Goal: Information Seeking & Learning: Check status

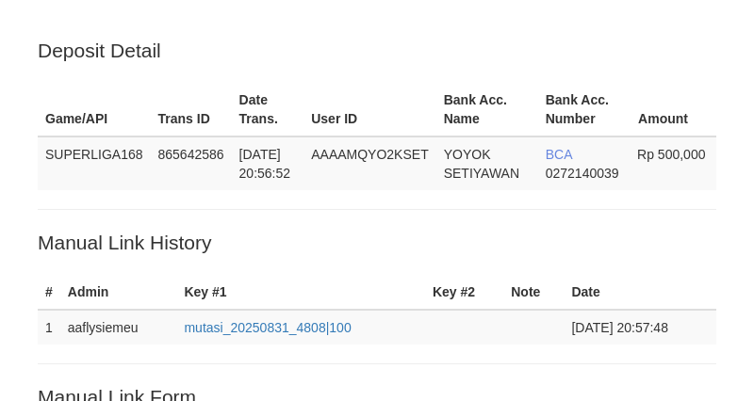
scroll to position [471, 0]
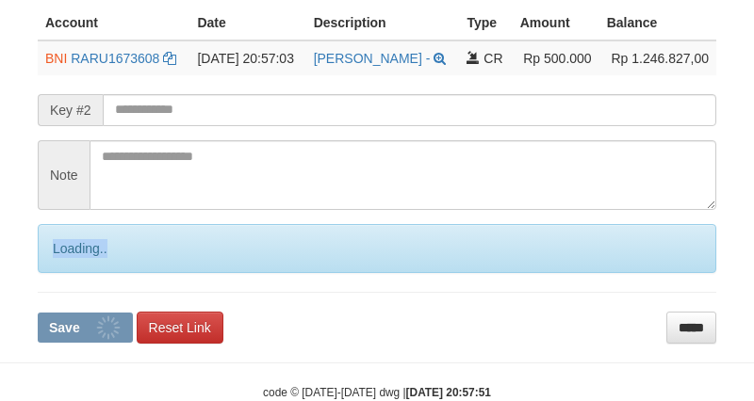
click at [78, 273] on div "Loading.." at bounding box center [377, 248] width 678 height 49
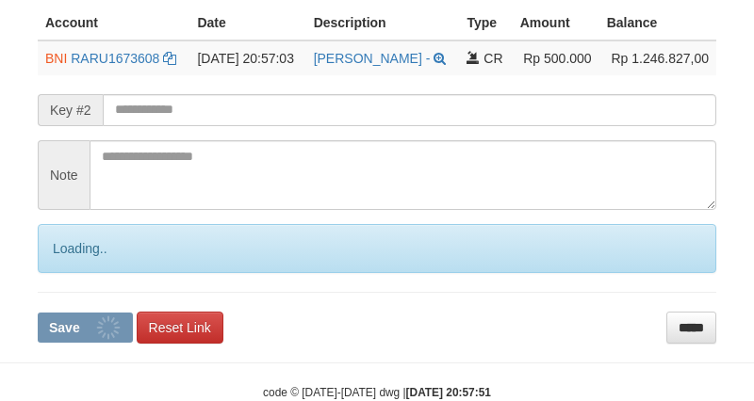
scroll to position [471, 0]
click at [75, 273] on div "Loading.." at bounding box center [377, 248] width 678 height 49
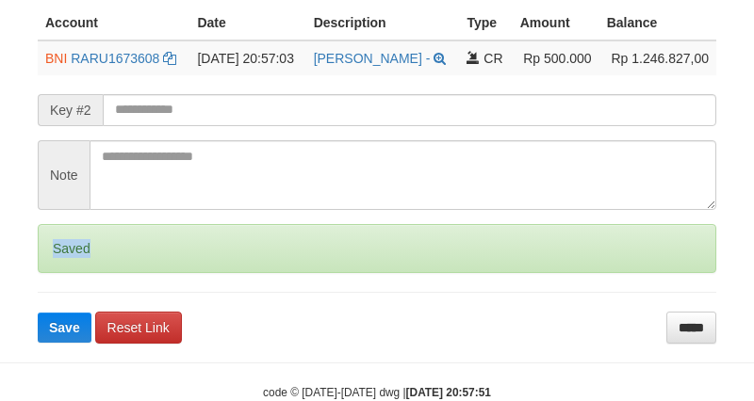
click at [75, 273] on div "Saved" at bounding box center [377, 248] width 678 height 49
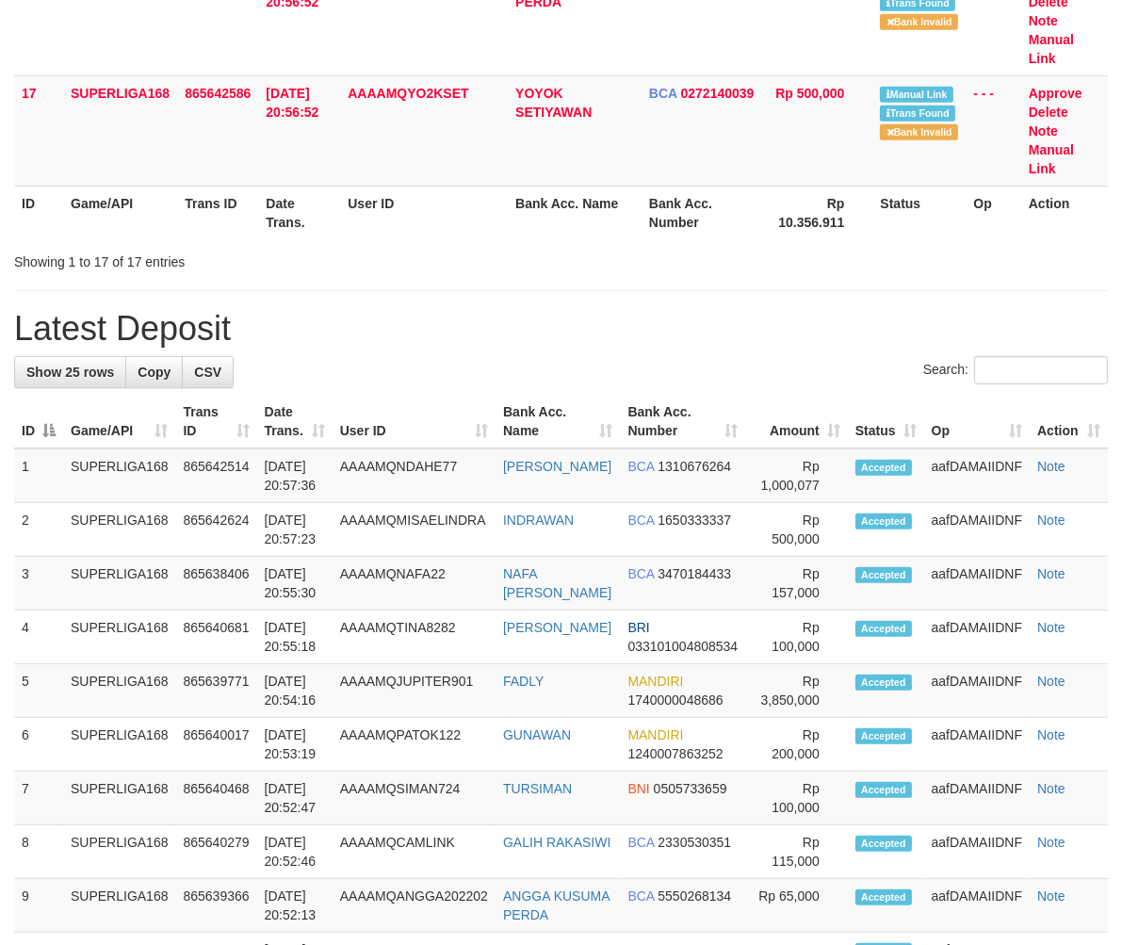
scroll to position [1250, 0]
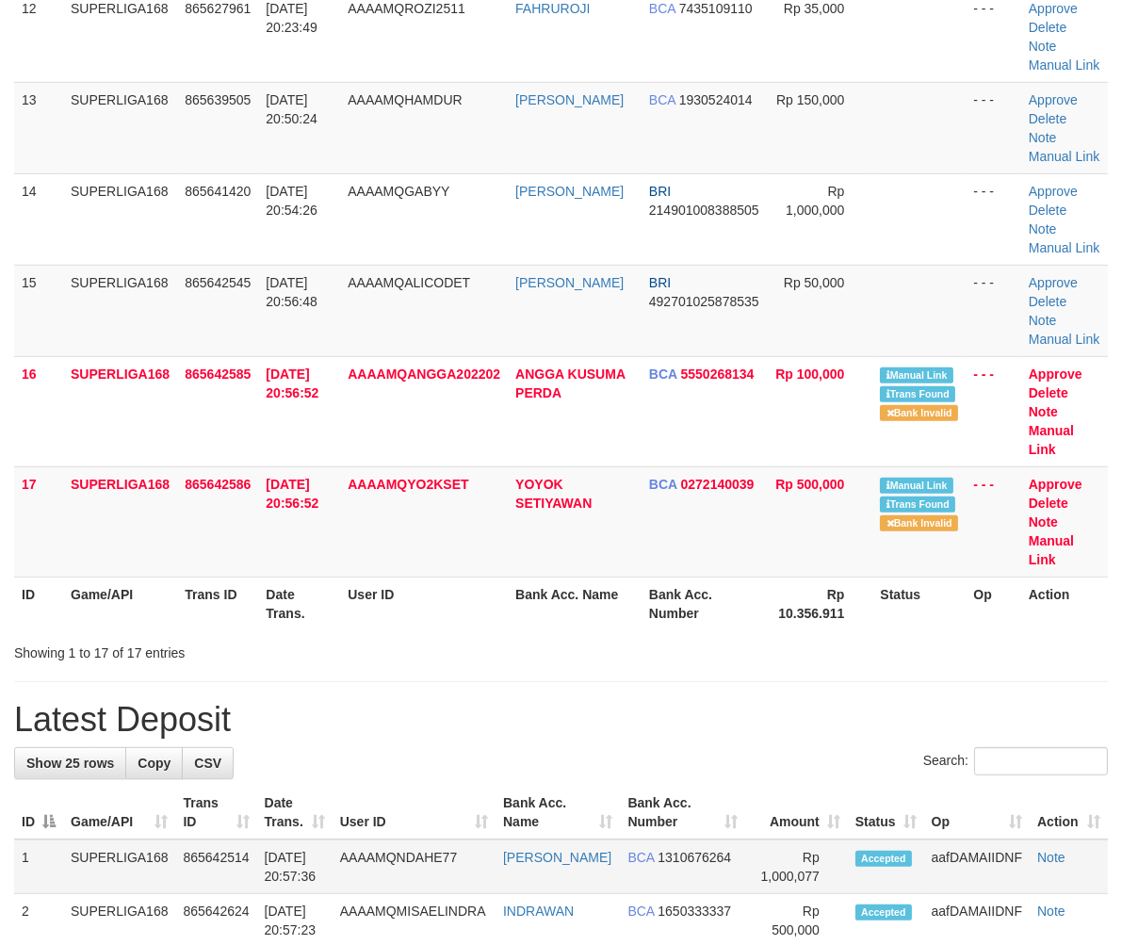
click at [220, 851] on td "865642514" at bounding box center [216, 867] width 81 height 55
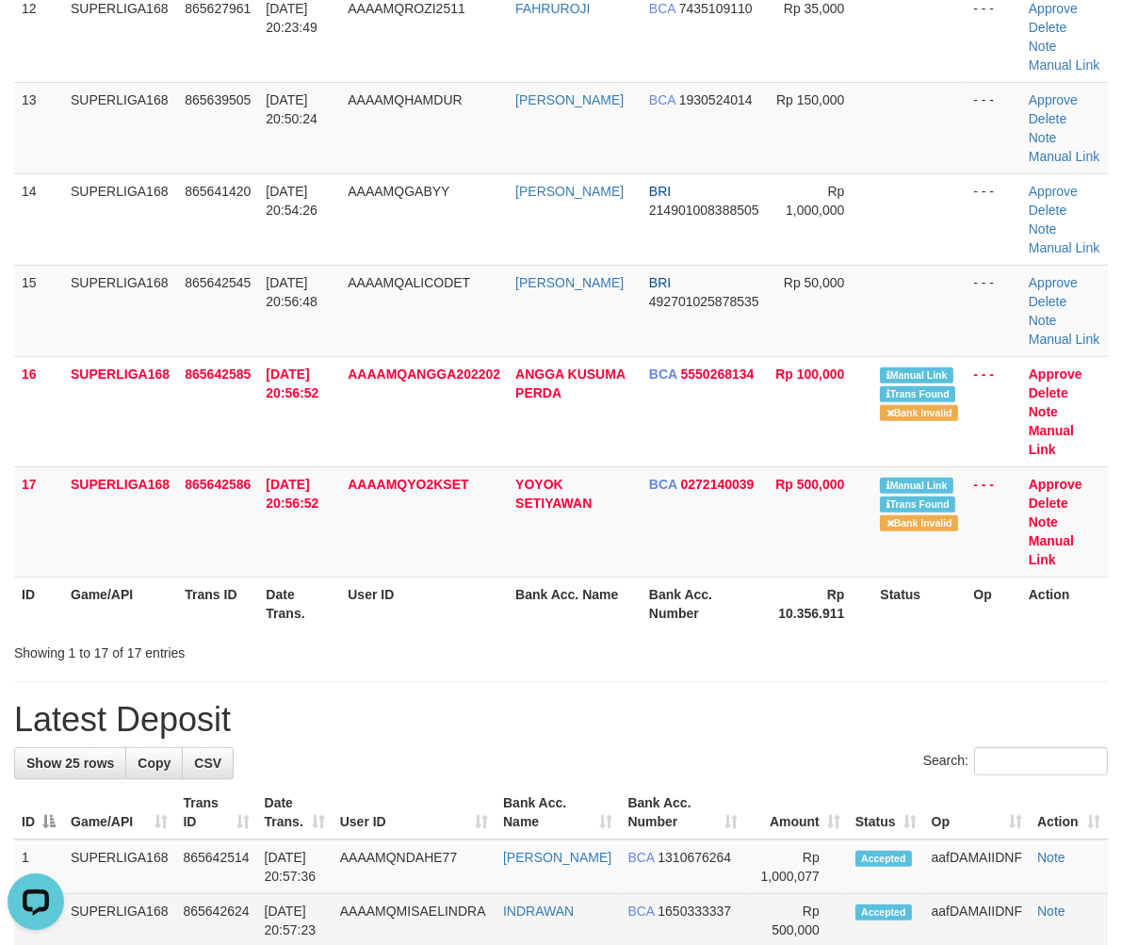
scroll to position [0, 0]
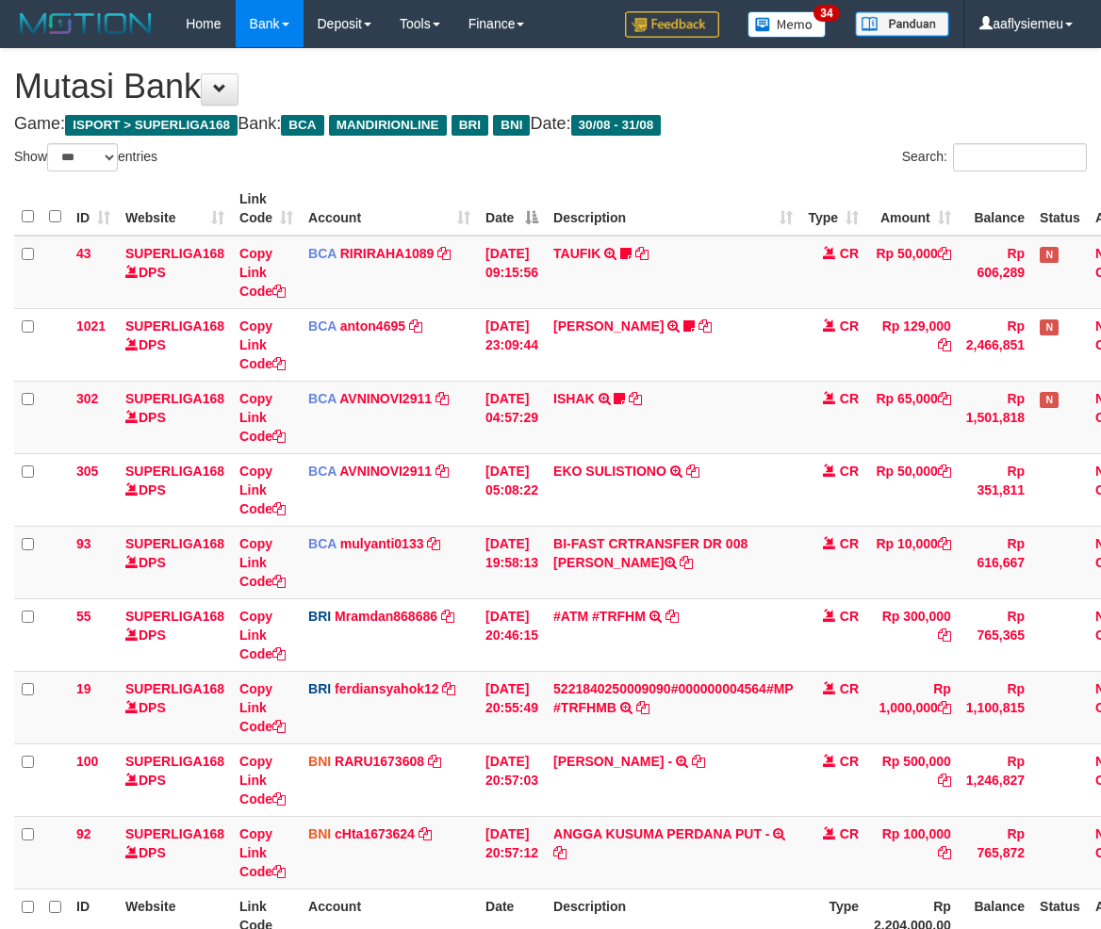
select select "***"
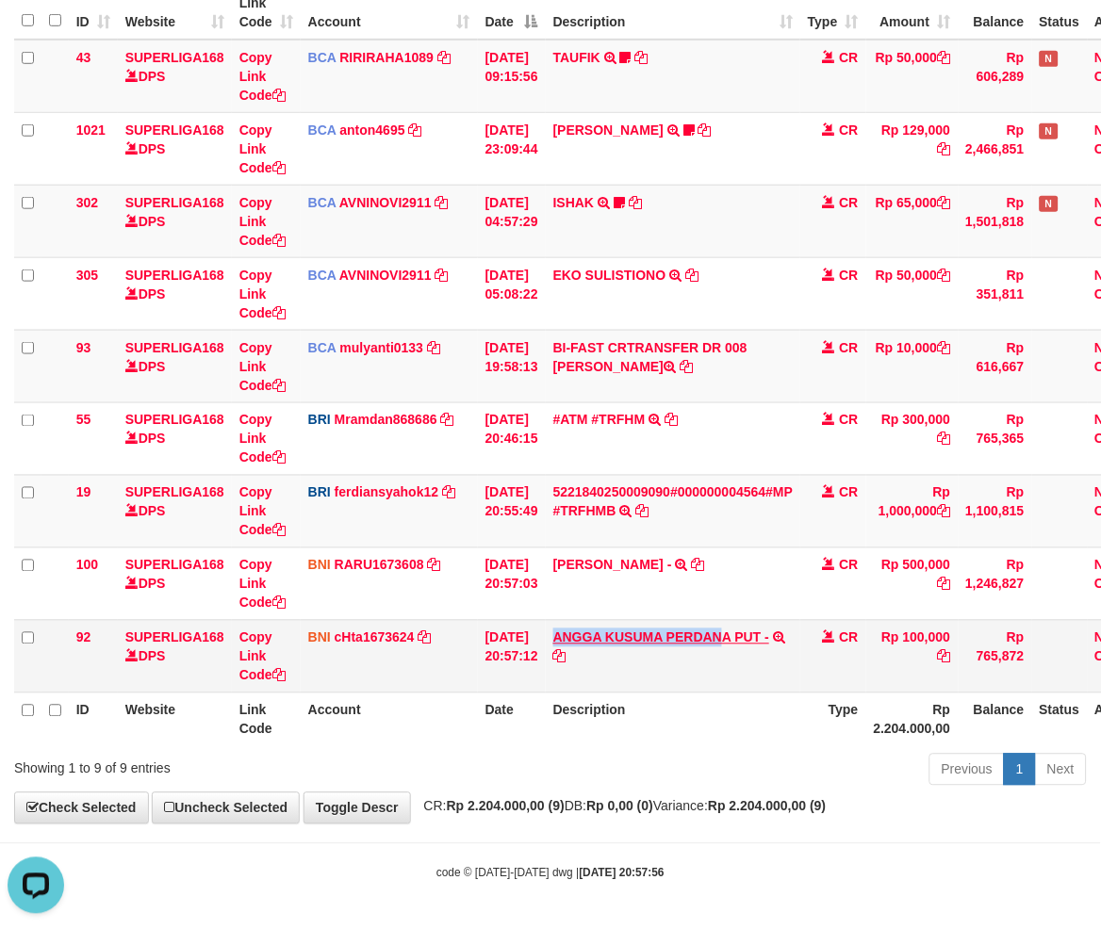
copy link "ANGGA KUSUMA PERDAN"
copy link "ANGGA KUSUMA PERDANA"
drag, startPoint x: 562, startPoint y: 634, endPoint x: 744, endPoint y: 636, distance: 182.8
click at [745, 635] on td "ANGGA KUSUMA PERDANA PUT - TRF/PAY/TOP-UP ECHANNEL ANGGA KUSUMA PERDANA PUT -" at bounding box center [673, 656] width 254 height 73
copy link "ANGGA KUSUMA PERDANA"
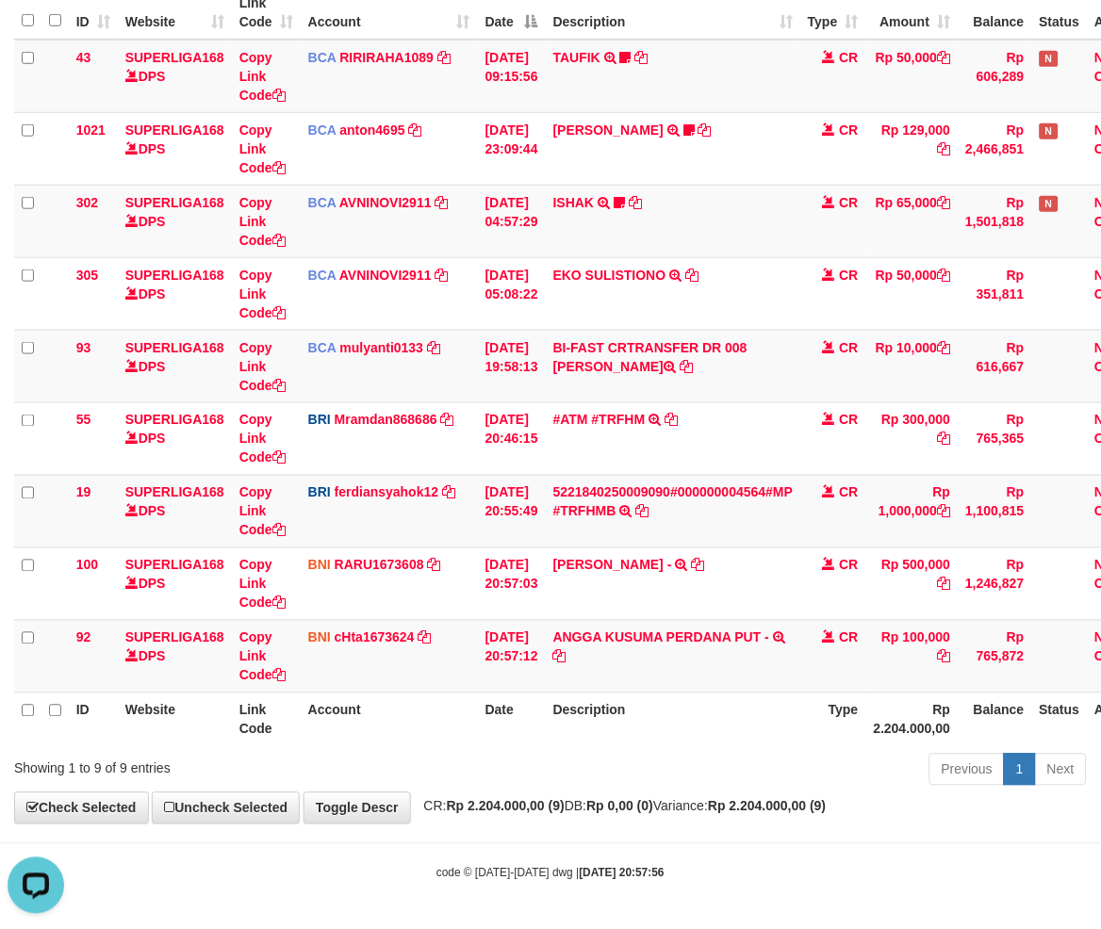
drag, startPoint x: 833, startPoint y: 862, endPoint x: 1001, endPoint y: 789, distance: 183.1
click at [853, 857] on body "Toggle navigation Home Bank Account List Load By Website Group [ISPORT] SUPERLI…" at bounding box center [550, 366] width 1101 height 1125
click at [862, 798] on div "**********" at bounding box center [550, 338] width 1101 height 971
click at [851, 779] on div "Previous 1 Next" at bounding box center [779, 772] width 613 height 41
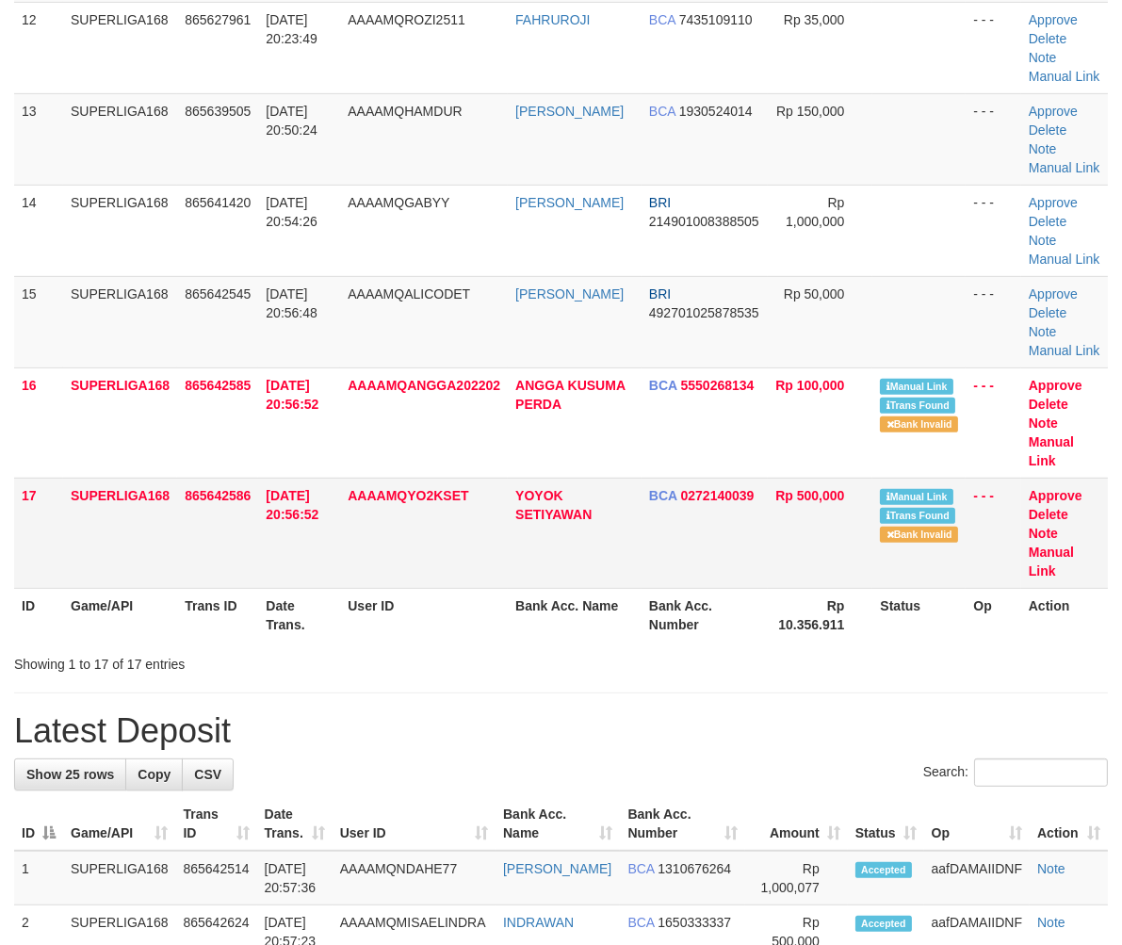
scroll to position [1222, 0]
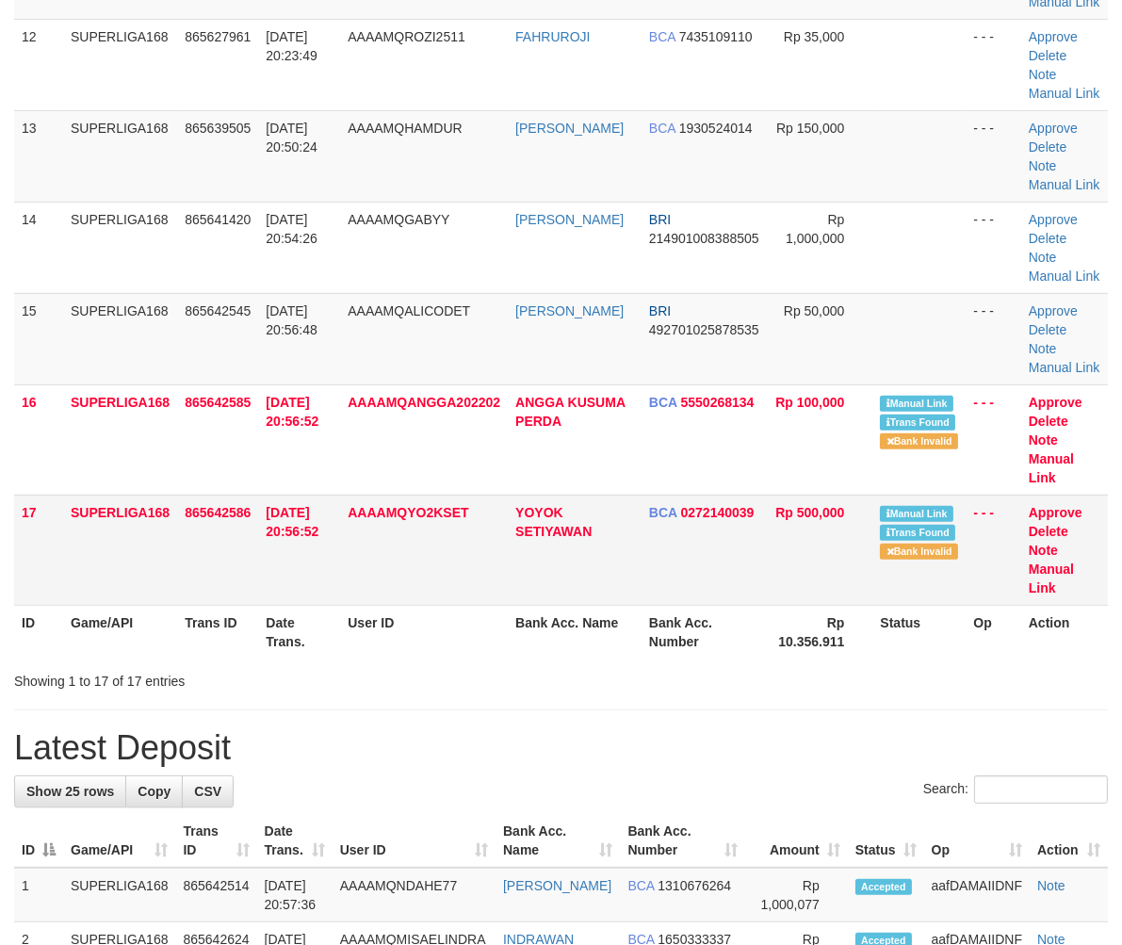
click at [419, 513] on td "AAAAMQYO2KSET" at bounding box center [424, 550] width 168 height 110
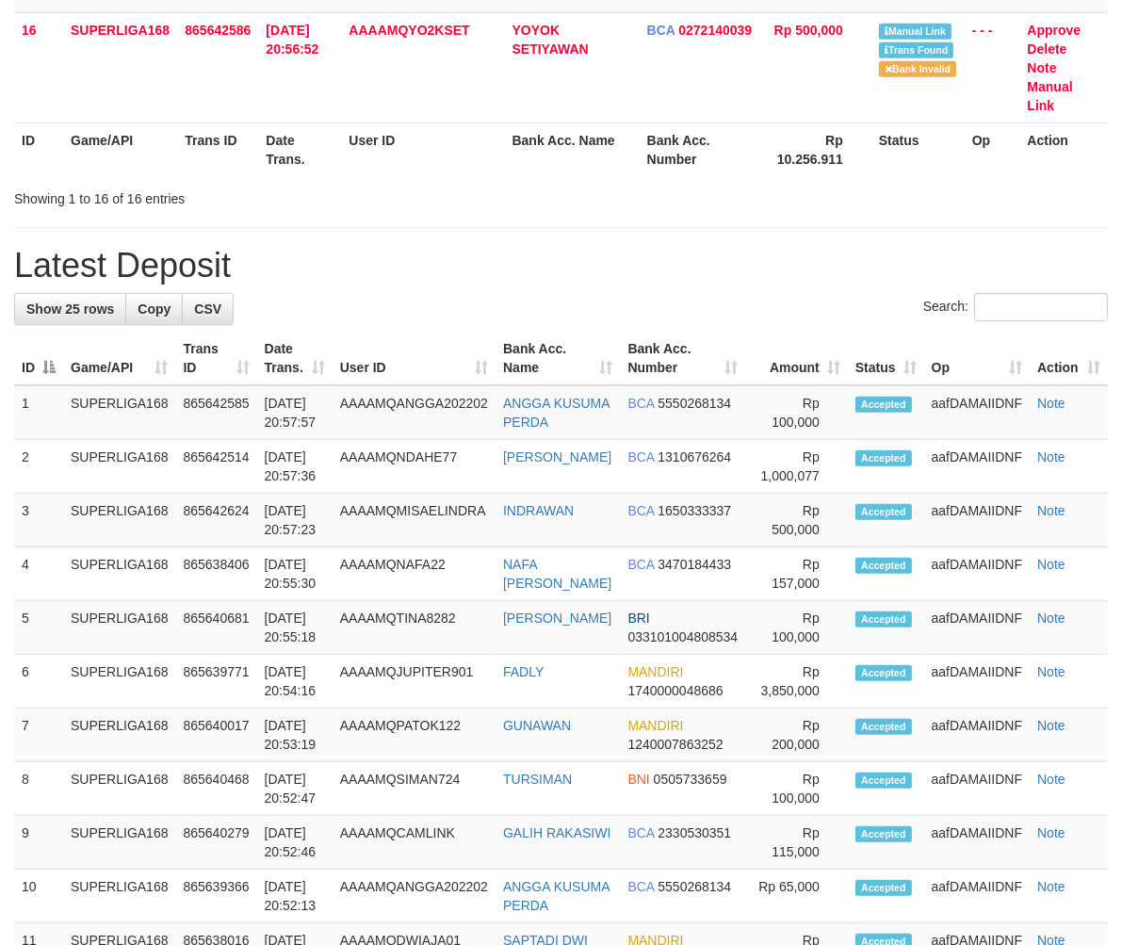
scroll to position [1222, 0]
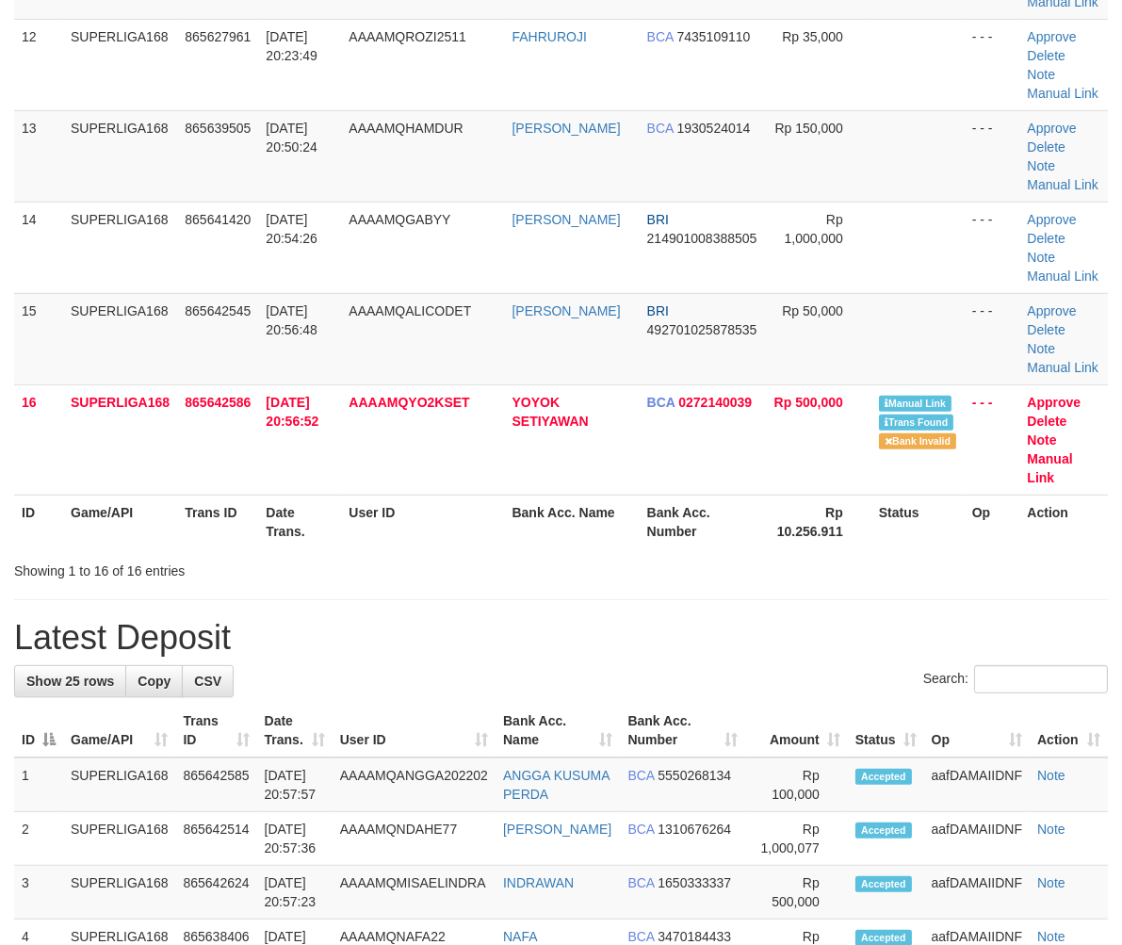
click at [440, 665] on div "Search:" at bounding box center [561, 681] width 1094 height 33
drag, startPoint x: 352, startPoint y: 532, endPoint x: 210, endPoint y: 608, distance: 161.0
click at [352, 554] on div "Showing 1 to 16 of 16 entries" at bounding box center [233, 567] width 439 height 26
click at [450, 554] on div "Showing 1 to 16 of 16 entries" at bounding box center [233, 567] width 439 height 26
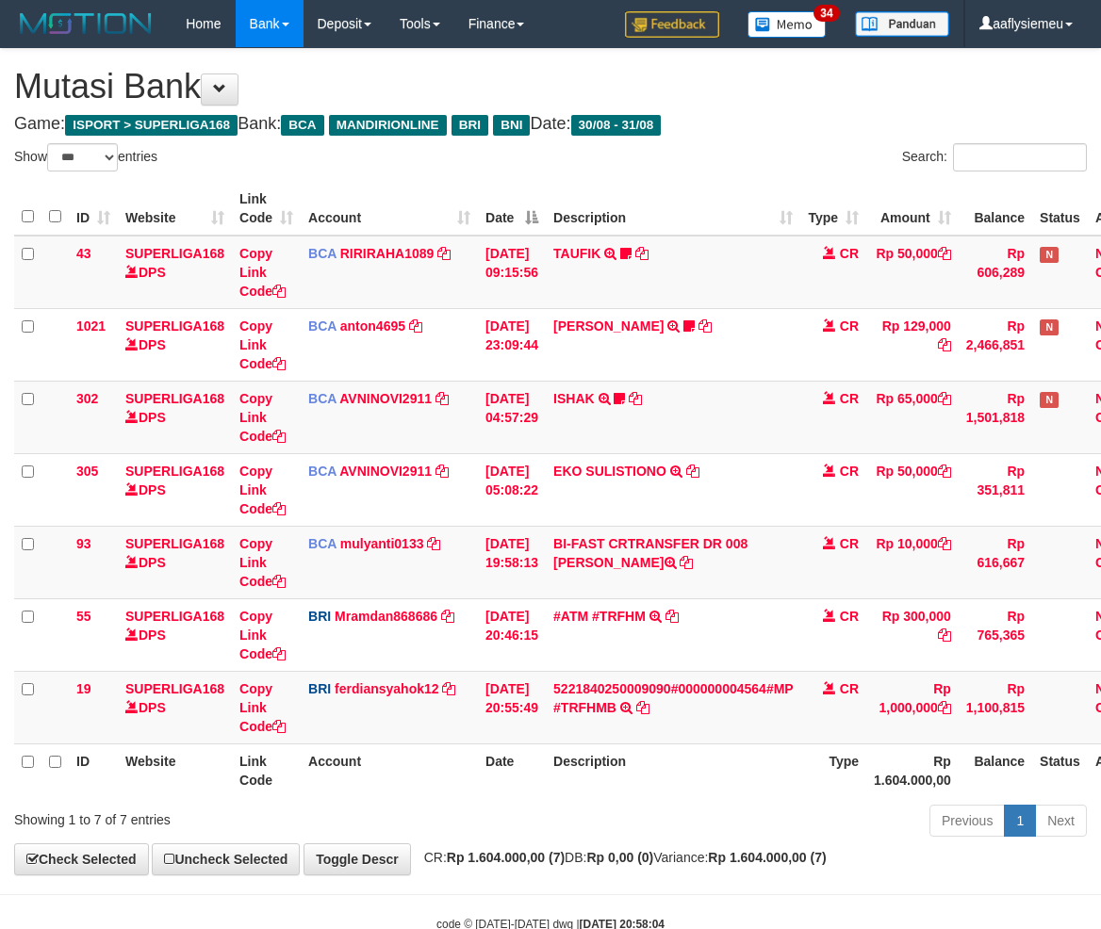
select select "***"
click at [673, 581] on td "BI-FAST CRTRANSFER DR 008 YERIK ELO BERNADUS" at bounding box center [673, 562] width 254 height 73
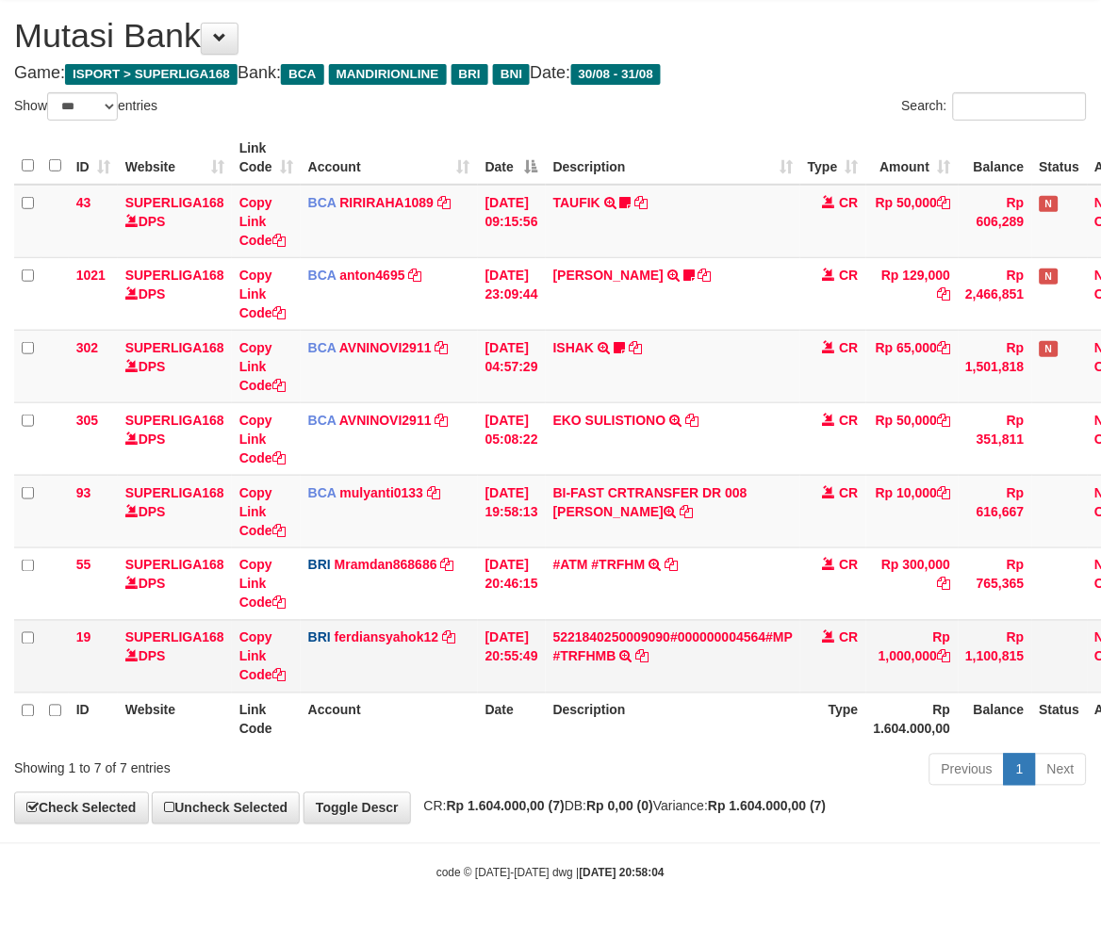
drag, startPoint x: 632, startPoint y: 764, endPoint x: 969, endPoint y: 663, distance: 351.2
click at [653, 761] on div "Previous 1 Next" at bounding box center [779, 772] width 613 height 41
drag, startPoint x: 783, startPoint y: 830, endPoint x: 890, endPoint y: 827, distance: 106.5
click at [792, 830] on body "Toggle navigation Home Bank Account List Load By Website Group [ISPORT] SUPERLI…" at bounding box center [550, 439] width 1101 height 980
click at [825, 813] on strong "Rp 1.604.000,00 (7)" at bounding box center [767, 806] width 118 height 15
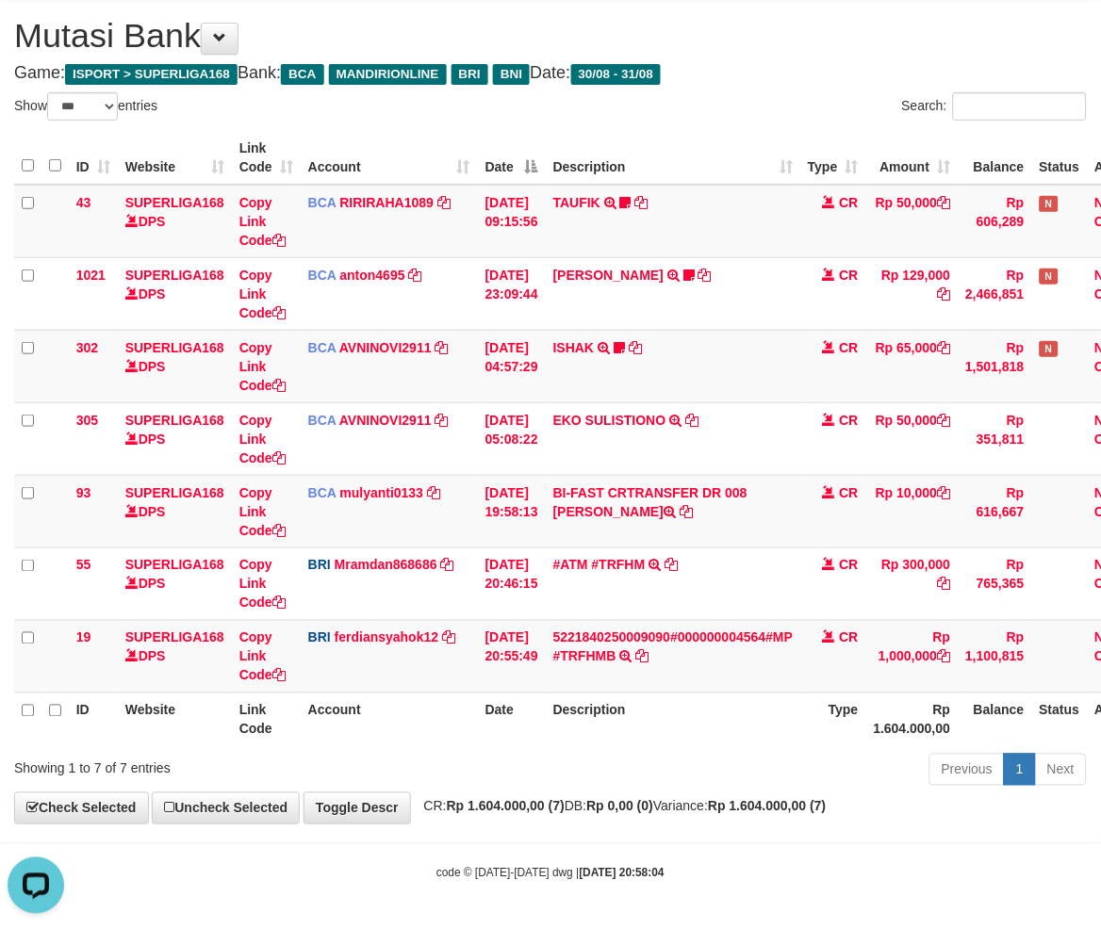
scroll to position [0, 0]
click at [811, 817] on div "**********" at bounding box center [550, 410] width 1101 height 825
click at [777, 813] on strong "Rp 1.604.000,00 (7)" at bounding box center [767, 806] width 118 height 15
click at [1005, 733] on th "Balance" at bounding box center [994, 720] width 73 height 54
drag, startPoint x: 727, startPoint y: 752, endPoint x: 776, endPoint y: 741, distance: 51.2
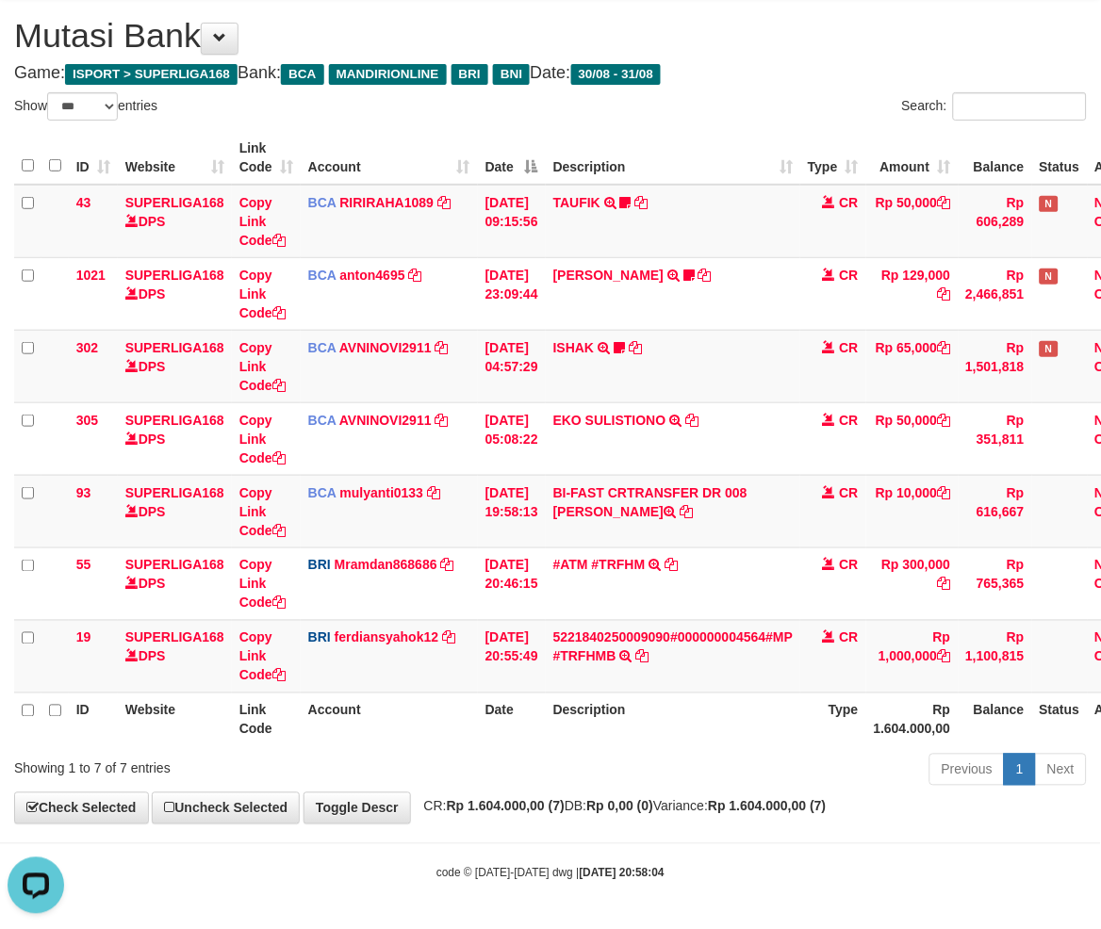
click at [729, 752] on div "Previous 1 Next" at bounding box center [779, 772] width 613 height 41
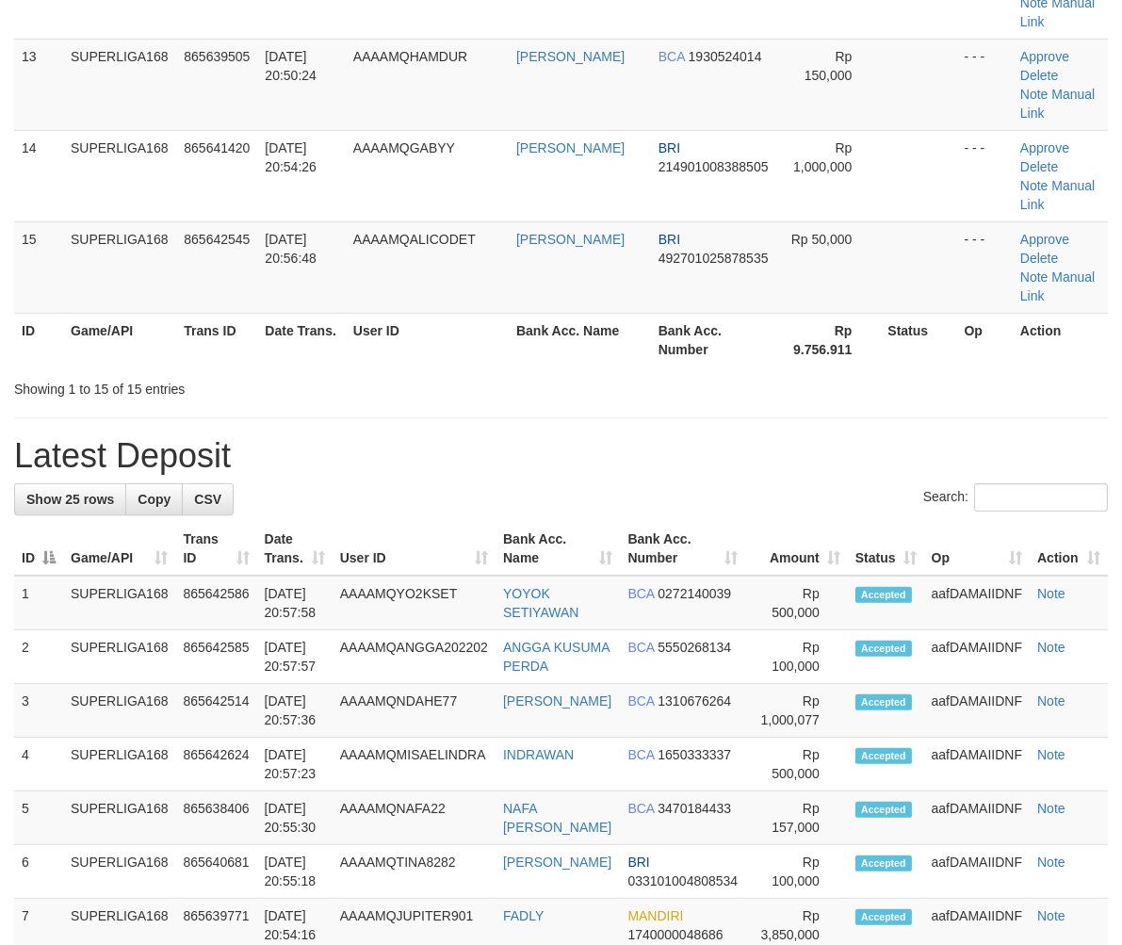
drag, startPoint x: 135, startPoint y: 561, endPoint x: 10, endPoint y: 629, distance: 141.7
click at [129, 792] on td "SUPERLIGA168" at bounding box center [119, 819] width 113 height 54
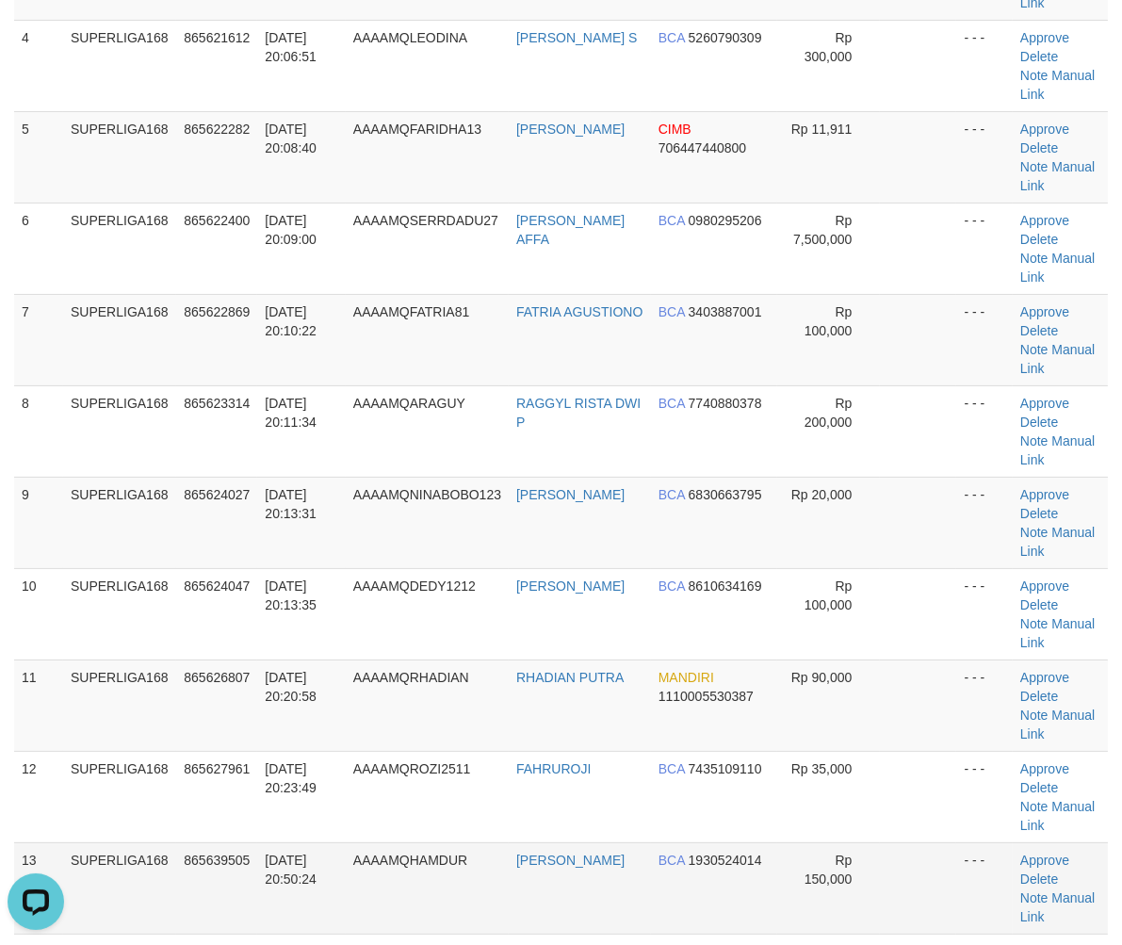
drag, startPoint x: 702, startPoint y: 458, endPoint x: 207, endPoint y: 650, distance: 530.7
click at [702, 568] on td "BCA 8610634169" at bounding box center [714, 613] width 127 height 91
drag, startPoint x: 305, startPoint y: 542, endPoint x: 6, endPoint y: 638, distance: 314.7
click at [293, 751] on td "31/08/2025 20:23:49" at bounding box center [301, 796] width 88 height 91
drag, startPoint x: 448, startPoint y: 532, endPoint x: 438, endPoint y: 535, distance: 9.8
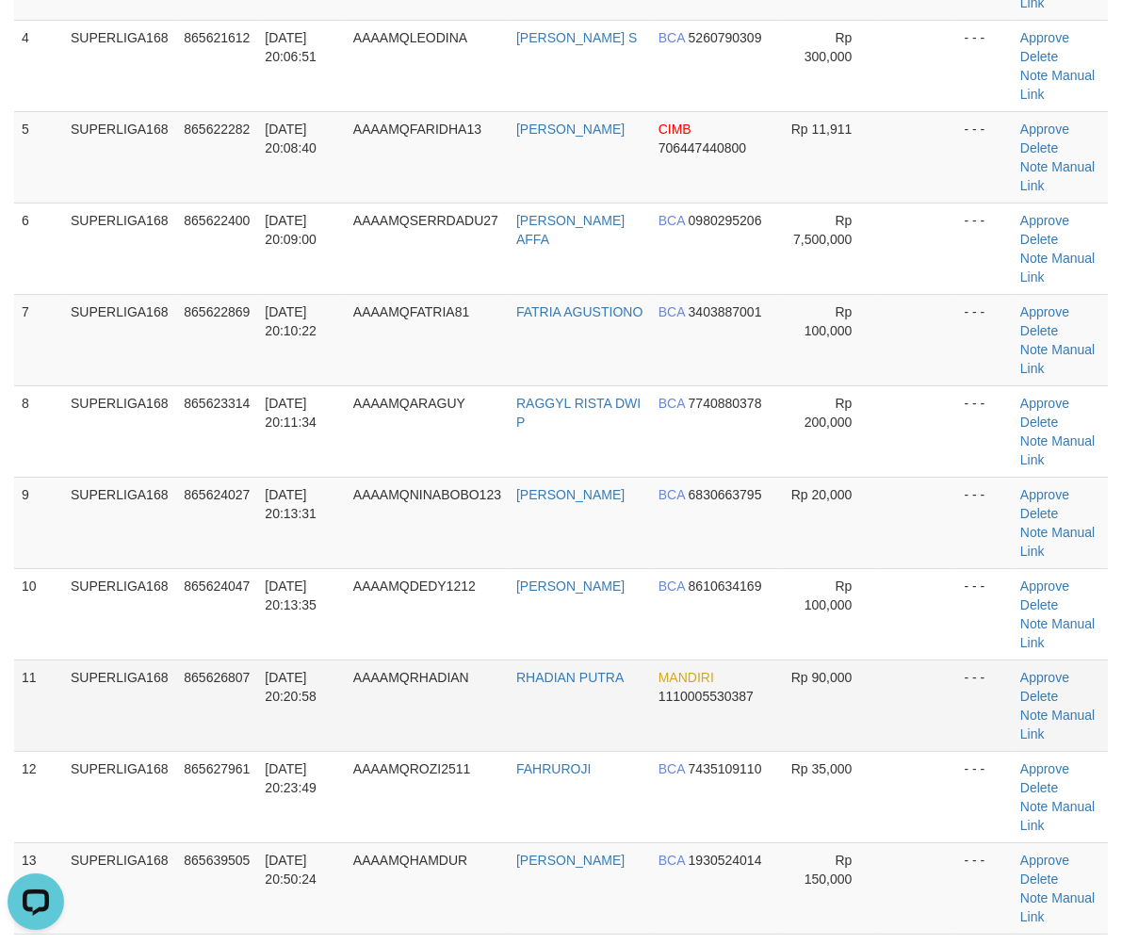
click at [444, 660] on td "AAAAMQRHADIAN" at bounding box center [427, 705] width 163 height 91
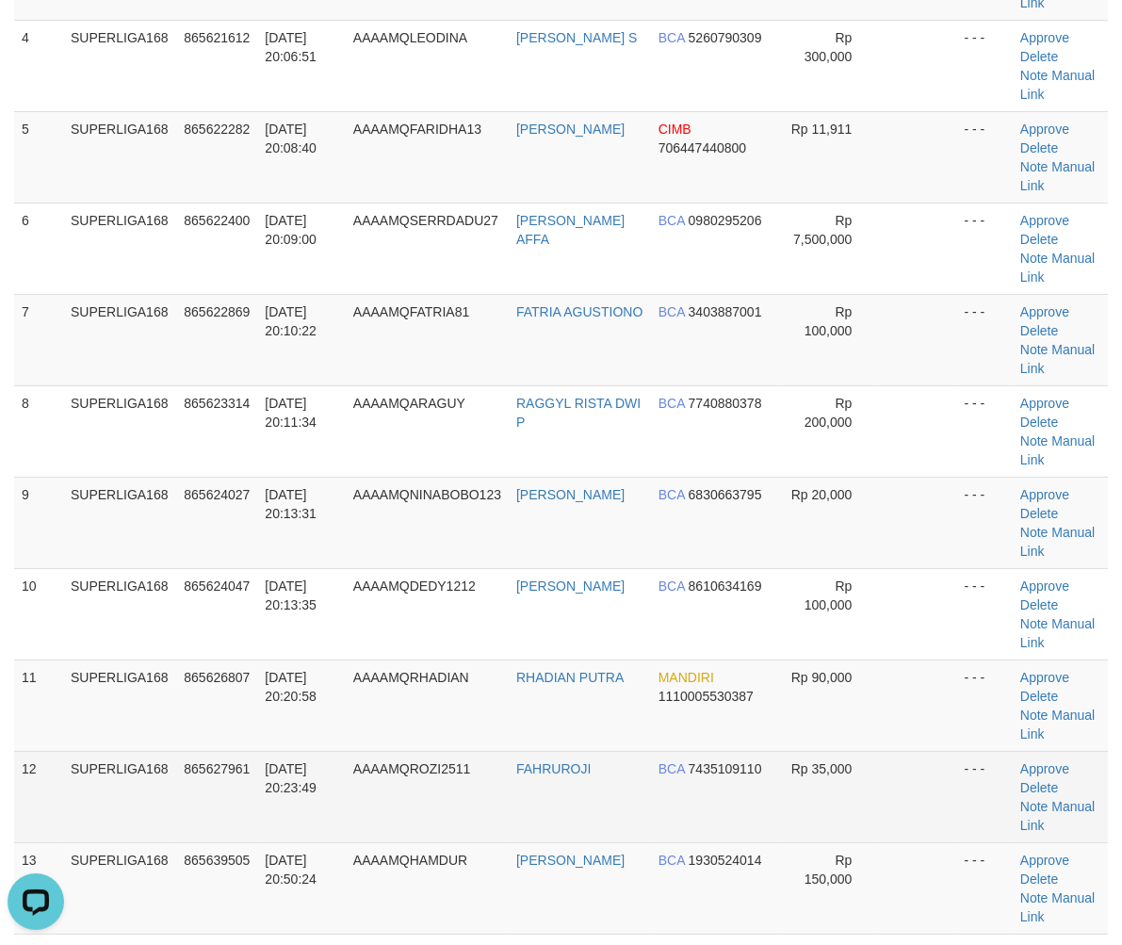
click at [125, 751] on td "SUPERLIGA168" at bounding box center [119, 796] width 113 height 91
drag, startPoint x: 90, startPoint y: 570, endPoint x: 0, endPoint y: 590, distance: 92.6
click at [85, 751] on td "SUPERLIGA168" at bounding box center [119, 796] width 113 height 91
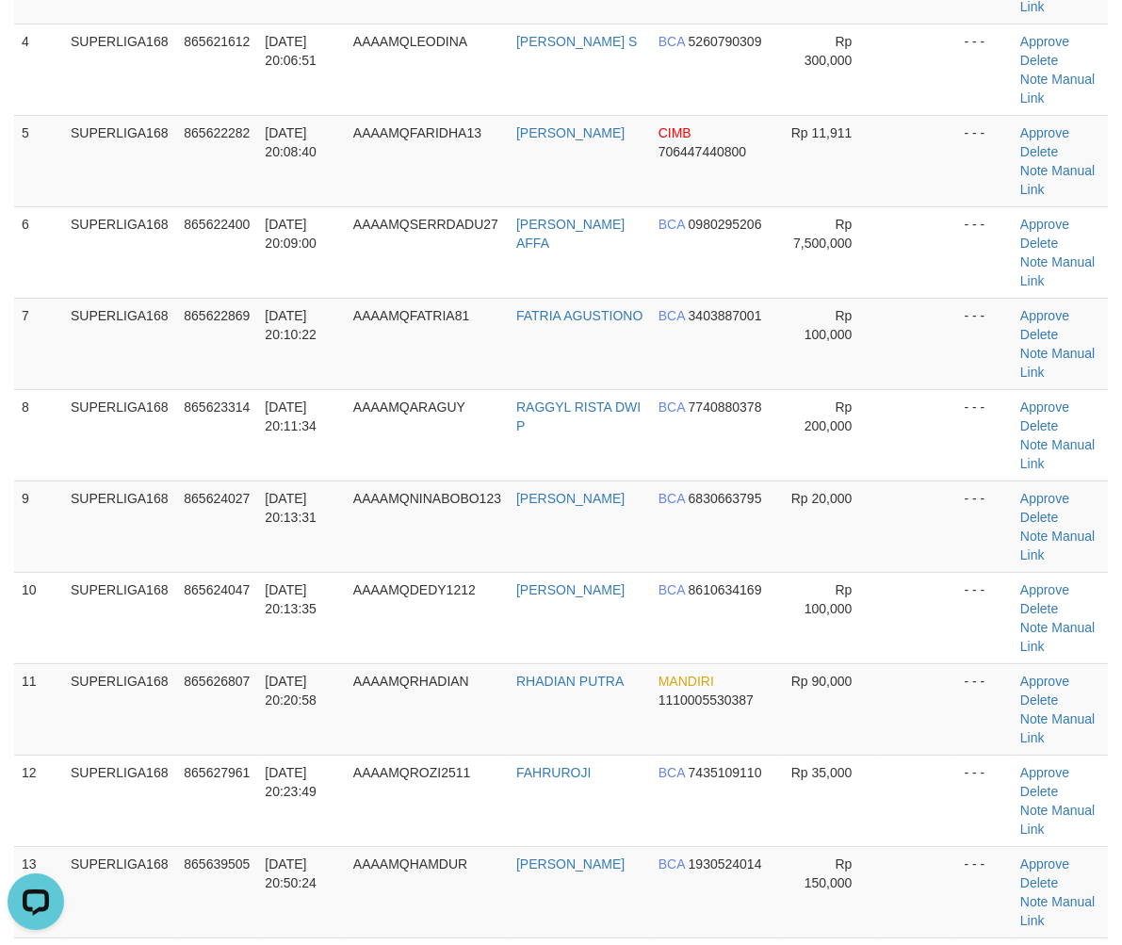
scroll to position [490, 0]
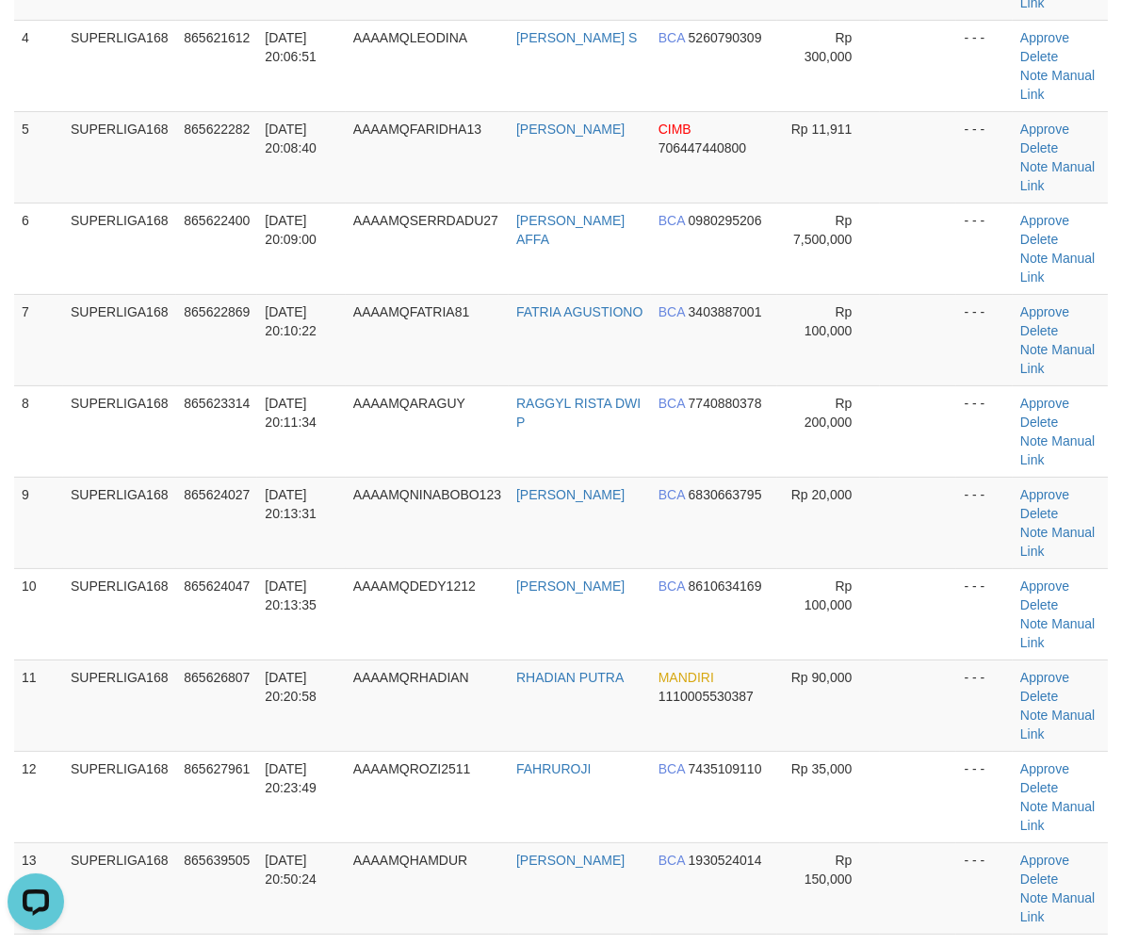
drag, startPoint x: 127, startPoint y: 548, endPoint x: 2, endPoint y: 589, distance: 131.7
click at [96, 751] on td "SUPERLIGA168" at bounding box center [119, 796] width 113 height 91
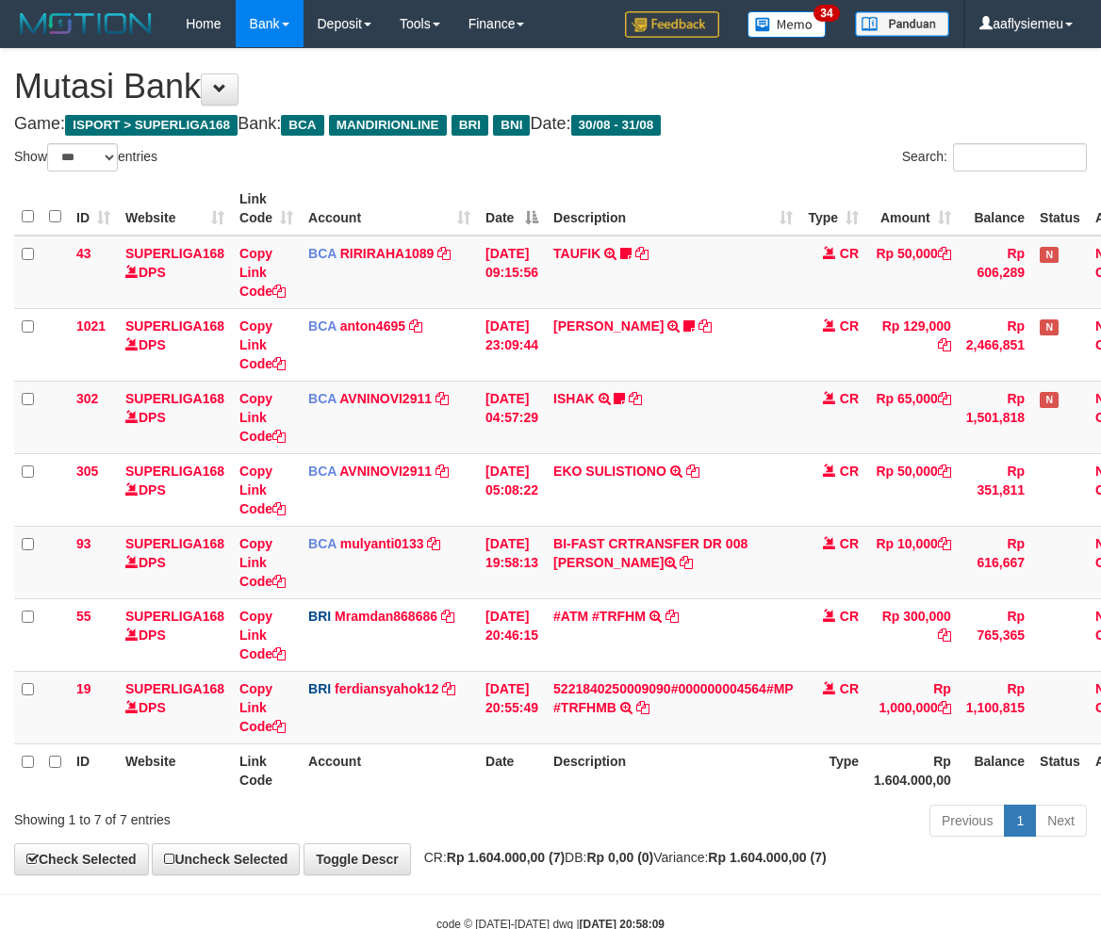
select select "***"
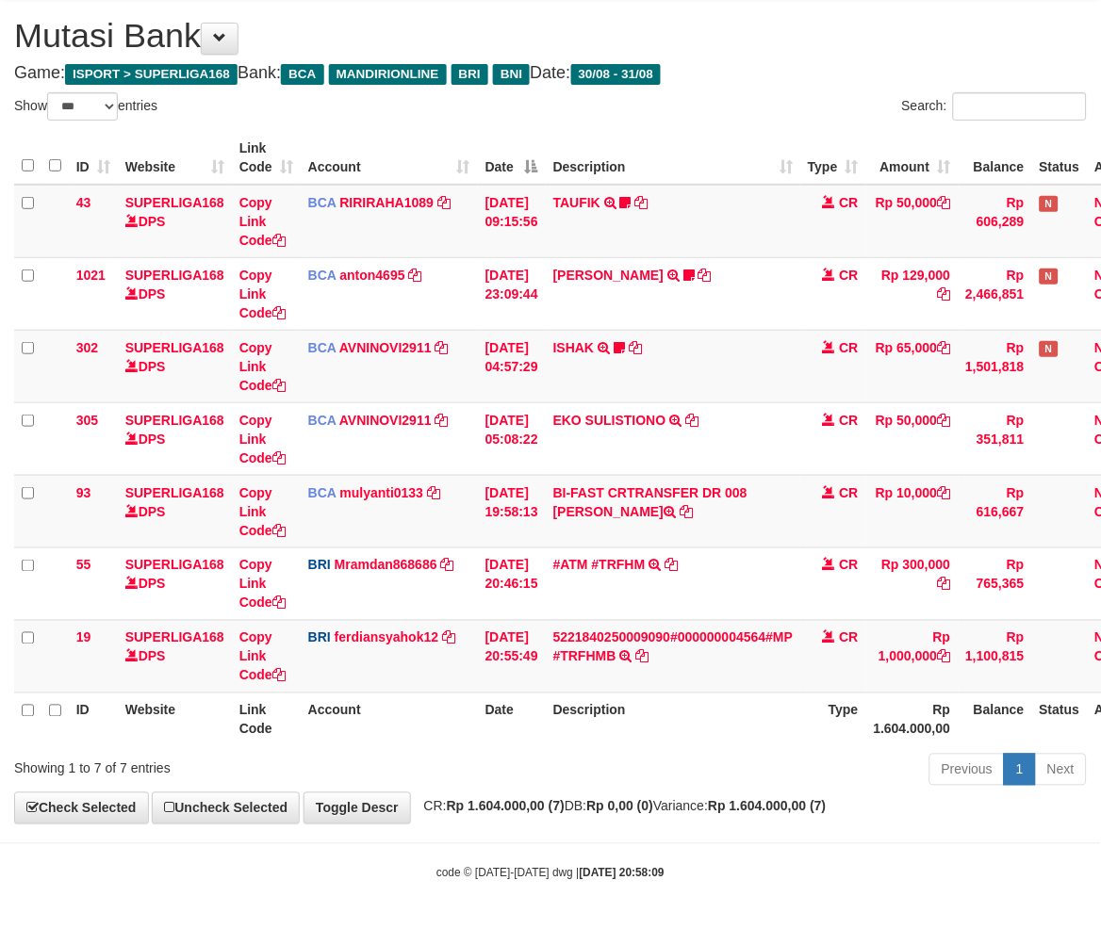
click at [784, 770] on div "Previous 1 Next" at bounding box center [779, 772] width 613 height 41
click at [700, 716] on th "Description" at bounding box center [673, 720] width 254 height 54
click at [699, 712] on th "Description" at bounding box center [673, 720] width 254 height 54
drag, startPoint x: 661, startPoint y: 752, endPoint x: 1115, endPoint y: 645, distance: 466.5
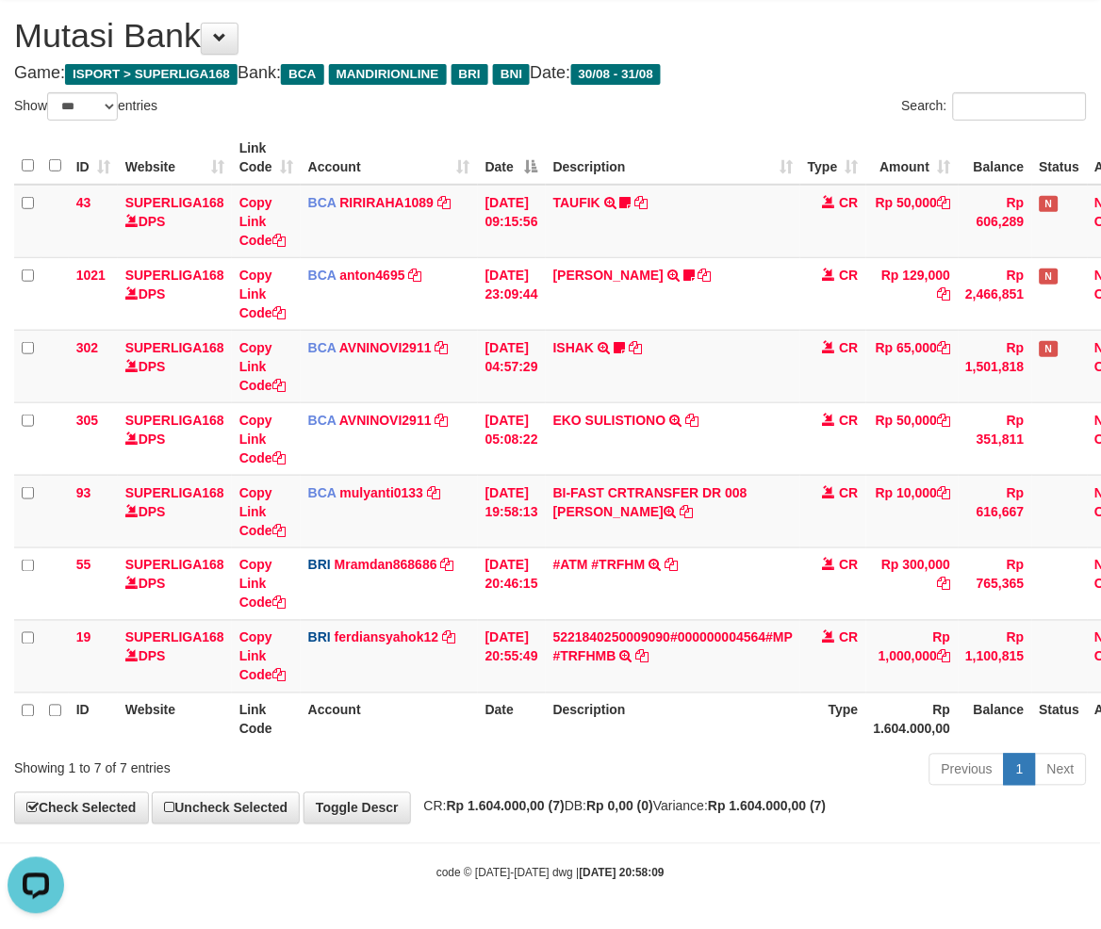
click at [663, 752] on div "Previous 1 Next" at bounding box center [779, 772] width 613 height 41
drag, startPoint x: 590, startPoint y: 792, endPoint x: 1113, endPoint y: 648, distance: 542.5
click at [597, 792] on div "**********" at bounding box center [550, 410] width 1101 height 825
click at [733, 720] on th "Description" at bounding box center [673, 720] width 254 height 54
drag, startPoint x: 735, startPoint y: 719, endPoint x: 796, endPoint y: 709, distance: 62.1
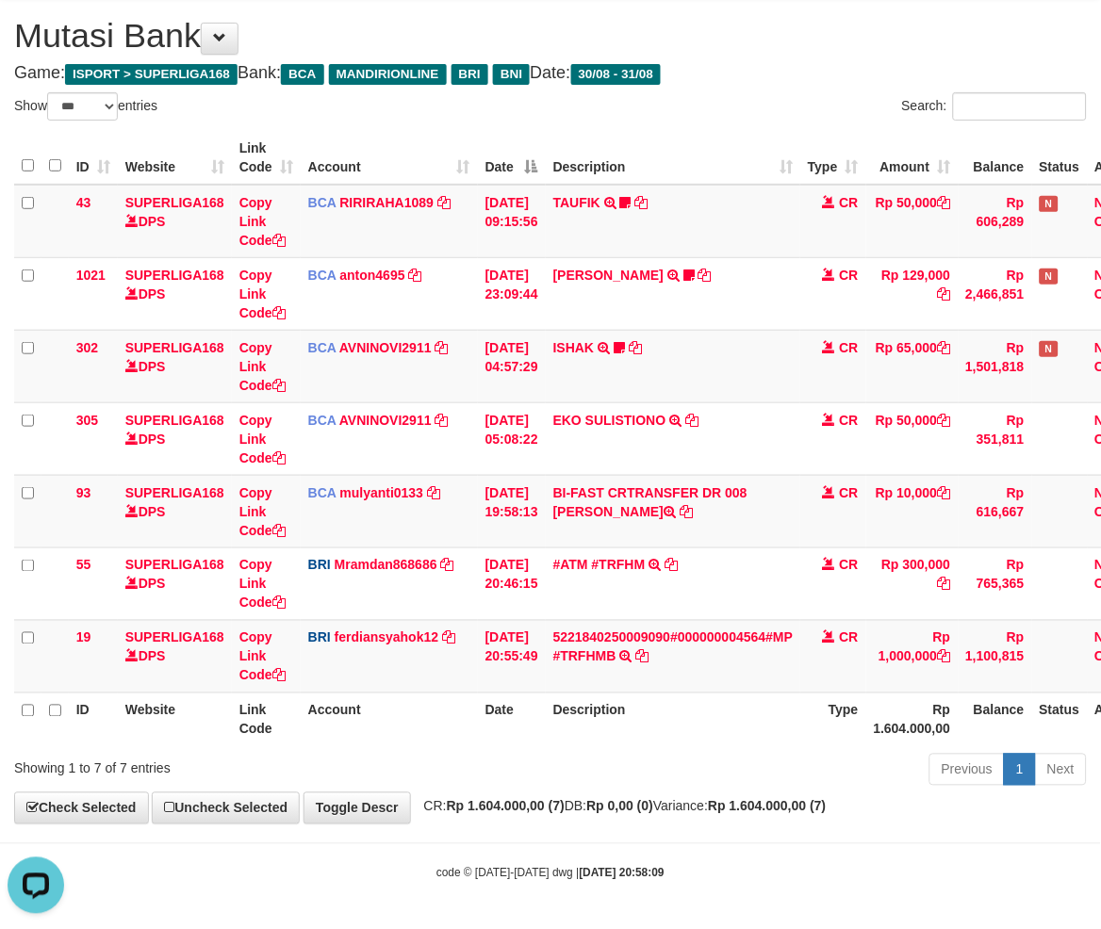
click at [738, 719] on th "Description" at bounding box center [673, 720] width 254 height 54
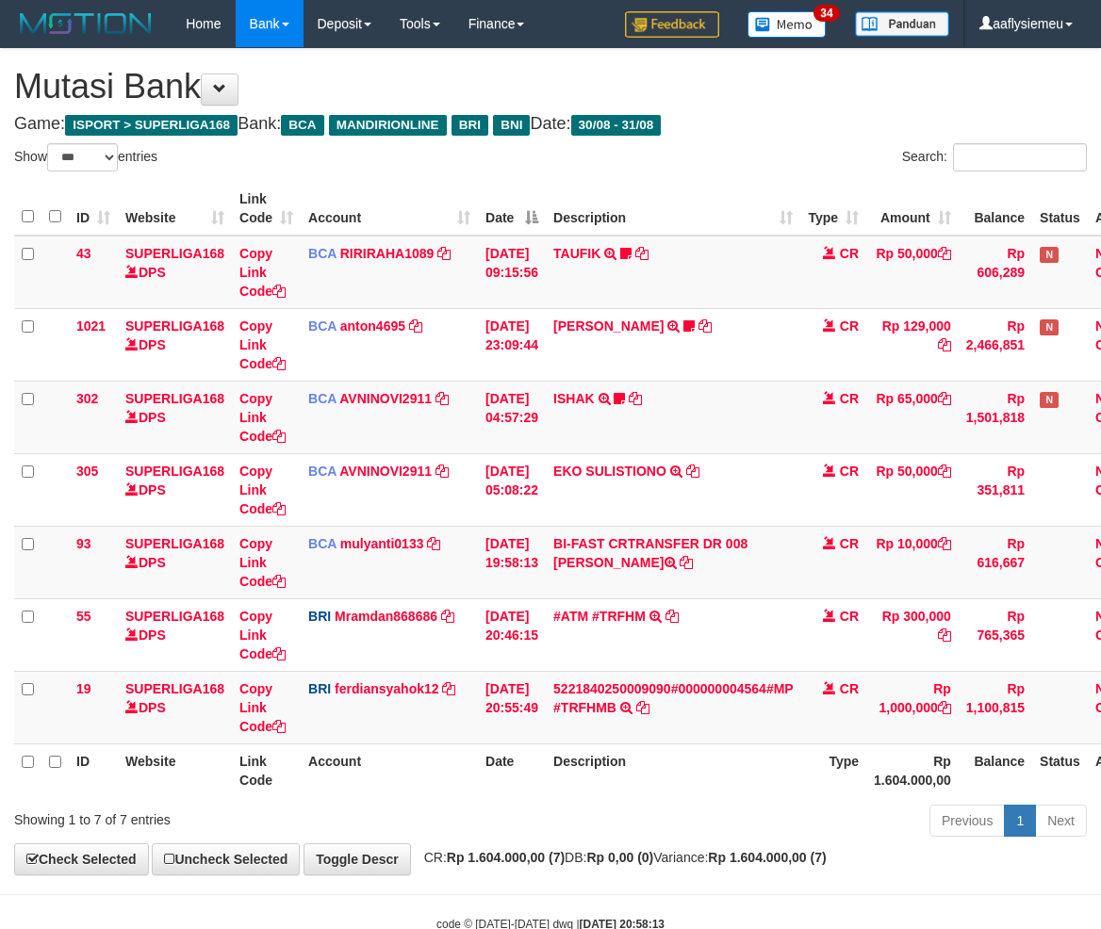
select select "***"
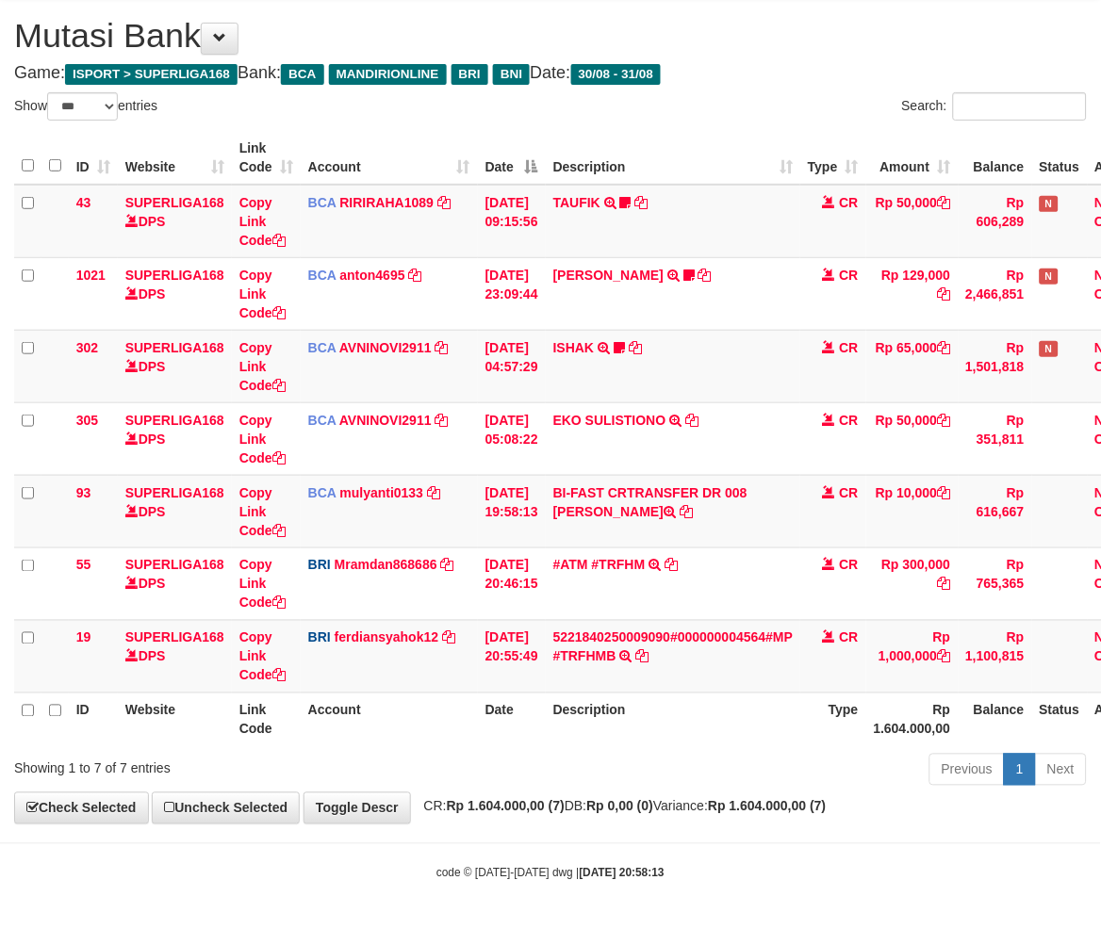
drag, startPoint x: 615, startPoint y: 805, endPoint x: 757, endPoint y: 788, distance: 142.4
click at [615, 805] on span "CR: Rp 1.604.000,00 (7) DB: Rp 0,00 (0) Variance: Rp 1.604.000,00 (7)" at bounding box center [621, 806] width 412 height 15
click at [777, 744] on th "Description" at bounding box center [673, 720] width 254 height 54
click at [731, 759] on div "Previous 1 Next" at bounding box center [779, 772] width 613 height 41
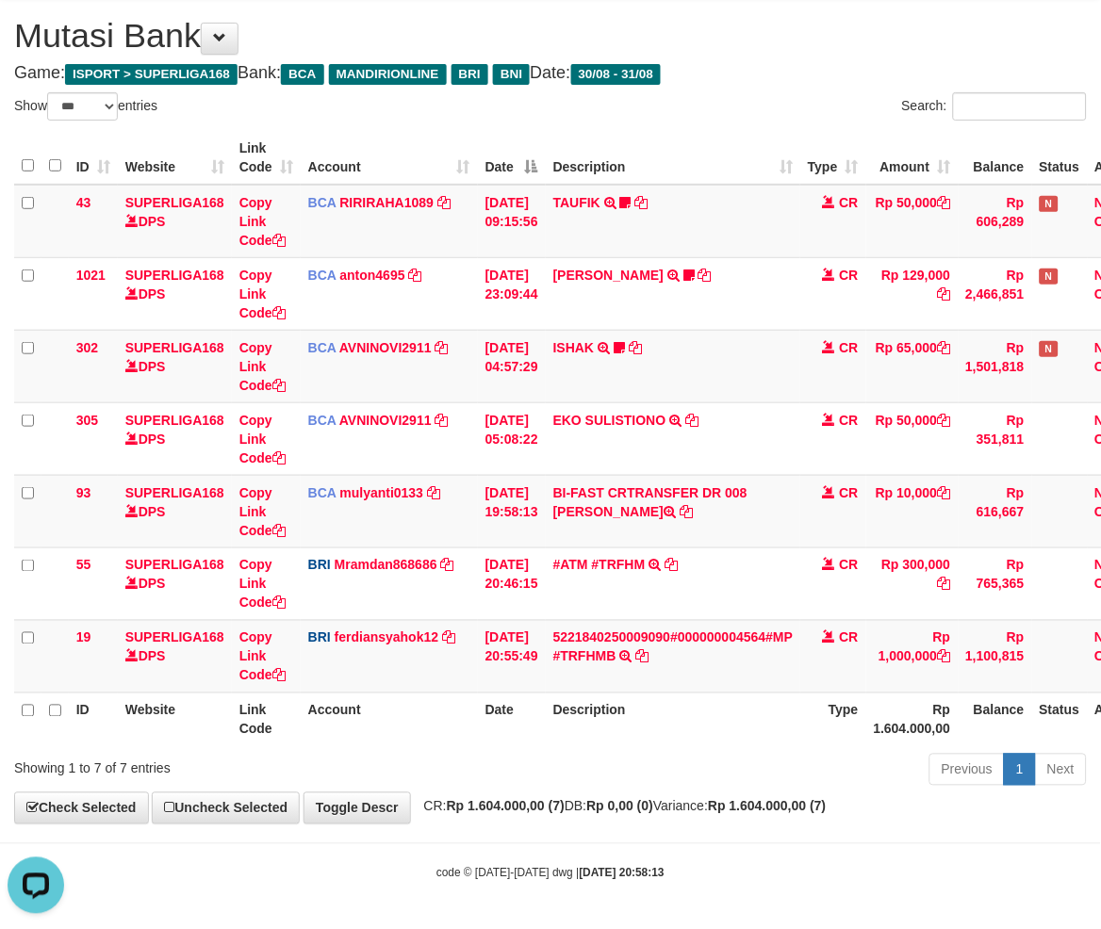
click at [727, 759] on div "Previous 1 Next" at bounding box center [779, 772] width 613 height 41
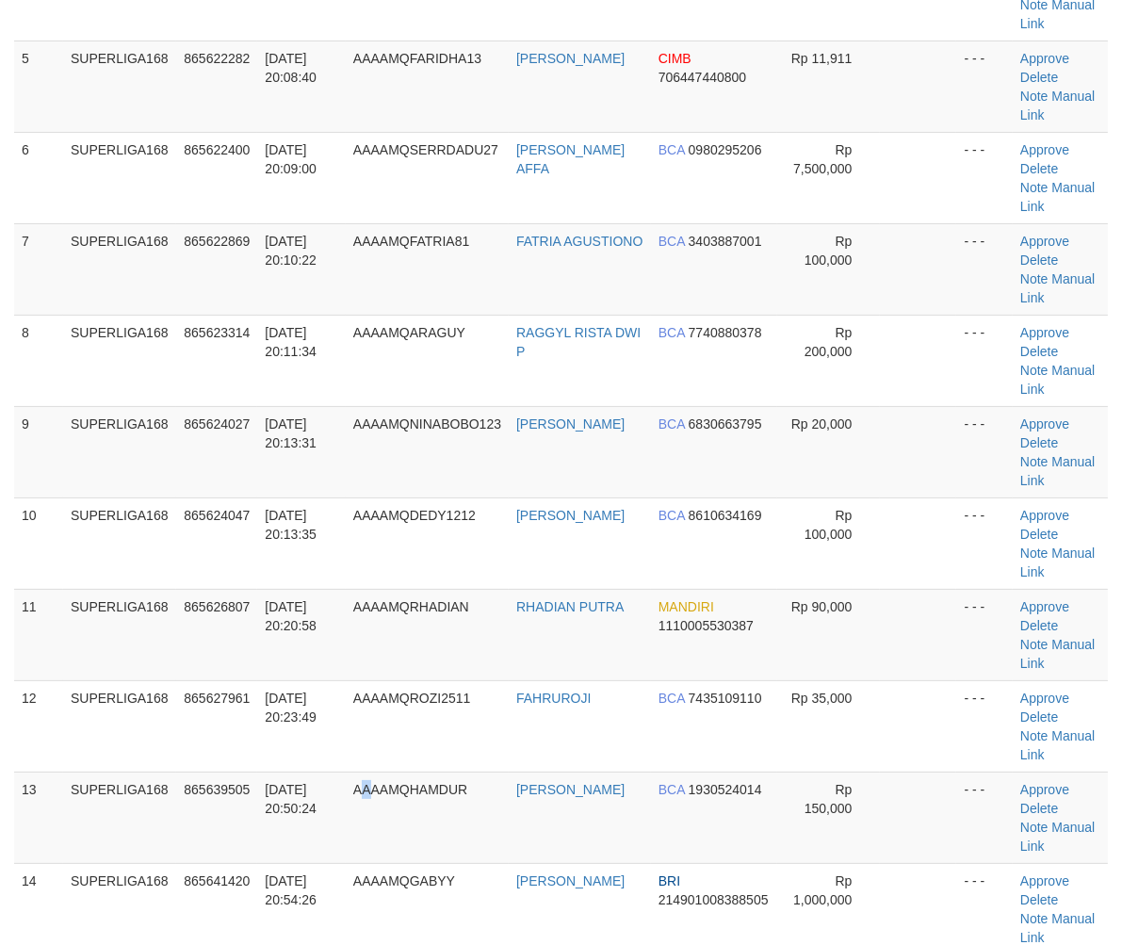
drag, startPoint x: 374, startPoint y: 556, endPoint x: 4, endPoint y: 672, distance: 388.0
click at [372, 558] on tbody "1 SUPERLIGA168 865619563 [DATE] 20:01:28 AAAAMQMANGGUZ14 HADIYAHYA MANGGUS BCA …" at bounding box center [561, 361] width 1094 height 1372
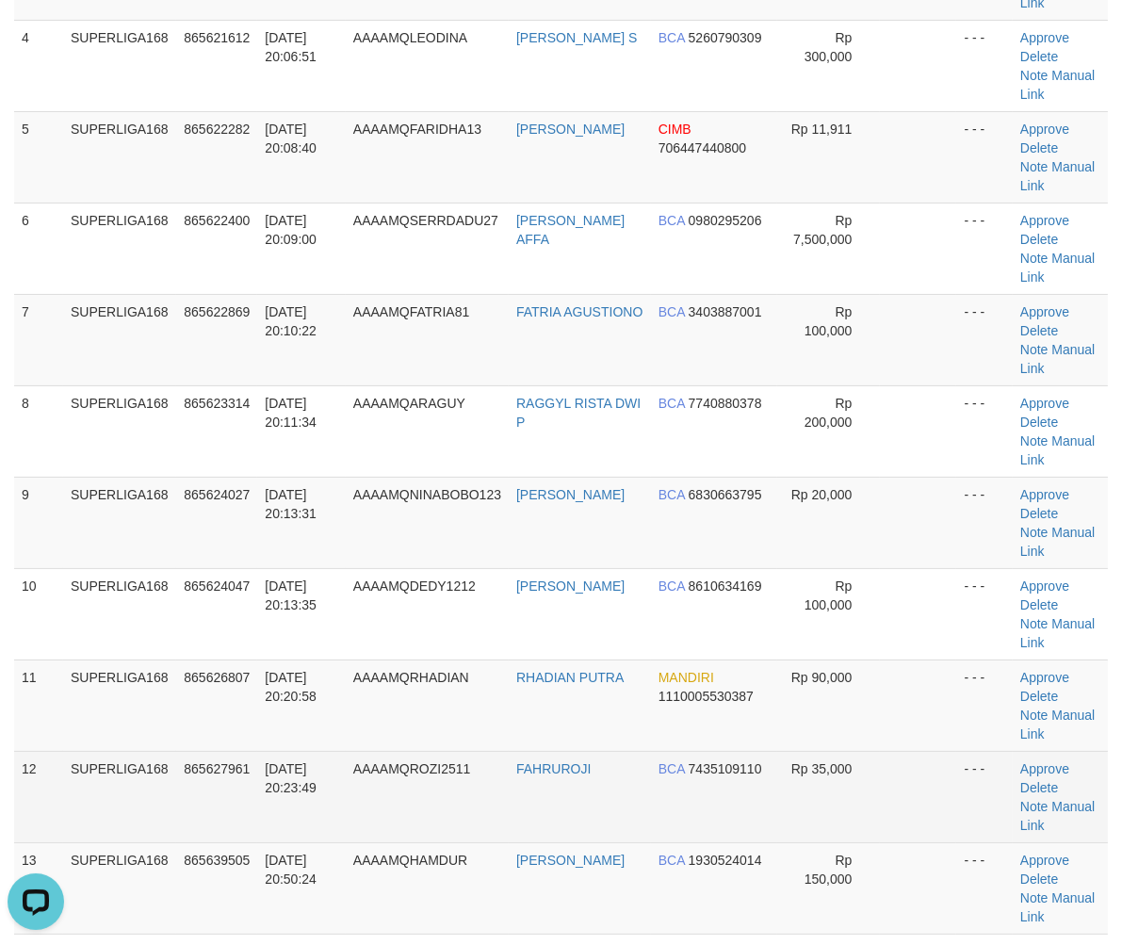
click at [253, 751] on td "865627961" at bounding box center [216, 796] width 81 height 91
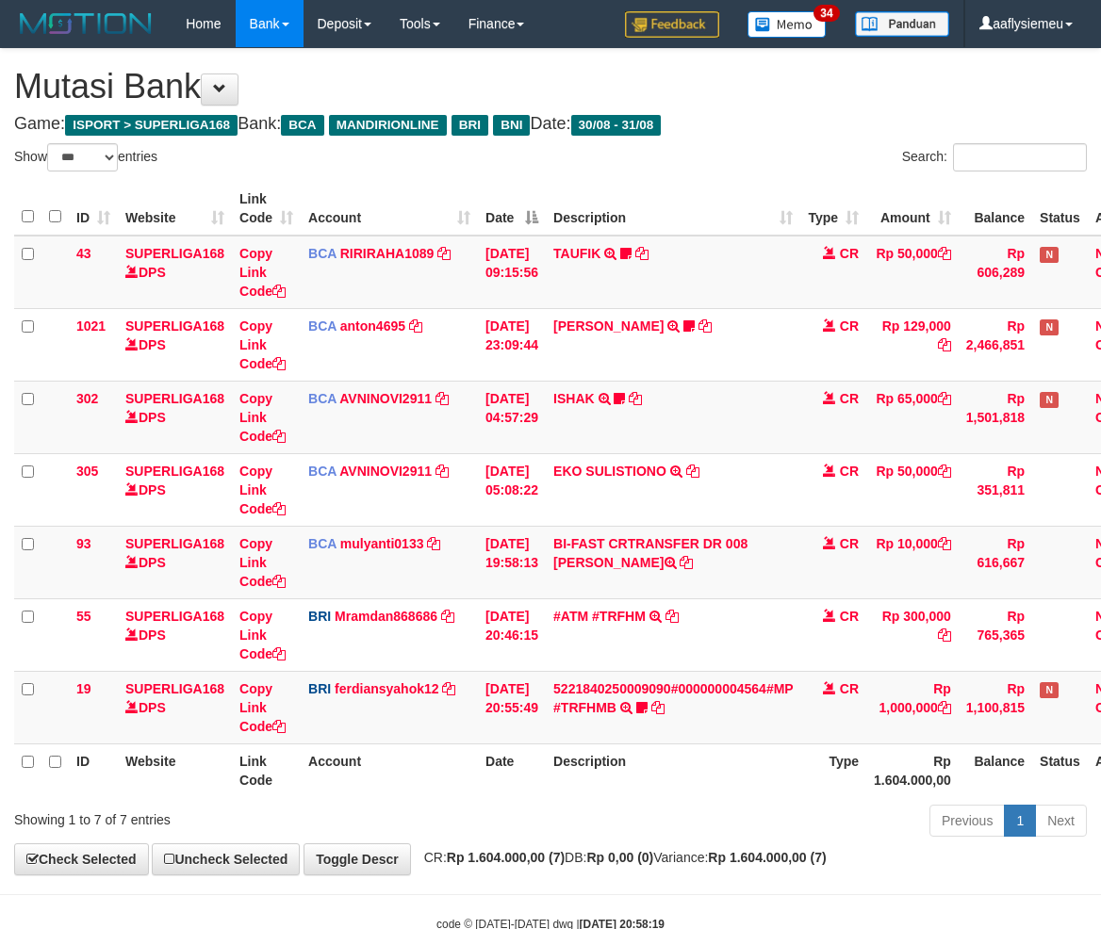
select select "***"
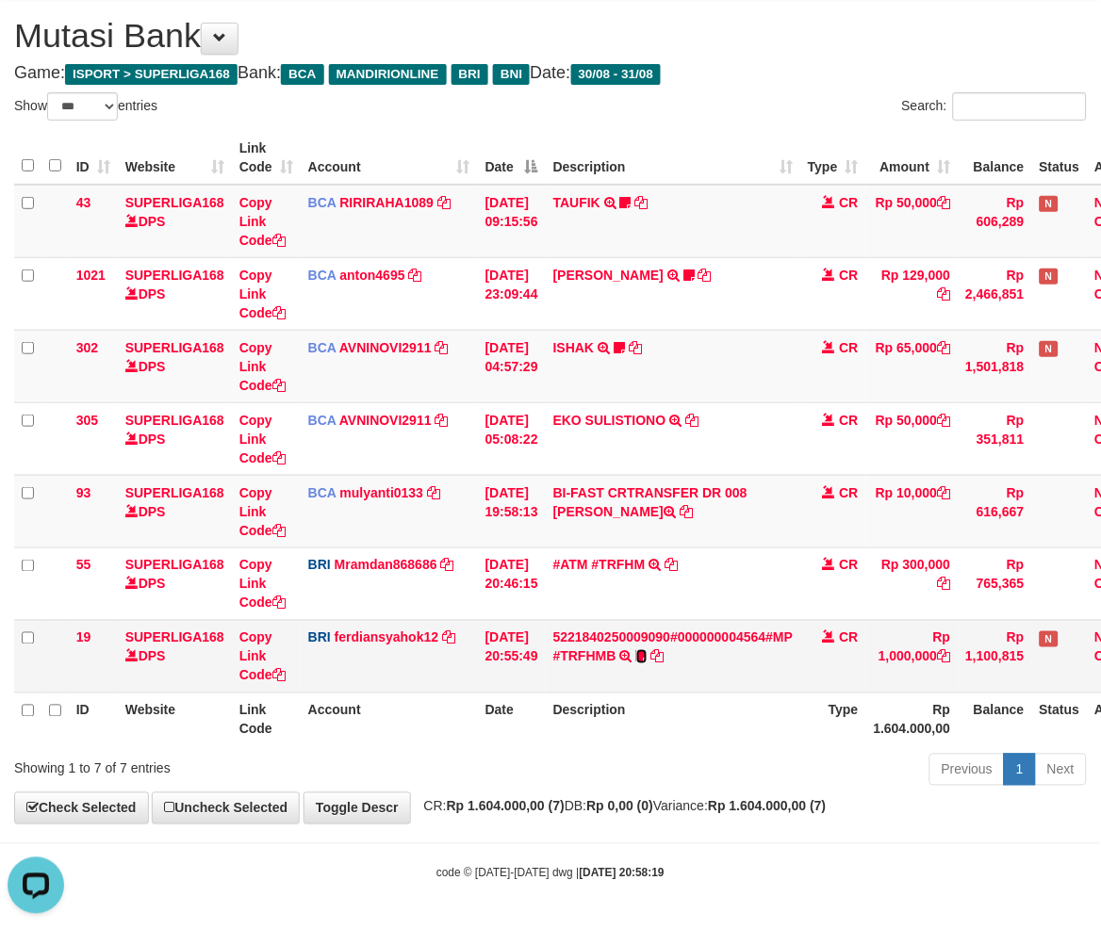
click at [647, 651] on icon at bounding box center [641, 656] width 11 height 13
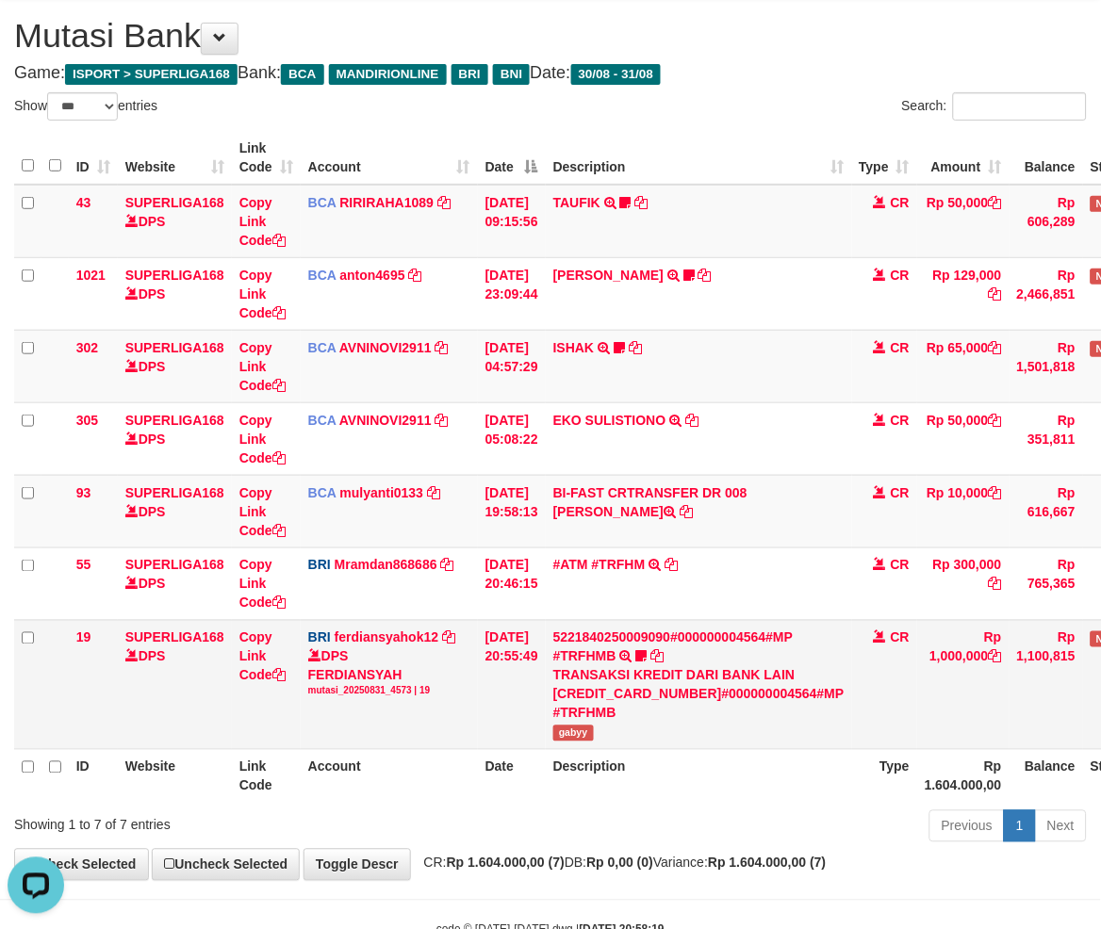
click at [588, 742] on span "gabyy" at bounding box center [573, 734] width 41 height 16
click at [587, 742] on span "gabyy" at bounding box center [573, 734] width 41 height 16
copy span "gabyy"
drag, startPoint x: 959, startPoint y: 655, endPoint x: 1113, endPoint y: 646, distance: 153.8
click at [988, 655] on icon at bounding box center [994, 656] width 13 height 13
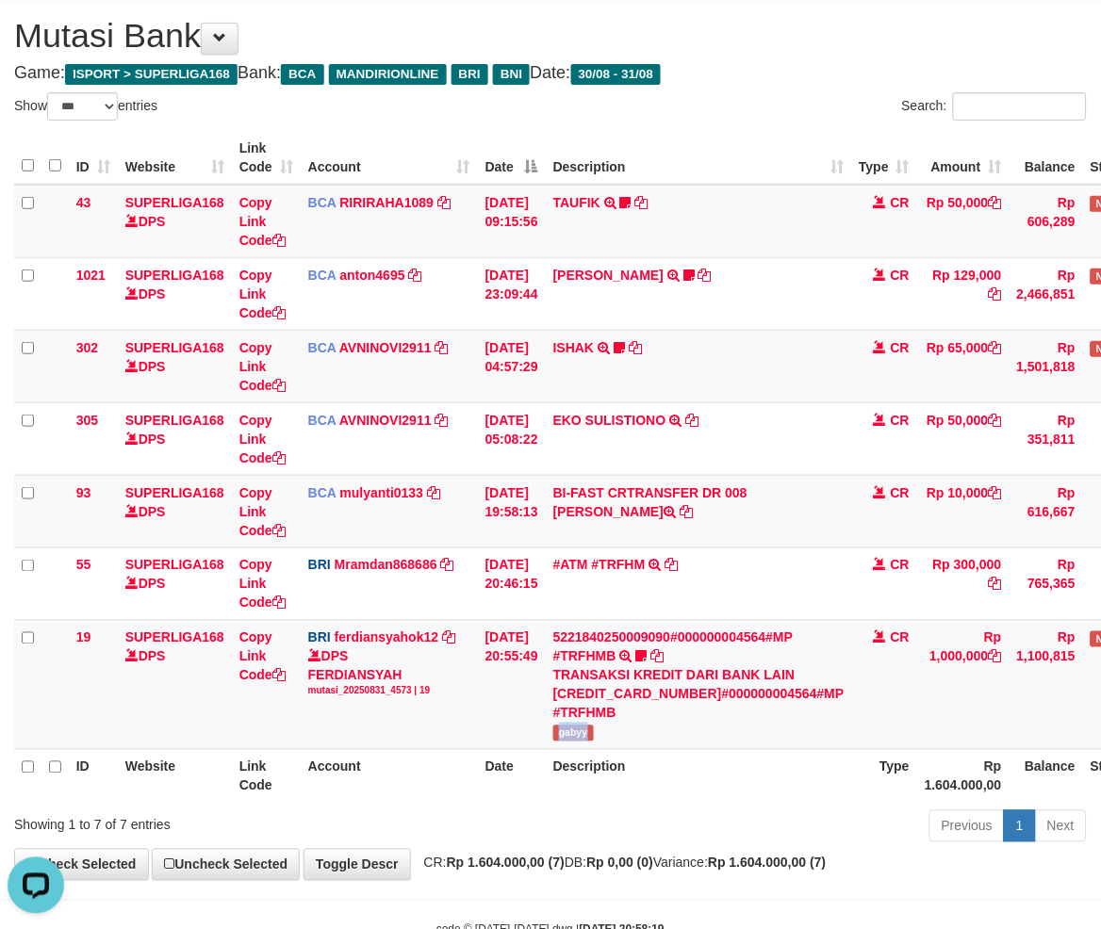
copy span "gabyy"
click at [732, 749] on td "5221840250009090#000000004564#MP #TRFHMB TRANSAKSI KREDIT DARI BANK LAIN [CREDI…" at bounding box center [699, 684] width 306 height 129
click at [727, 749] on td "5221840250009090#000000004564#MP #TRFHMB TRANSAKSI KREDIT DARI BANK LAIN [CREDI…" at bounding box center [699, 684] width 306 height 129
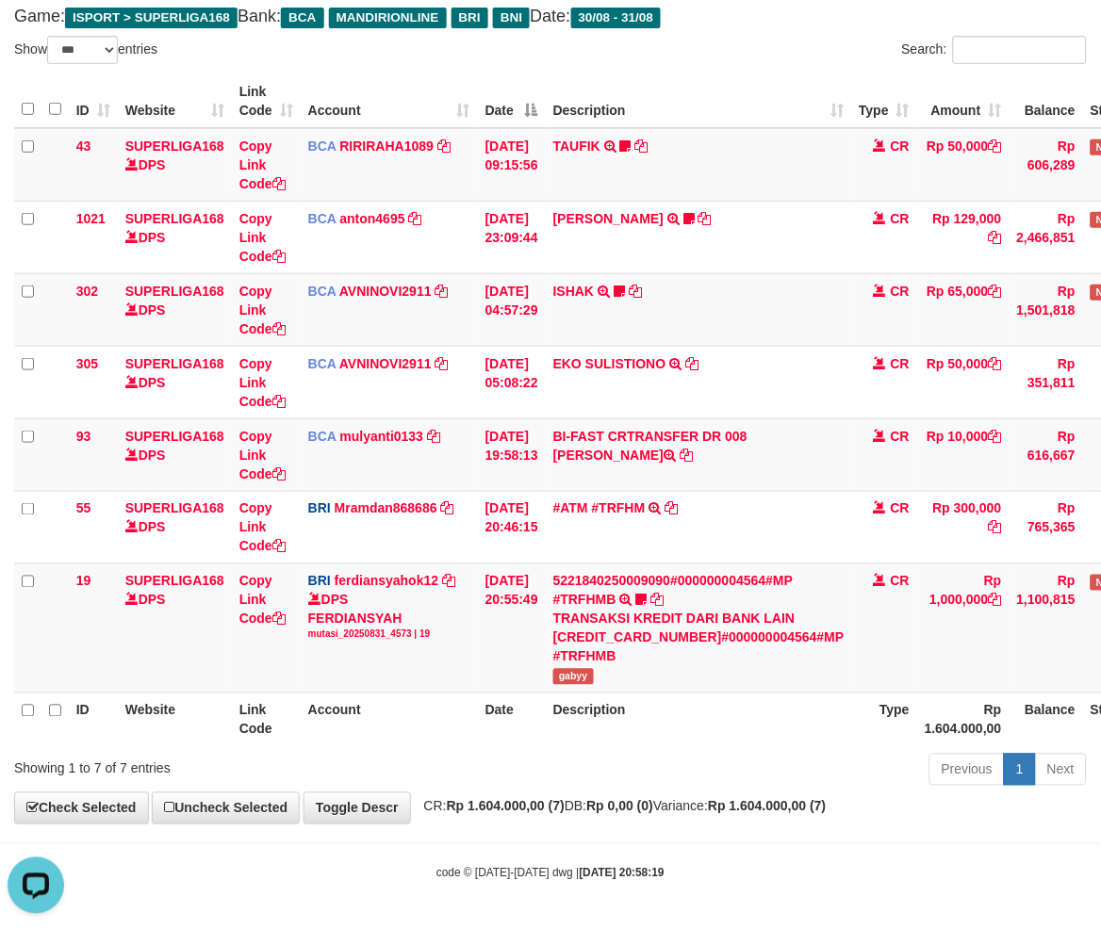
click at [566, 779] on div "Previous 1 Next" at bounding box center [779, 772] width 613 height 41
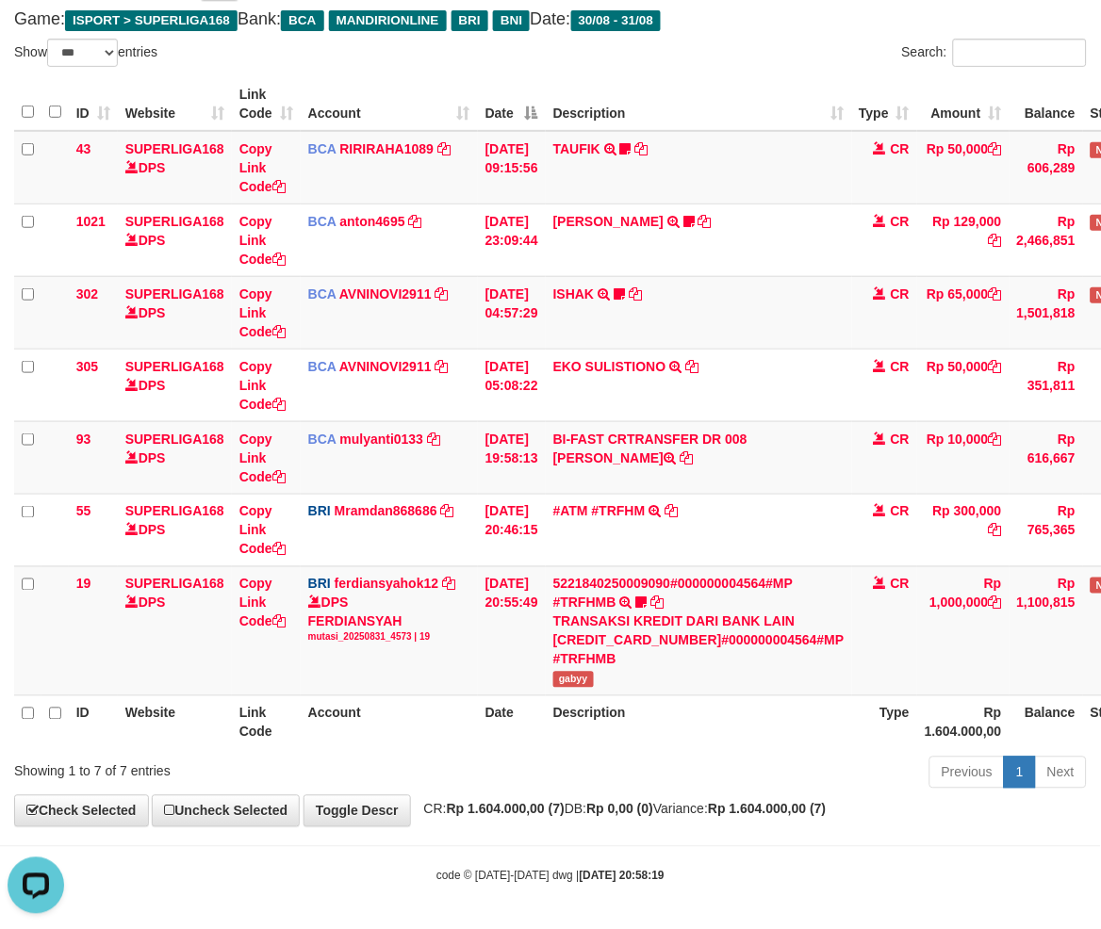
click at [535, 755] on div "ID Website Link Code Account Date Description Type Amount Balance Status Action…" at bounding box center [550, 413] width 1101 height 683
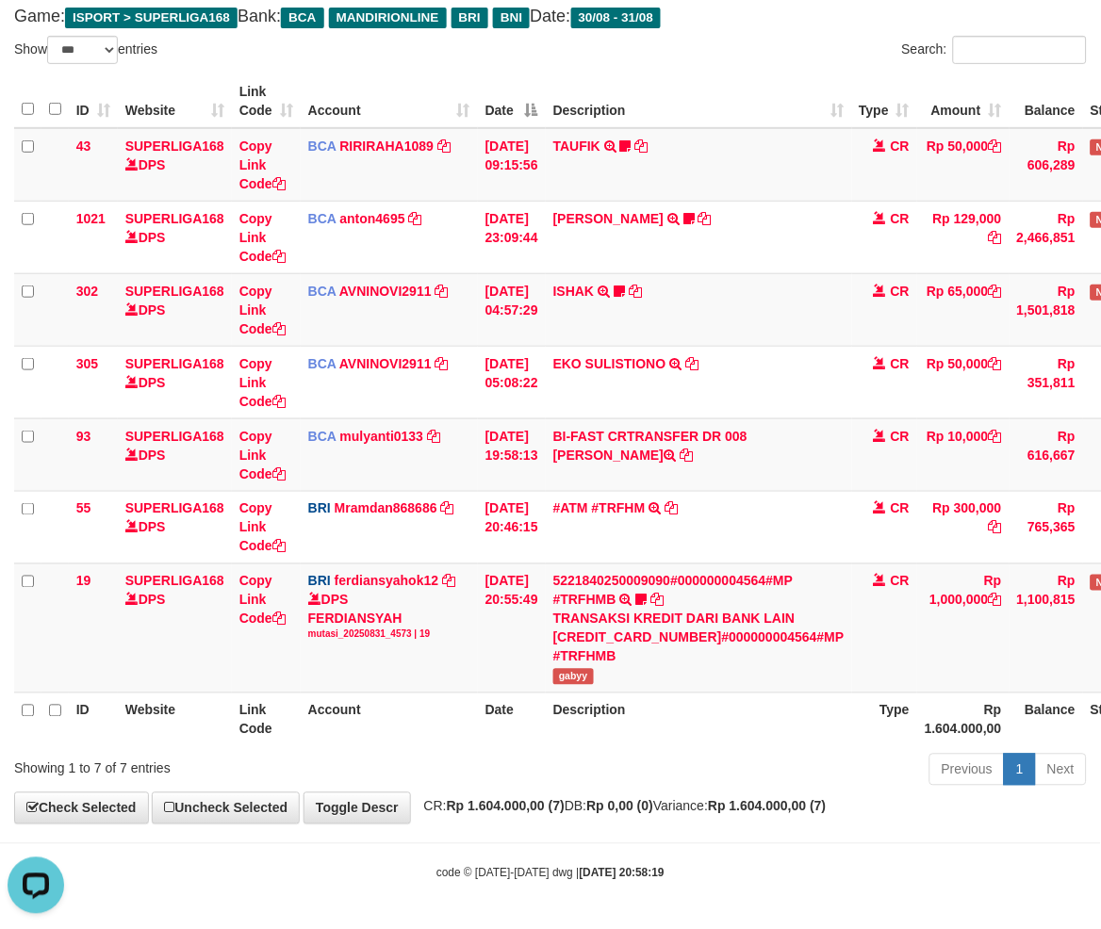
drag, startPoint x: 544, startPoint y: 814, endPoint x: 587, endPoint y: 817, distance: 43.4
click at [550, 815] on div "**********" at bounding box center [550, 383] width 1101 height 882
click at [580, 869] on strong "[DATE] 20:58:19" at bounding box center [622, 873] width 85 height 13
click at [580, 867] on strong "[DATE] 20:58:19" at bounding box center [622, 873] width 85 height 13
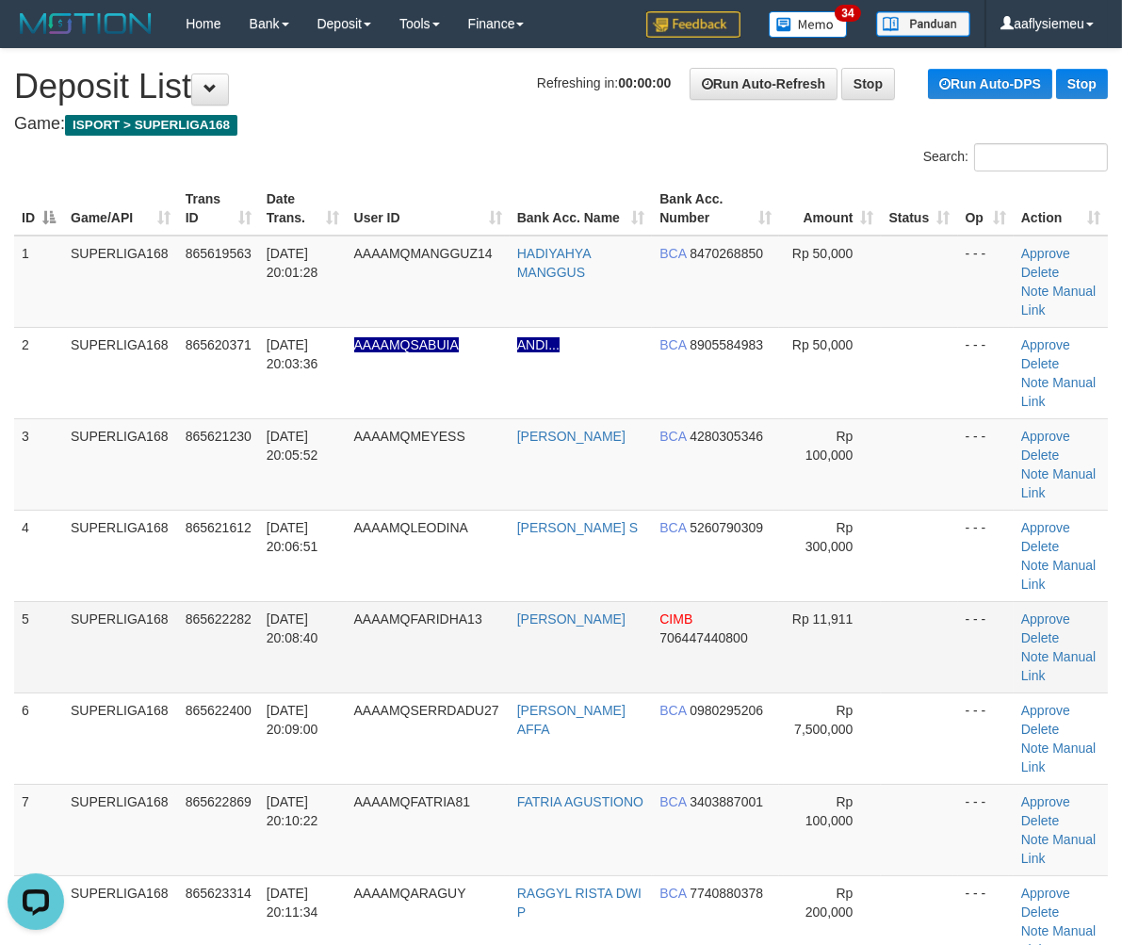
click at [158, 601] on td "SUPERLIGA168" at bounding box center [120, 646] width 115 height 91
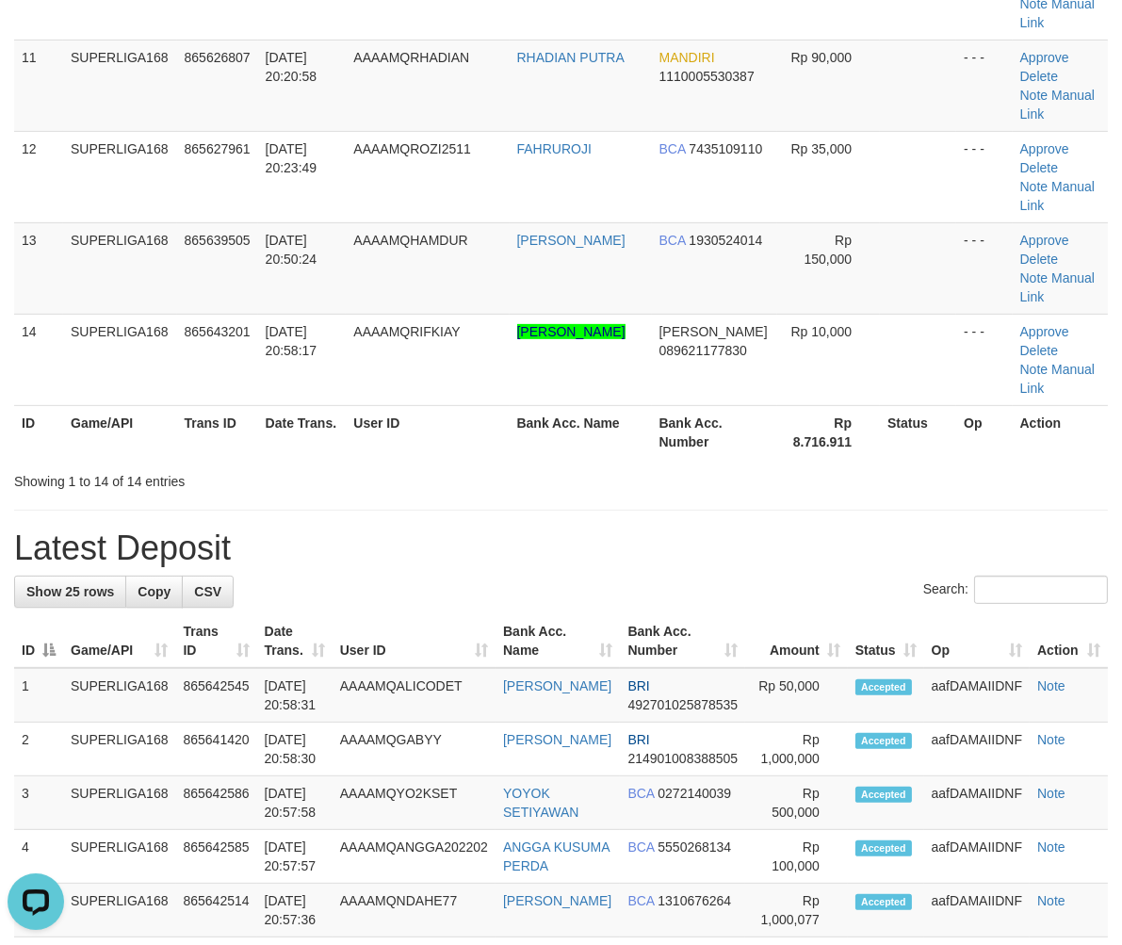
drag, startPoint x: 349, startPoint y: 608, endPoint x: 10, endPoint y: 692, distance: 348.5
click at [337, 830] on tr "4 SUPERLIGA168 865642585 31/08/2025 20:57:57 AAAAMQANGGA202202 ANGGA KUSUMA PER…" at bounding box center [561, 857] width 1094 height 54
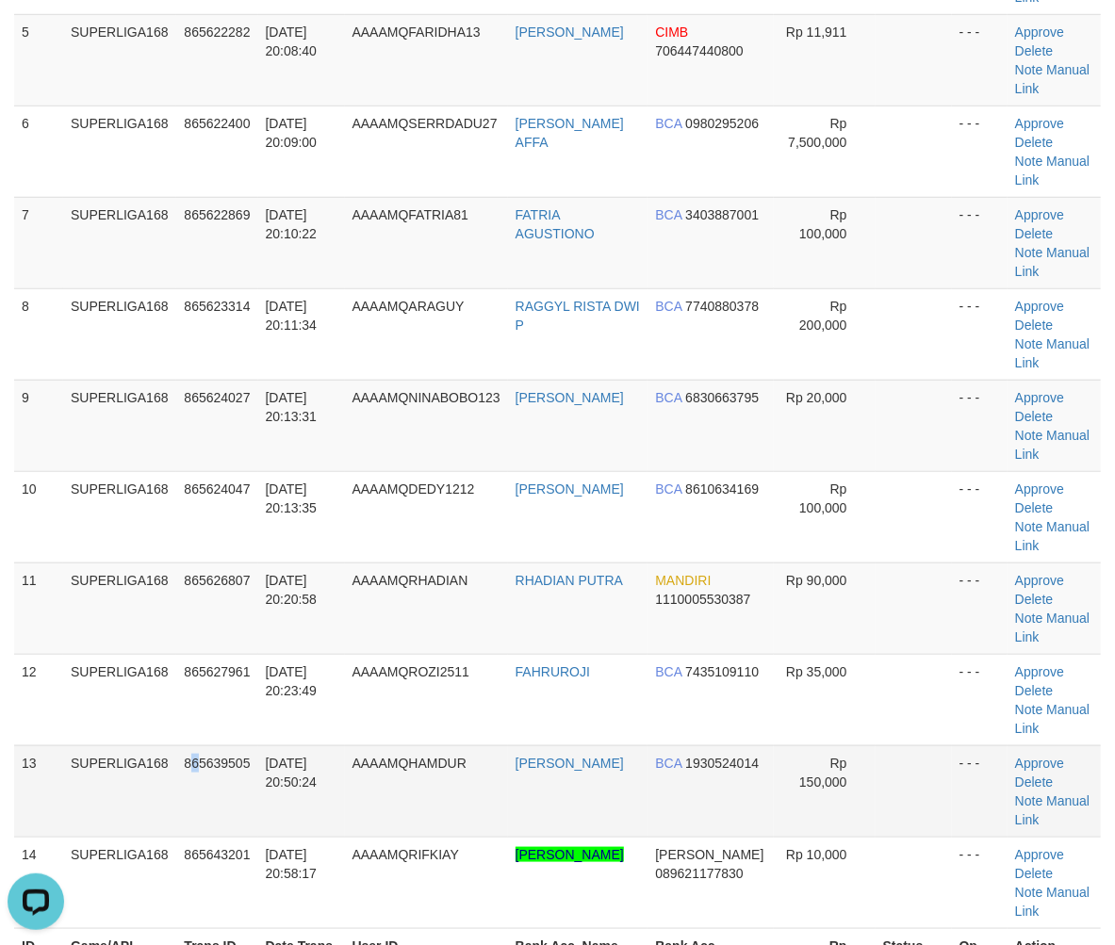
click at [194, 756] on span "865639505" at bounding box center [217, 763] width 66 height 15
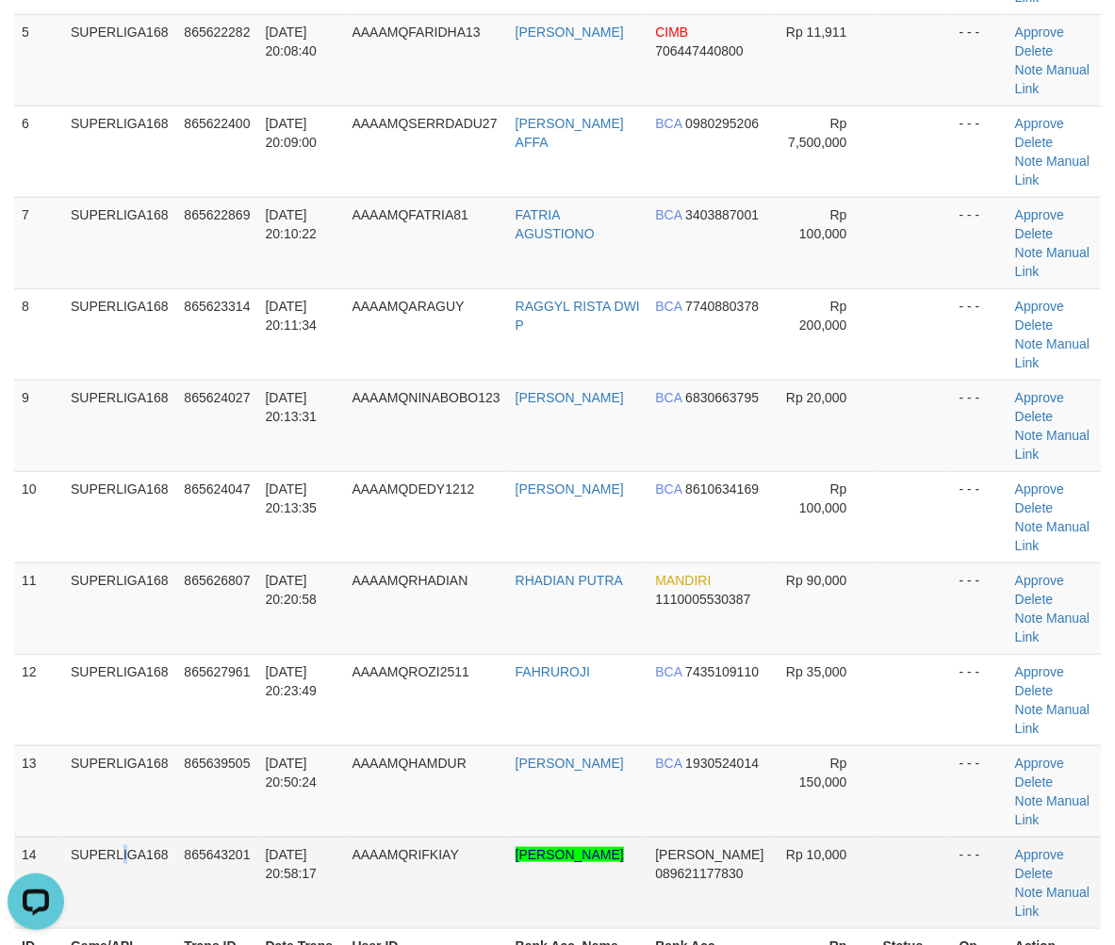
click at [50, 837] on tr "14 SUPERLIGA168 865643201 31/08/2025 20:58:17 AAAAMQRIFKIAY MOHAMMAD RIFKI WIBO…" at bounding box center [557, 882] width 1086 height 91
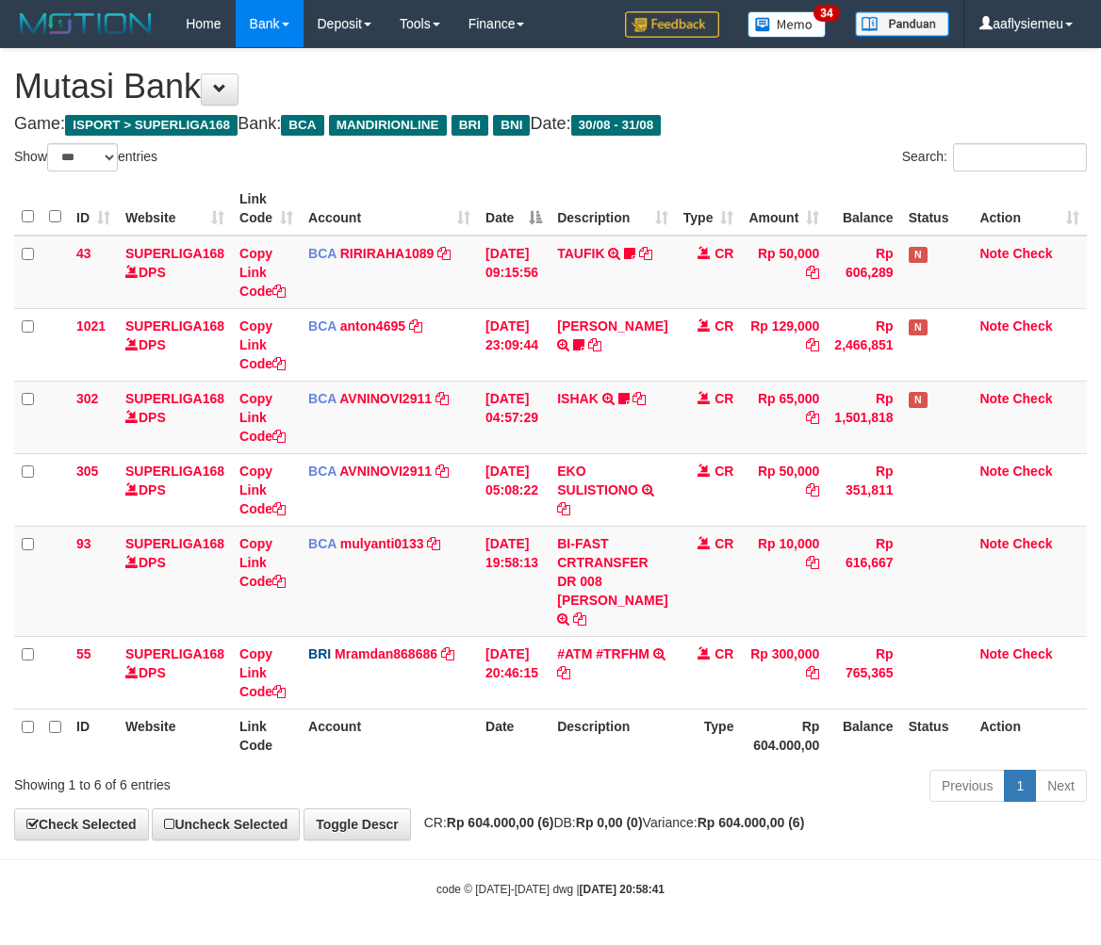
select select "***"
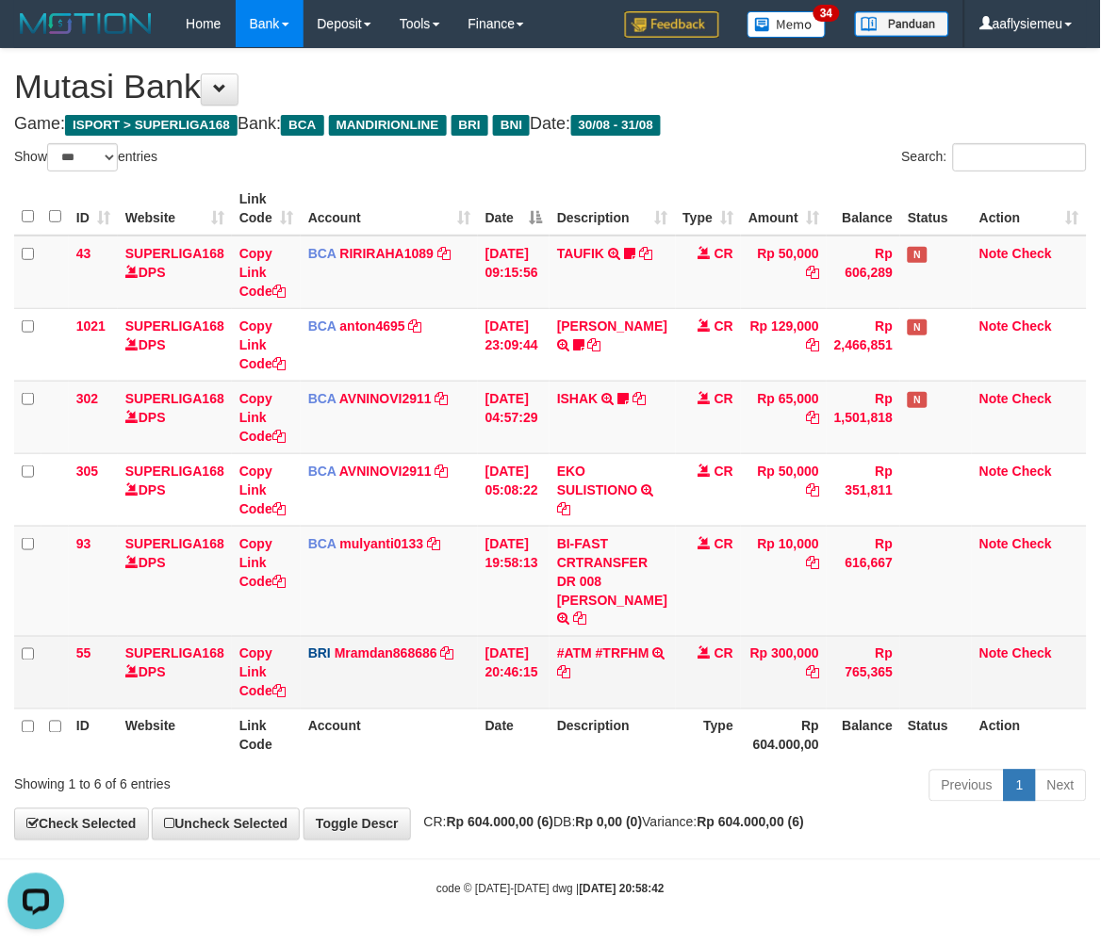
click at [695, 703] on td "CR" at bounding box center [709, 672] width 66 height 73
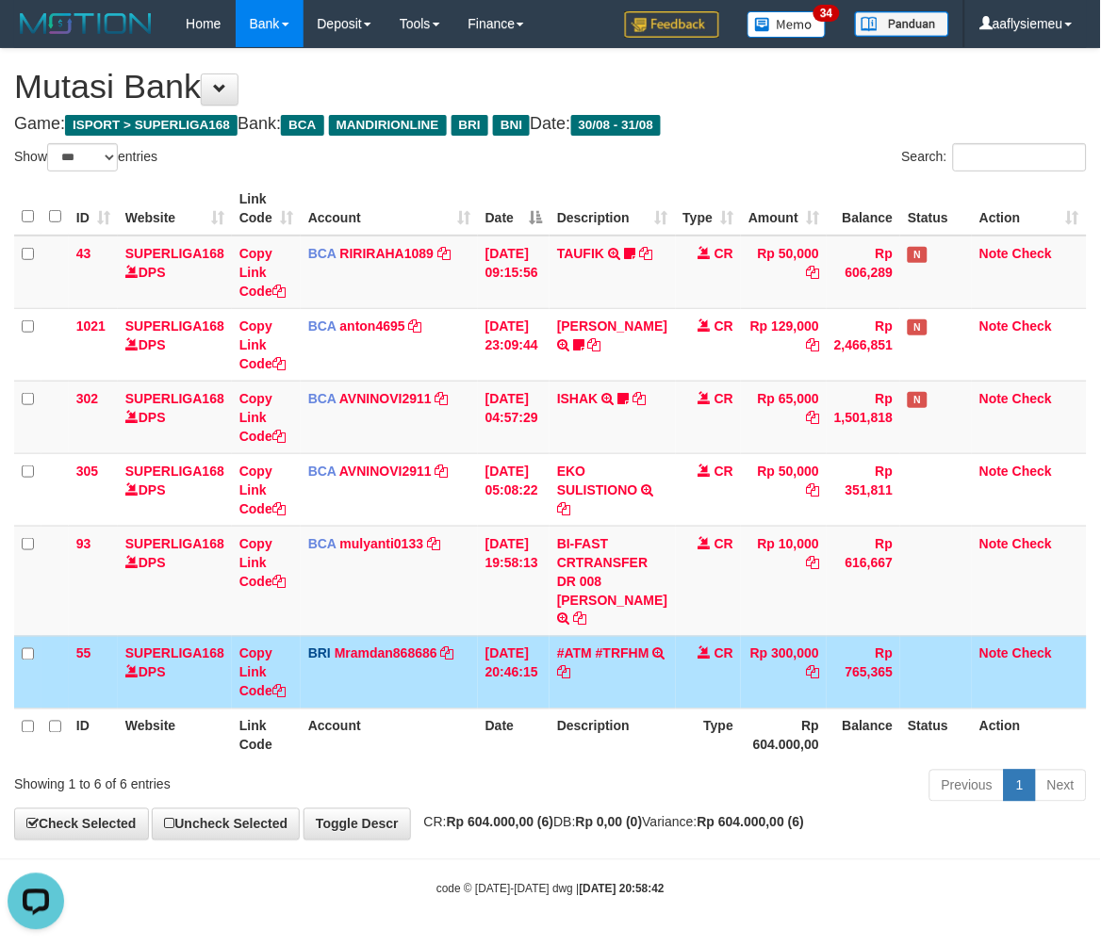
click at [694, 703] on td "CR" at bounding box center [709, 672] width 66 height 73
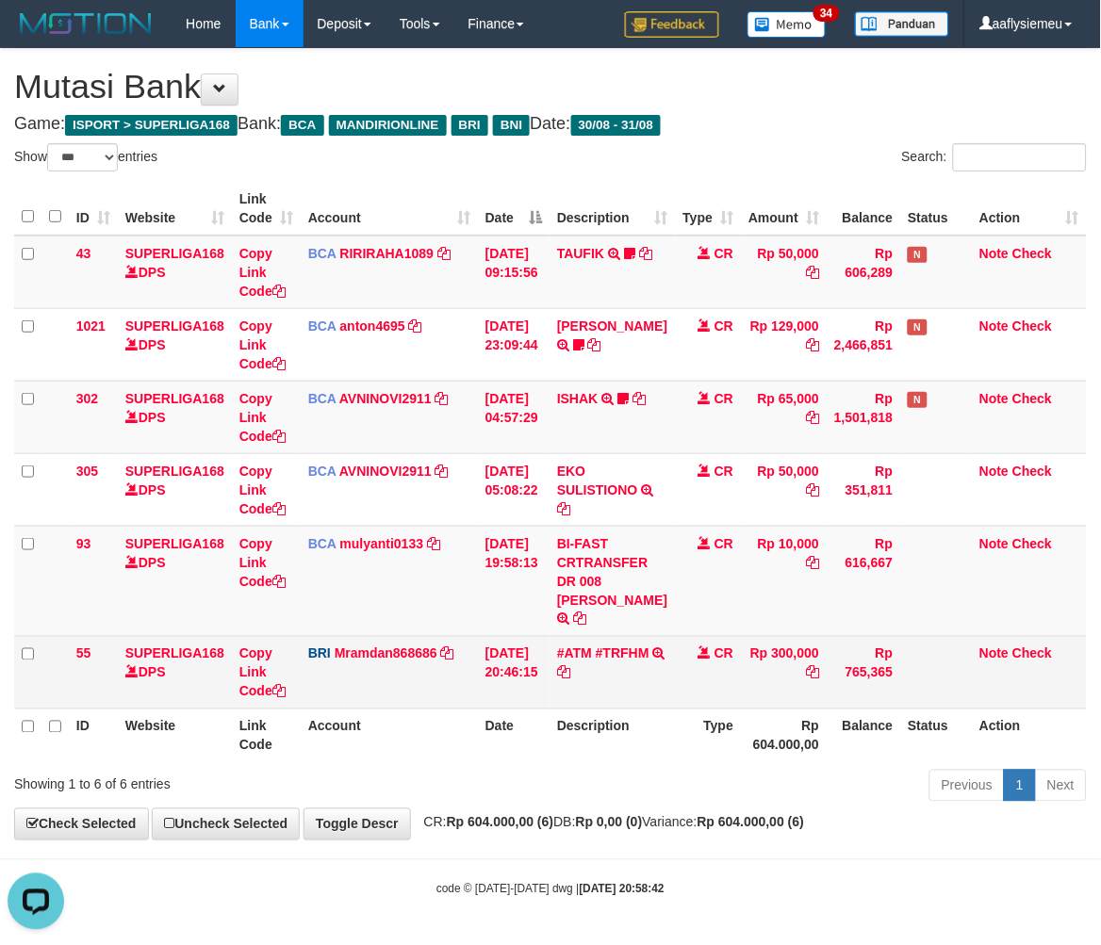
click at [624, 702] on td "#ATM #TRFHM TRANSAKSI KREDIT DARI BANK LAIN #ATM #TRFHM" at bounding box center [611, 672] width 125 height 73
click at [623, 702] on td "#ATM #TRFHM TRANSAKSI KREDIT DARI BANK LAIN #ATM #TRFHM" at bounding box center [611, 672] width 125 height 73
drag, startPoint x: 522, startPoint y: 874, endPoint x: 543, endPoint y: 709, distance: 167.1
click at [530, 861] on body "Toggle navigation Home Bank Account List Load By Website Group [ISPORT] SUPERLI…" at bounding box center [550, 472] width 1101 height 945
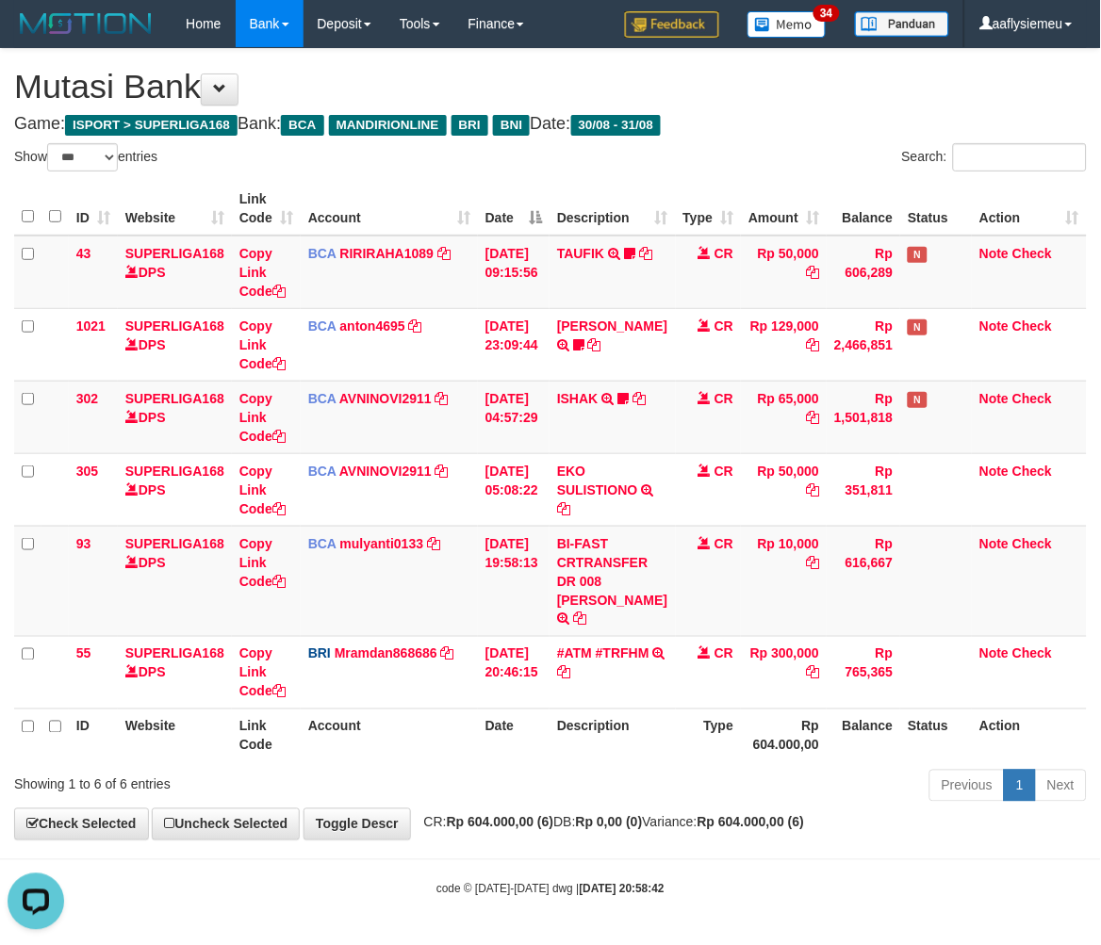
scroll to position [20, 0]
click at [597, 815] on div "**********" at bounding box center [550, 444] width 1101 height 791
select select "***"
drag, startPoint x: 0, startPoint y: 0, endPoint x: 599, endPoint y: 780, distance: 983.8
click at [599, 794] on div "Previous 1 Next" at bounding box center [779, 788] width 613 height 41
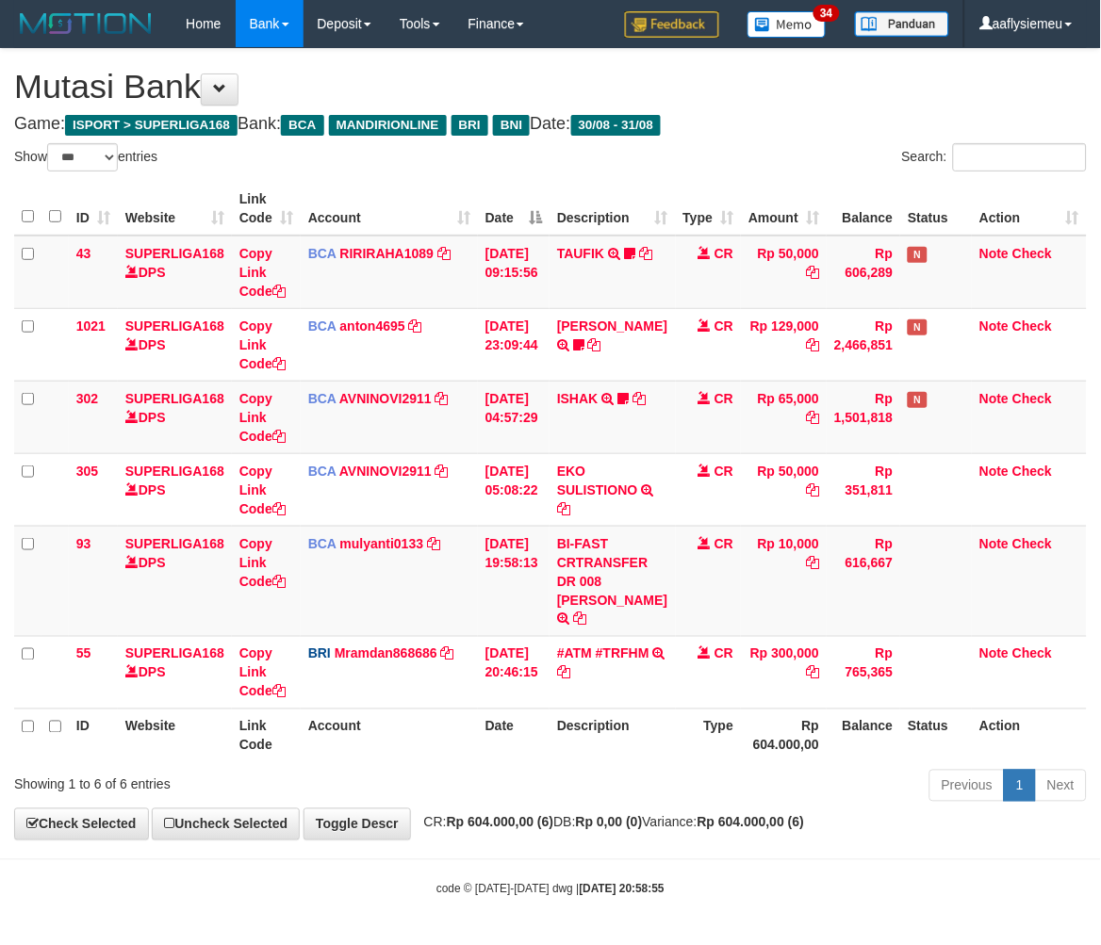
scroll to position [20, 0]
select select "***"
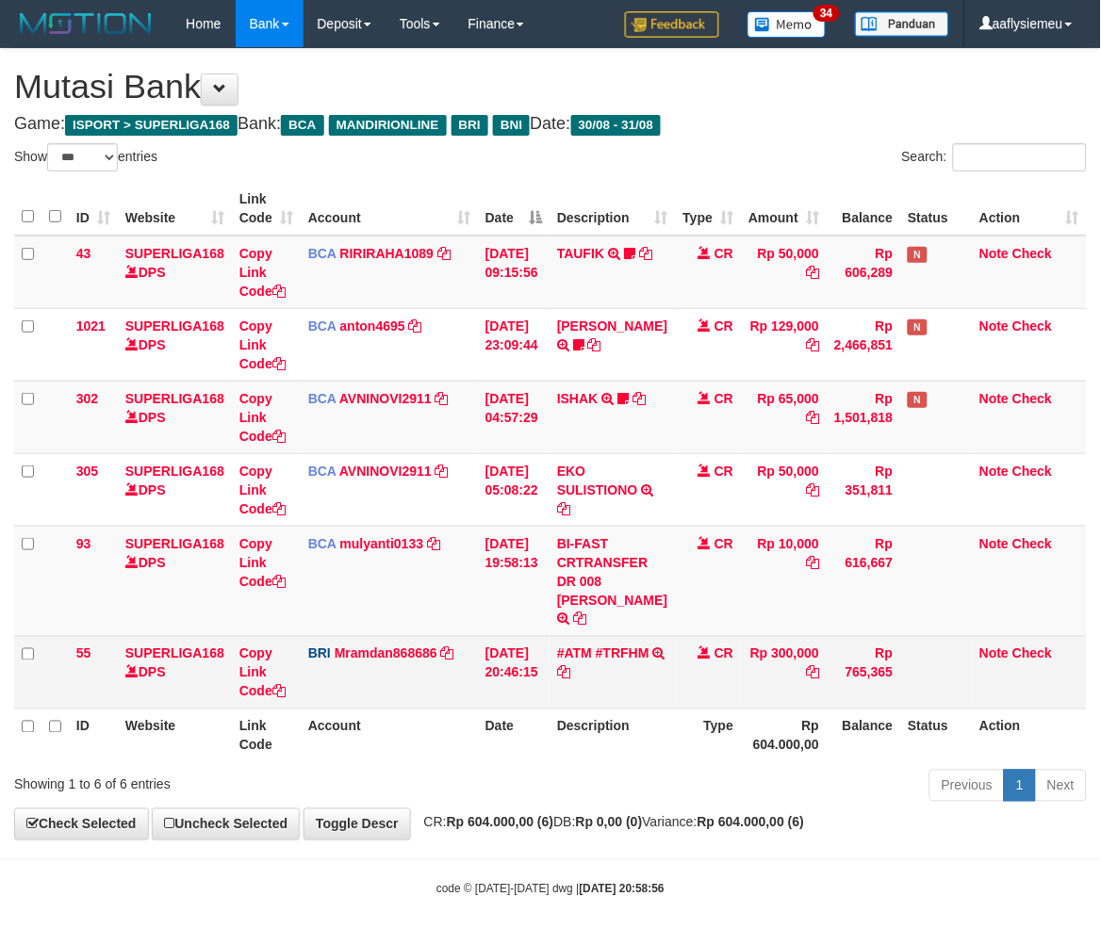
scroll to position [20, 0]
drag, startPoint x: 654, startPoint y: 702, endPoint x: 669, endPoint y: 688, distance: 20.7
click at [669, 692] on tr "55 SUPERLIGA168 DPS Copy Link Code BRI Mramdan868686 DPS [PERSON_NAME] mutasi_2…" at bounding box center [550, 672] width 1072 height 73
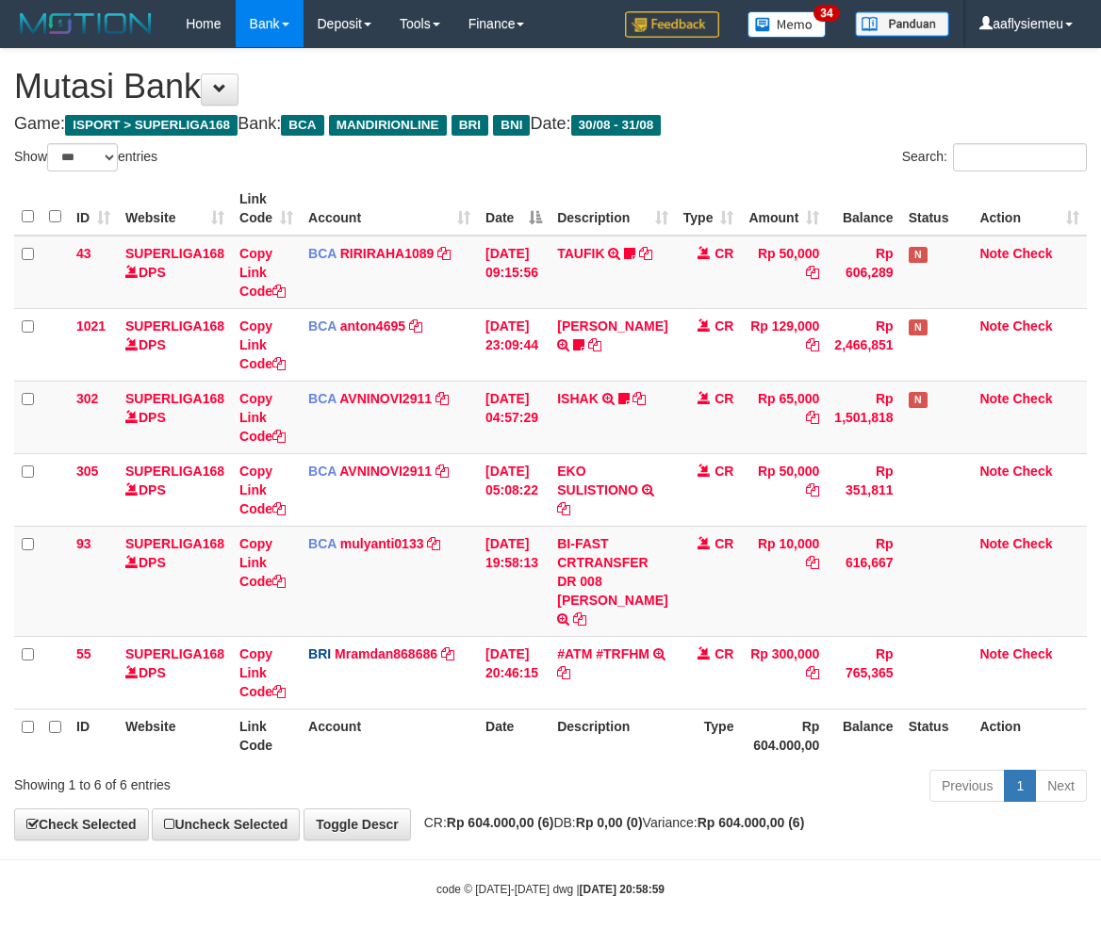
select select "***"
click at [586, 648] on link "#ATM #TRFHM" at bounding box center [603, 653] width 92 height 15
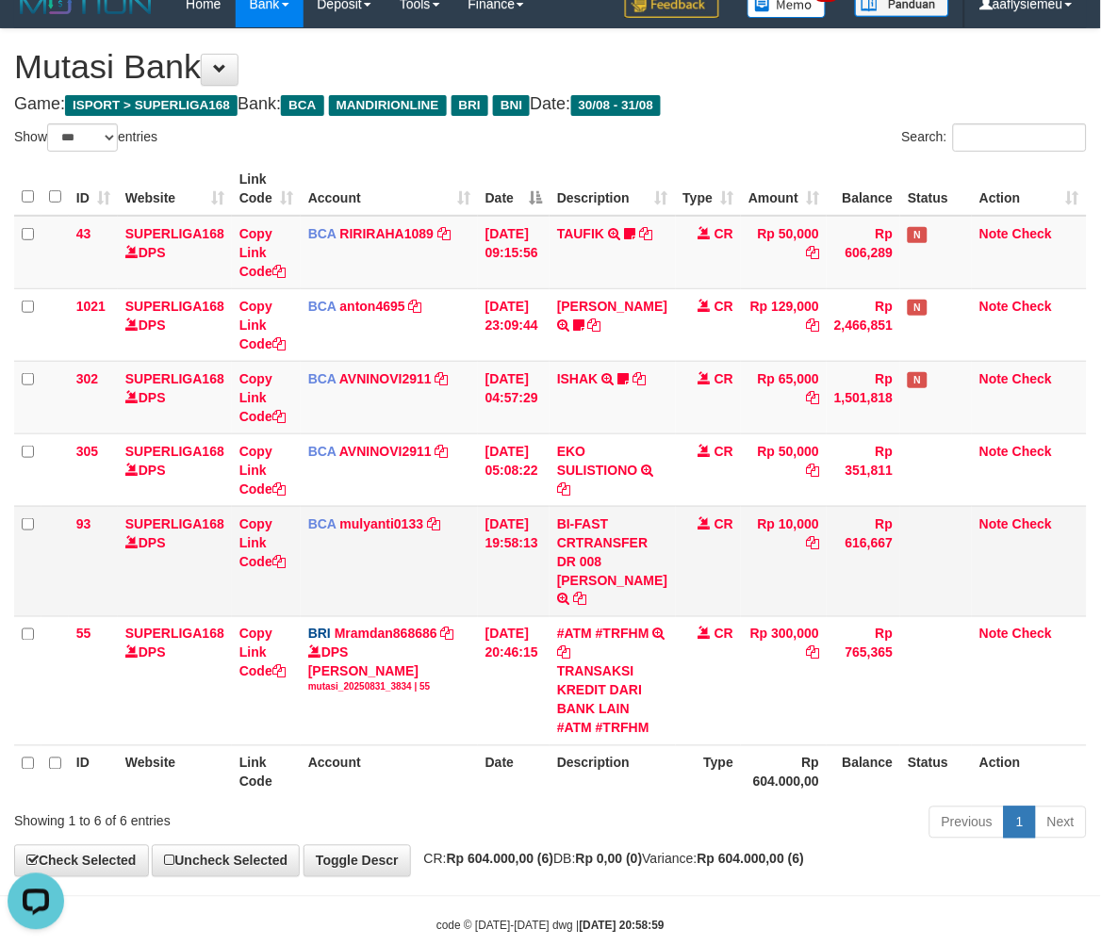
click at [676, 603] on td "CR" at bounding box center [709, 561] width 66 height 110
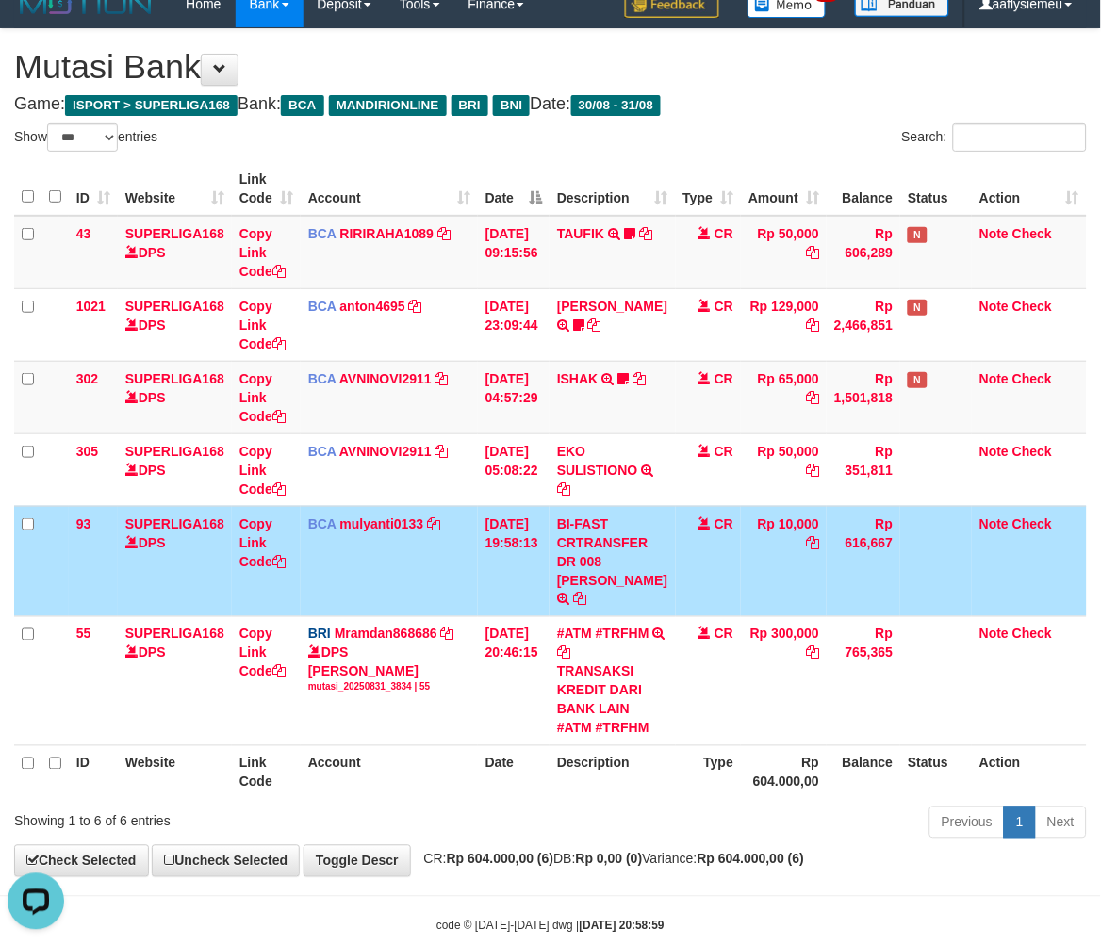
click at [663, 594] on td "BI-FAST CRTRANSFER DR 008 YERIK ELO BERNADUS" at bounding box center [611, 561] width 125 height 110
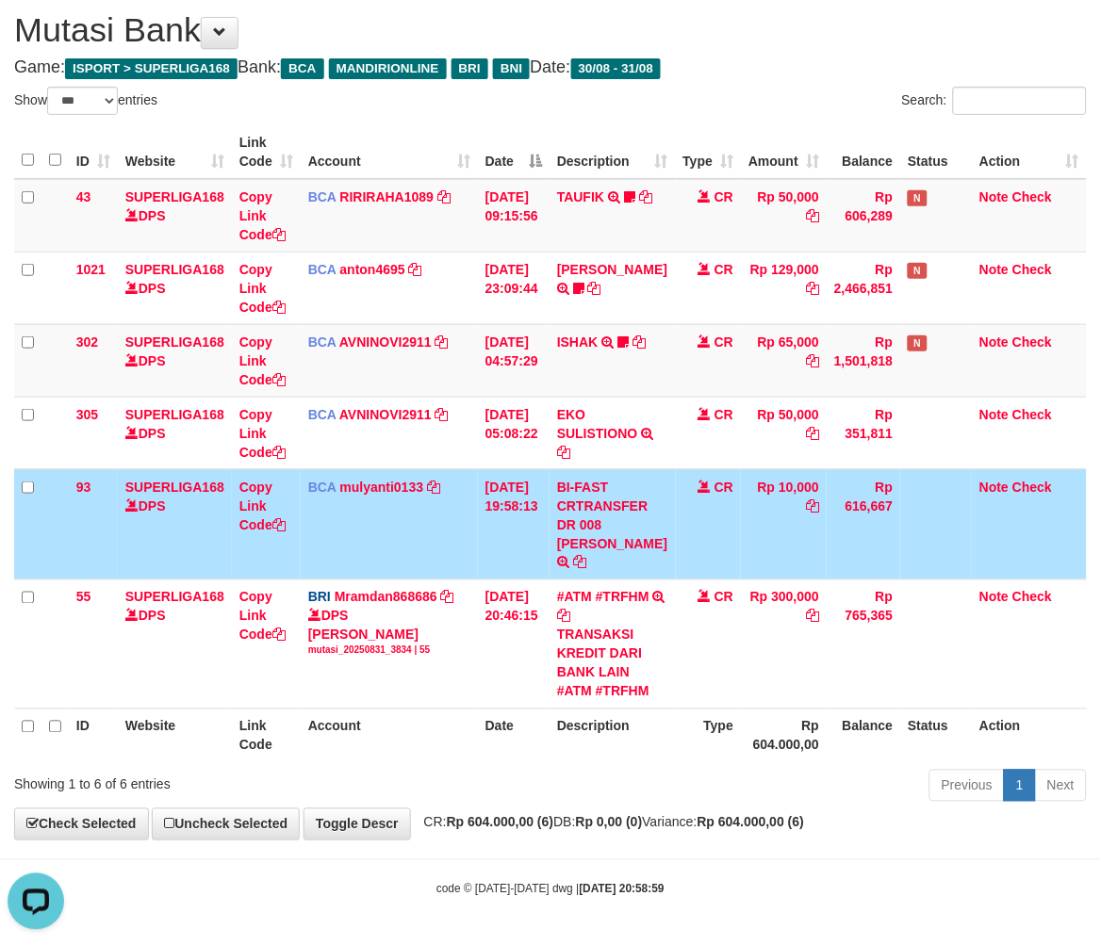
scroll to position [76, 0]
click at [607, 747] on th "Description" at bounding box center [611, 736] width 125 height 54
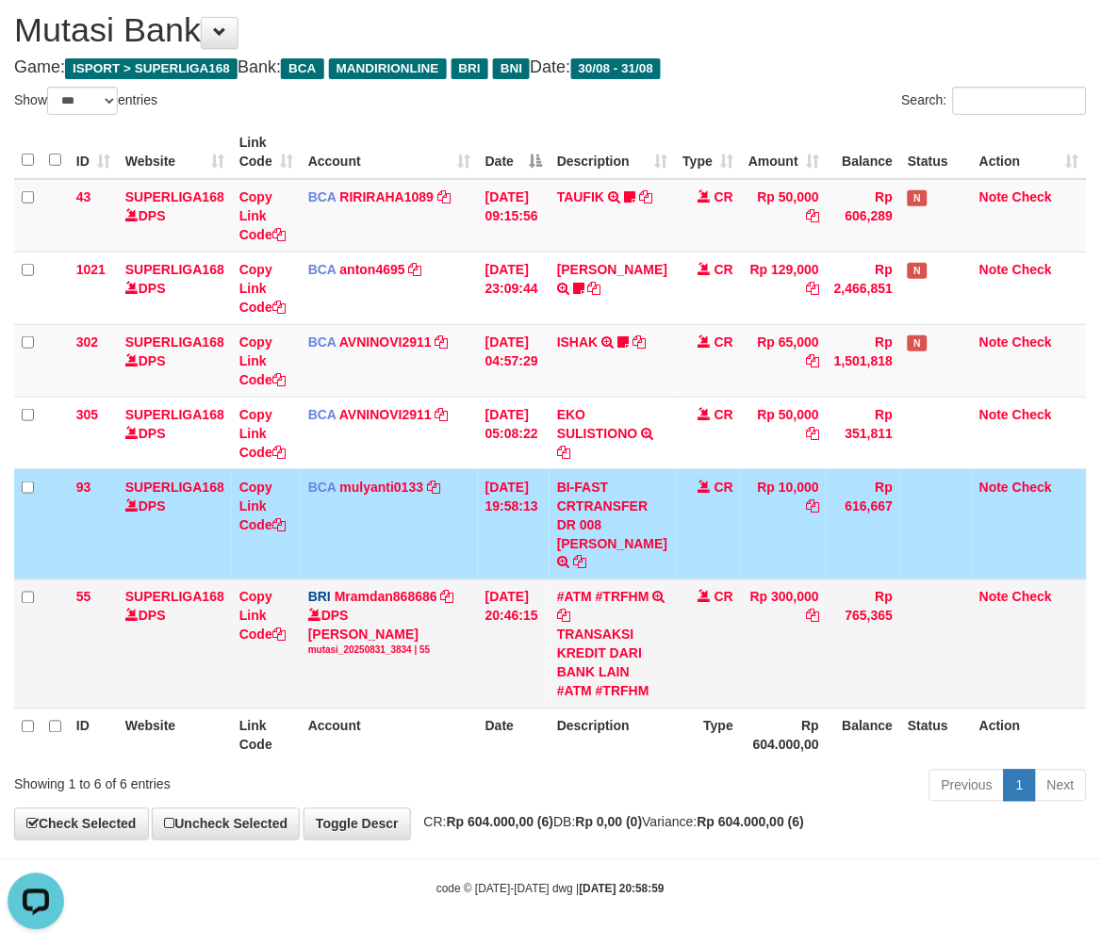
click at [610, 702] on table "ID Website Link Code Account Date Description Type Amount Balance Status Action…" at bounding box center [550, 443] width 1072 height 637
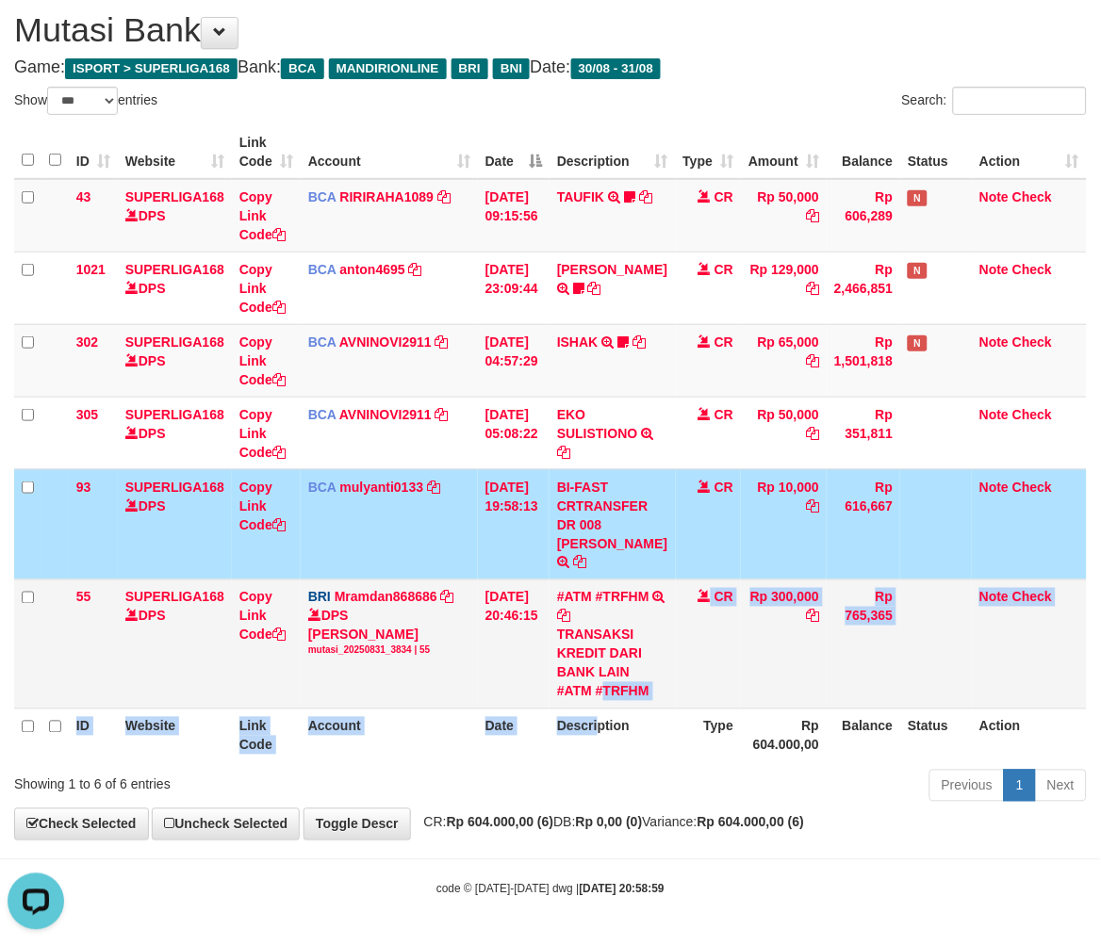
click at [606, 690] on div "TRANSAKSI KREDIT DARI BANK LAIN #ATM #TRFHM" at bounding box center [612, 663] width 110 height 75
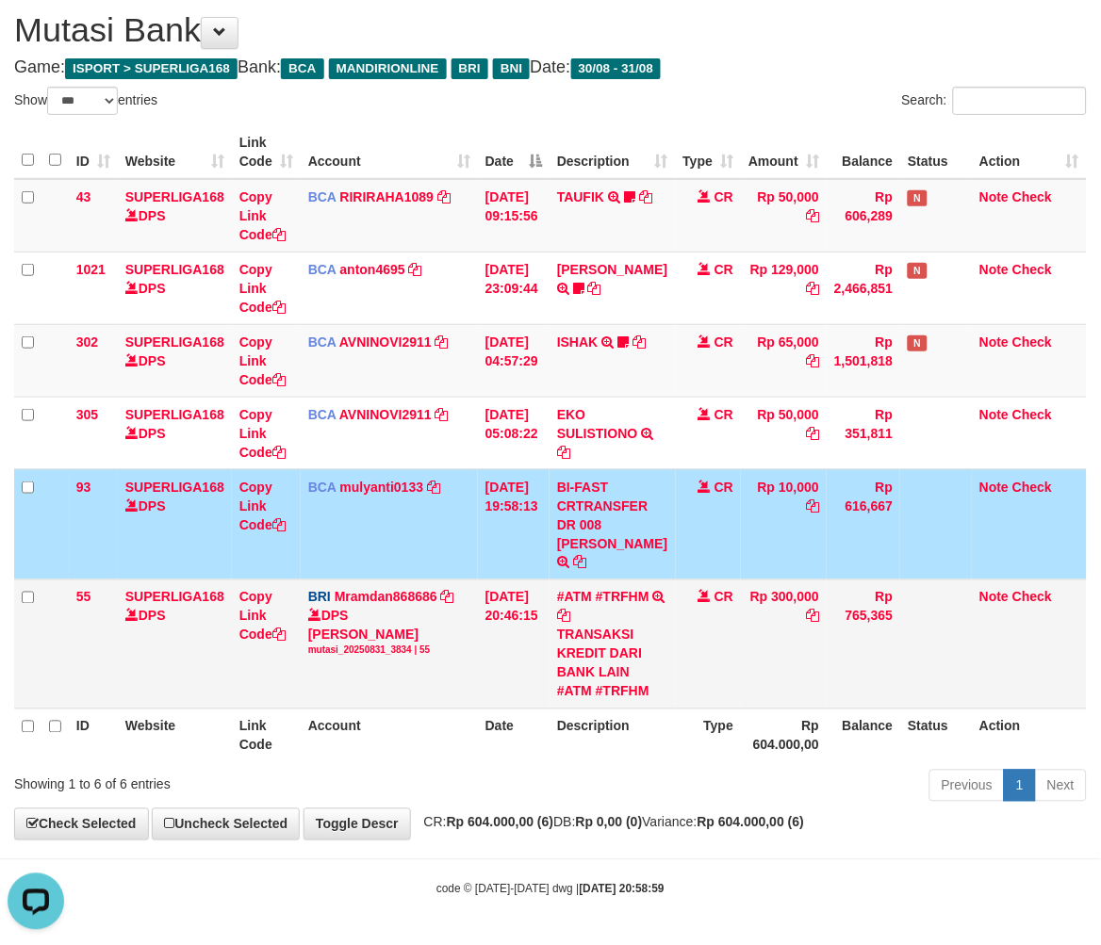
click at [592, 684] on div "TRANSAKSI KREDIT DARI BANK LAIN #ATM #TRFHM" at bounding box center [612, 663] width 110 height 75
click at [589, 680] on div "TRANSAKSI KREDIT DARI BANK LAIN #ATM #TRFHM" at bounding box center [612, 663] width 110 height 75
drag, startPoint x: 608, startPoint y: 684, endPoint x: 694, endPoint y: 652, distance: 92.4
click at [614, 683] on div "TRANSAKSI KREDIT DARI BANK LAIN #ATM #TRFHM" at bounding box center [612, 663] width 110 height 75
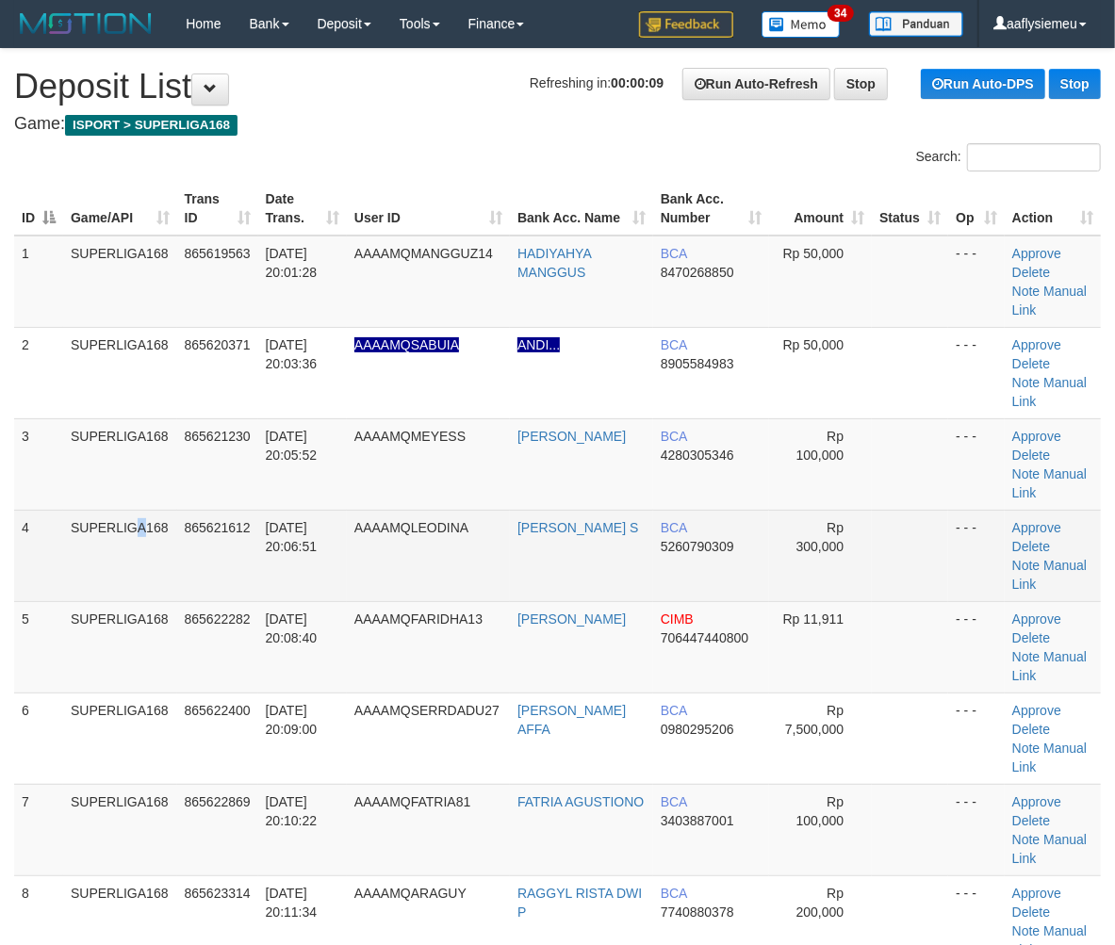
click at [96, 510] on td "SUPERLIGA168" at bounding box center [120, 555] width 114 height 91
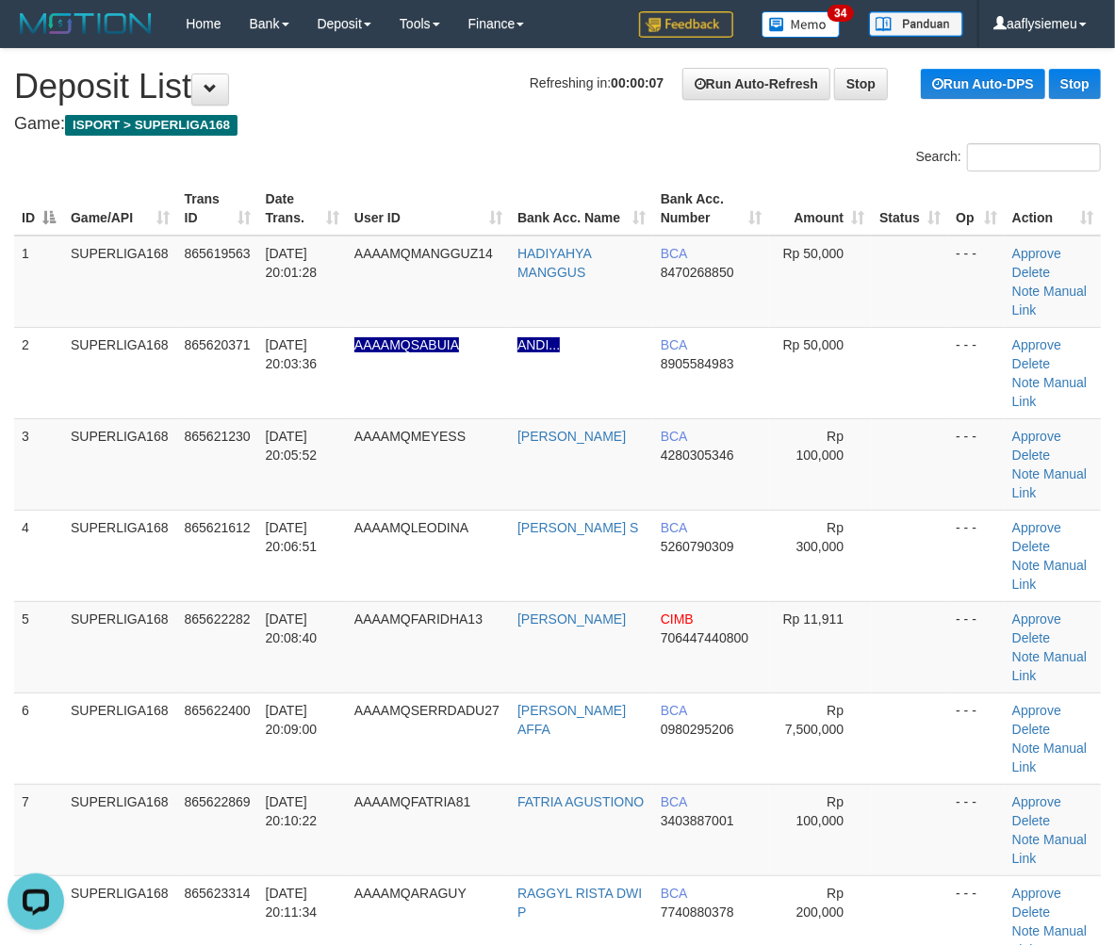
drag, startPoint x: 273, startPoint y: 548, endPoint x: 11, endPoint y: 607, distance: 268.4
click at [273, 601] on td "[DATE] 20:08:40" at bounding box center [302, 646] width 89 height 91
click at [182, 601] on td "865622282" at bounding box center [217, 646] width 81 height 91
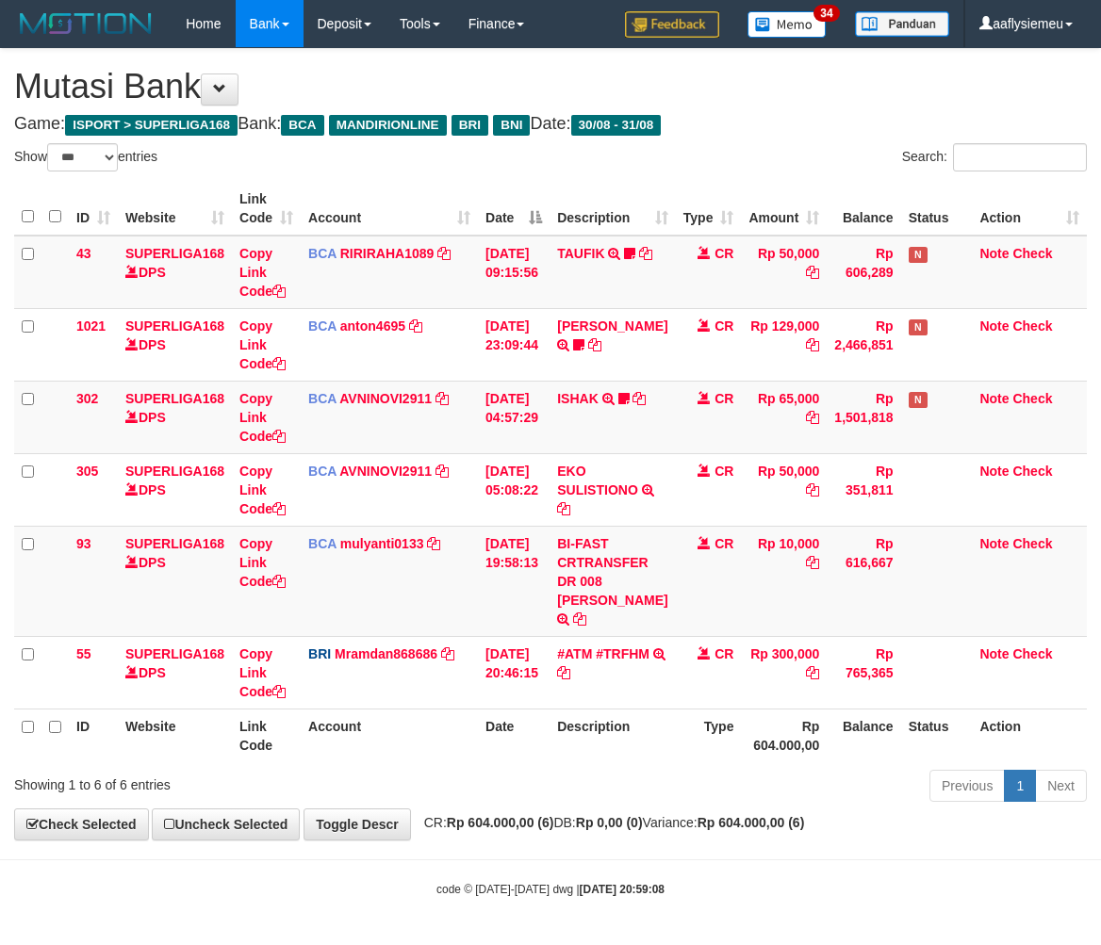
select select "***"
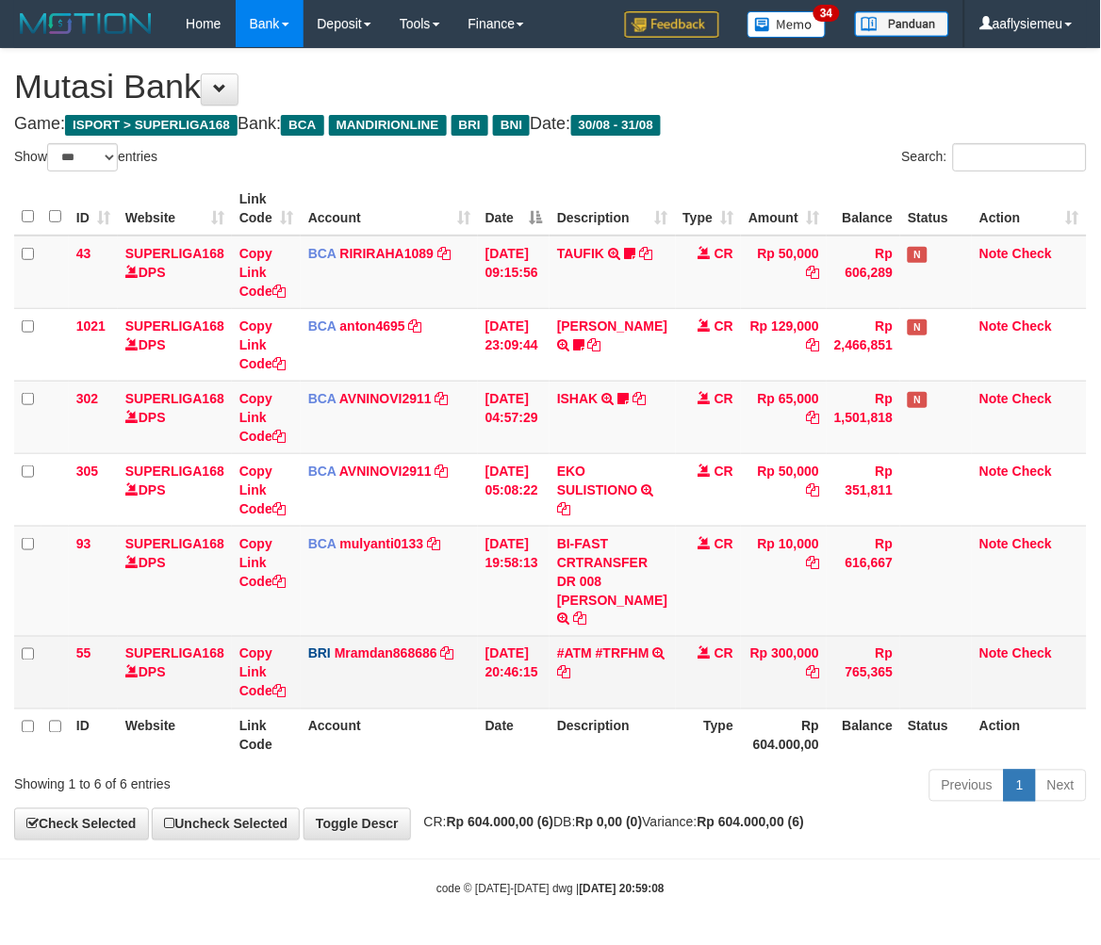
scroll to position [20, 0]
click at [728, 670] on td "CR" at bounding box center [709, 672] width 66 height 73
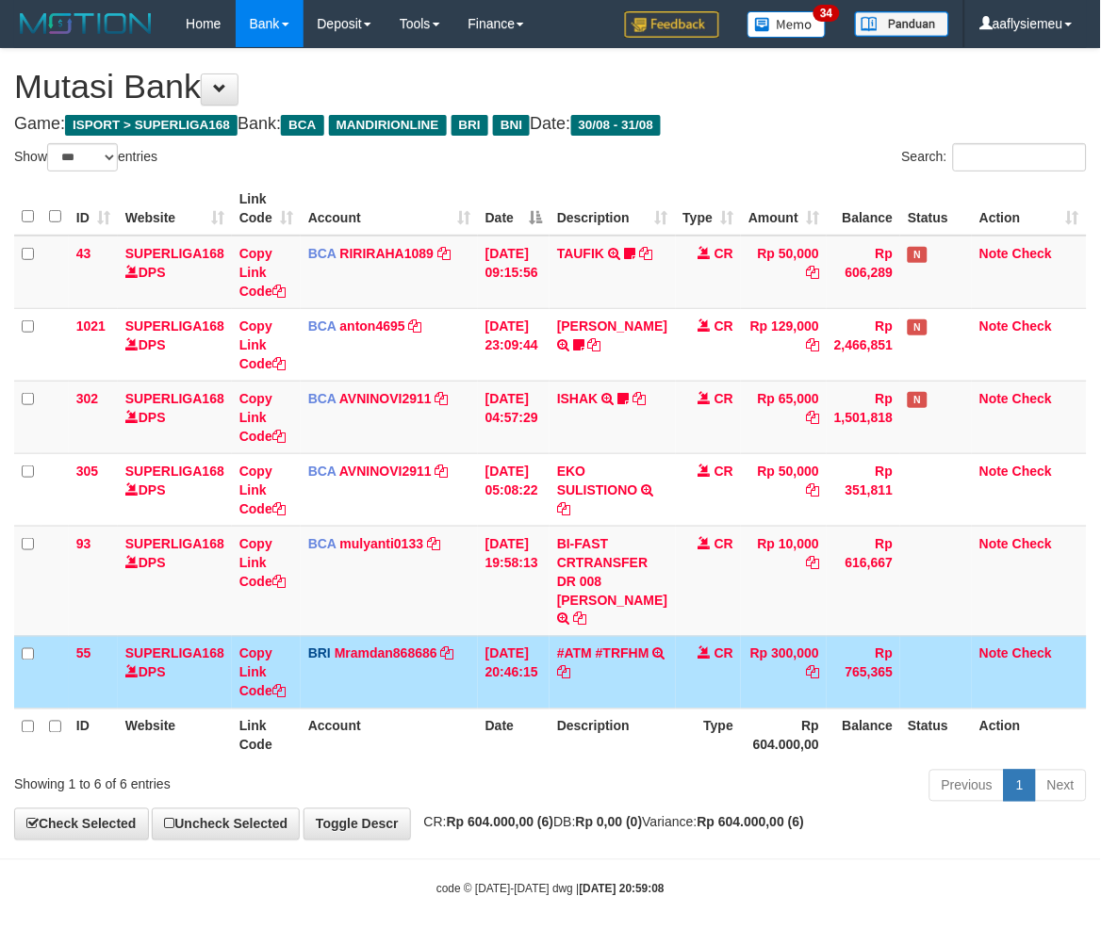
click at [682, 689] on td "CR" at bounding box center [709, 672] width 66 height 73
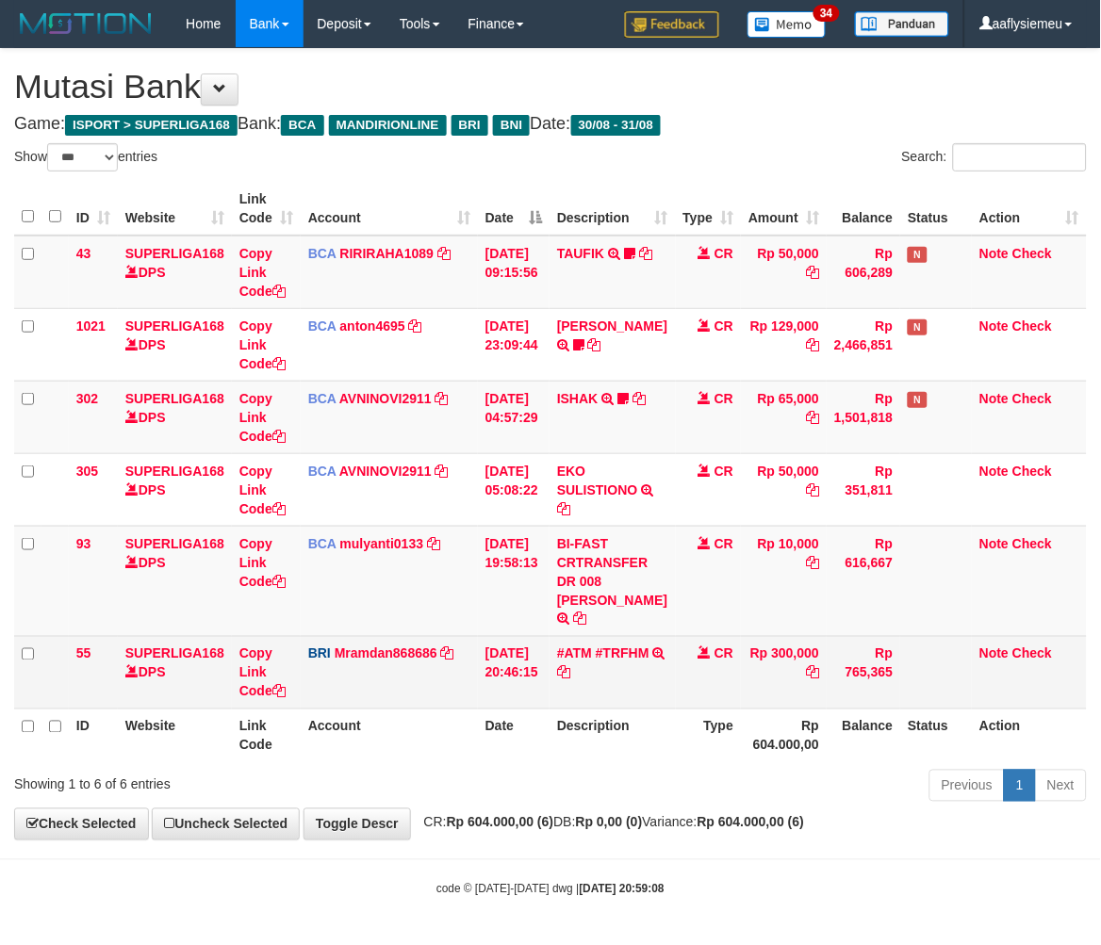
click at [782, 685] on td "Rp 300,000" at bounding box center [784, 672] width 86 height 73
click at [782, 682] on td "Rp 300,000" at bounding box center [784, 672] width 86 height 73
click at [722, 683] on td "CR" at bounding box center [709, 672] width 66 height 73
click at [682, 678] on td "CR" at bounding box center [709, 672] width 66 height 73
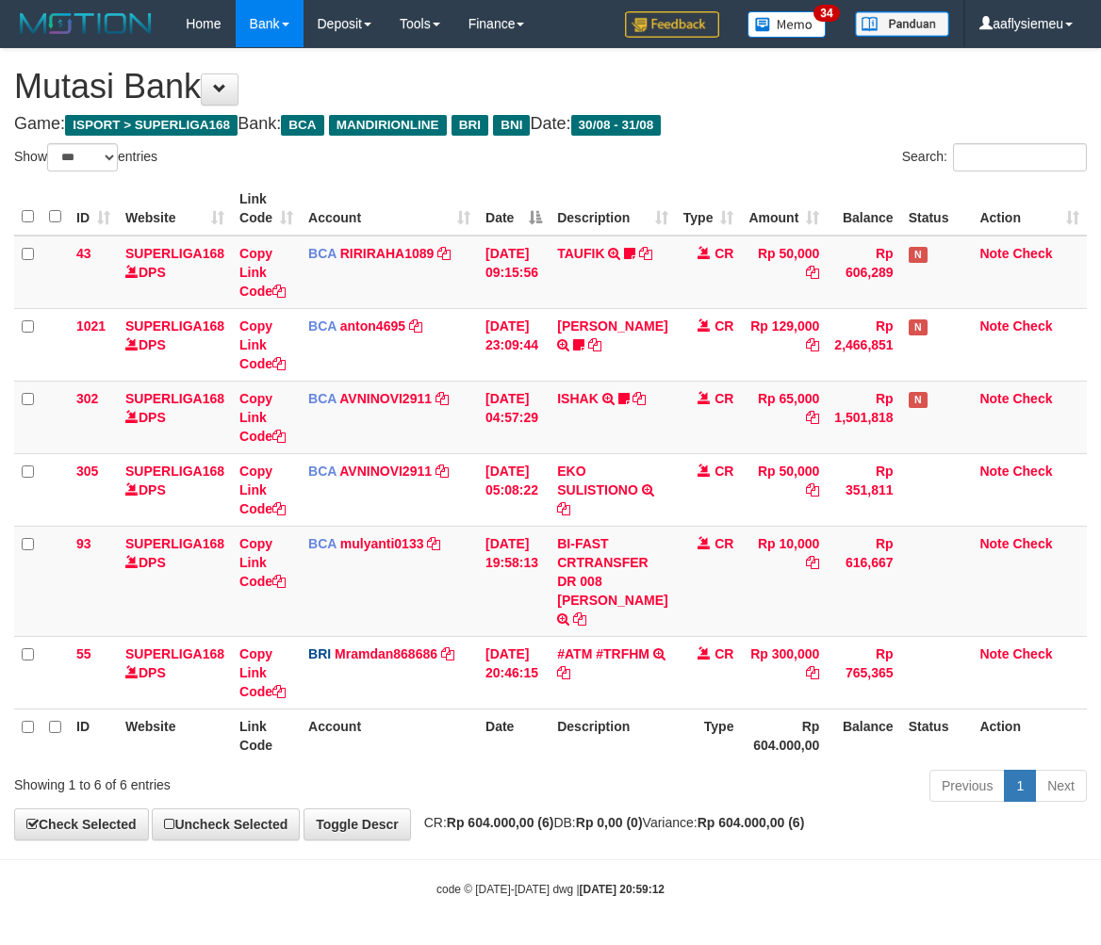
select select "***"
click at [648, 727] on th "Description" at bounding box center [611, 736] width 125 height 54
select select "***"
click at [596, 581] on td "BI-FAST CRTRANSFER DR 008 YERIK ELO BERNADUS" at bounding box center [611, 581] width 125 height 110
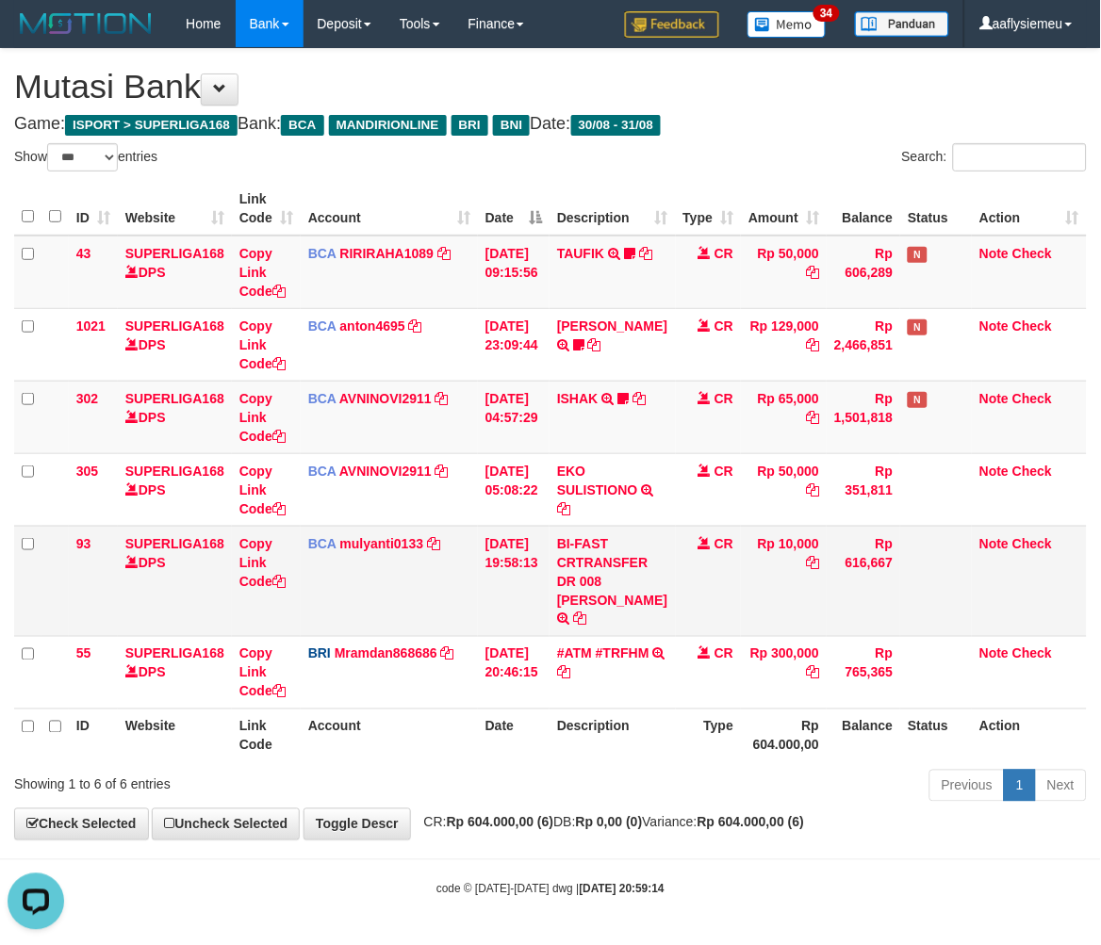
click at [596, 578] on td "BI-FAST CRTRANSFER DR 008 YERIK ELO BERNADUS" at bounding box center [611, 581] width 125 height 110
click at [591, 580] on td "BI-FAST CRTRANSFER DR 008 YERIK ELO BERNADUS" at bounding box center [611, 581] width 125 height 110
click at [582, 589] on td "BI-FAST CRTRANSFER DR 008 YERIK ELO BERNADUS" at bounding box center [611, 581] width 125 height 110
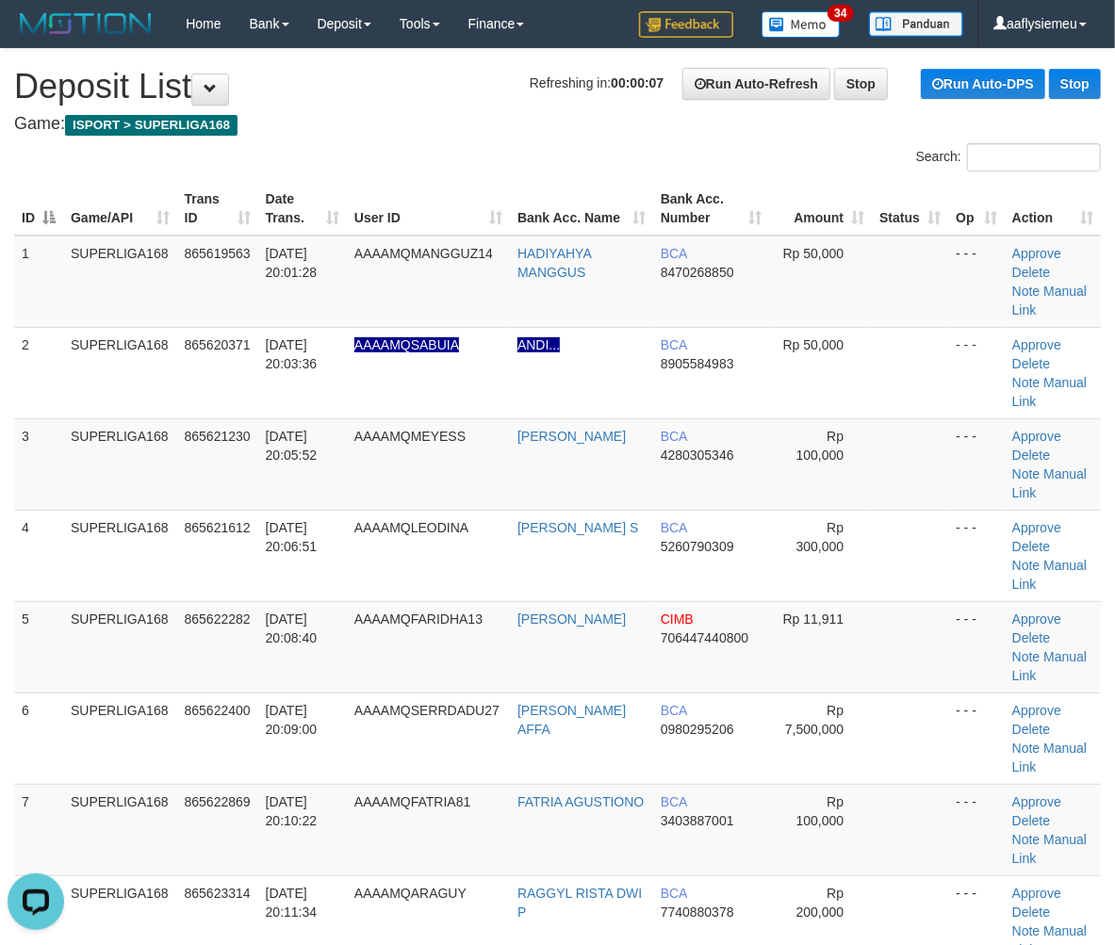
click at [8, 592] on div "ID Game/API Trans ID Date Trans. User ID Bank Acc. Name Bank Acc. Number Amount…" at bounding box center [557, 829] width 1115 height 1307
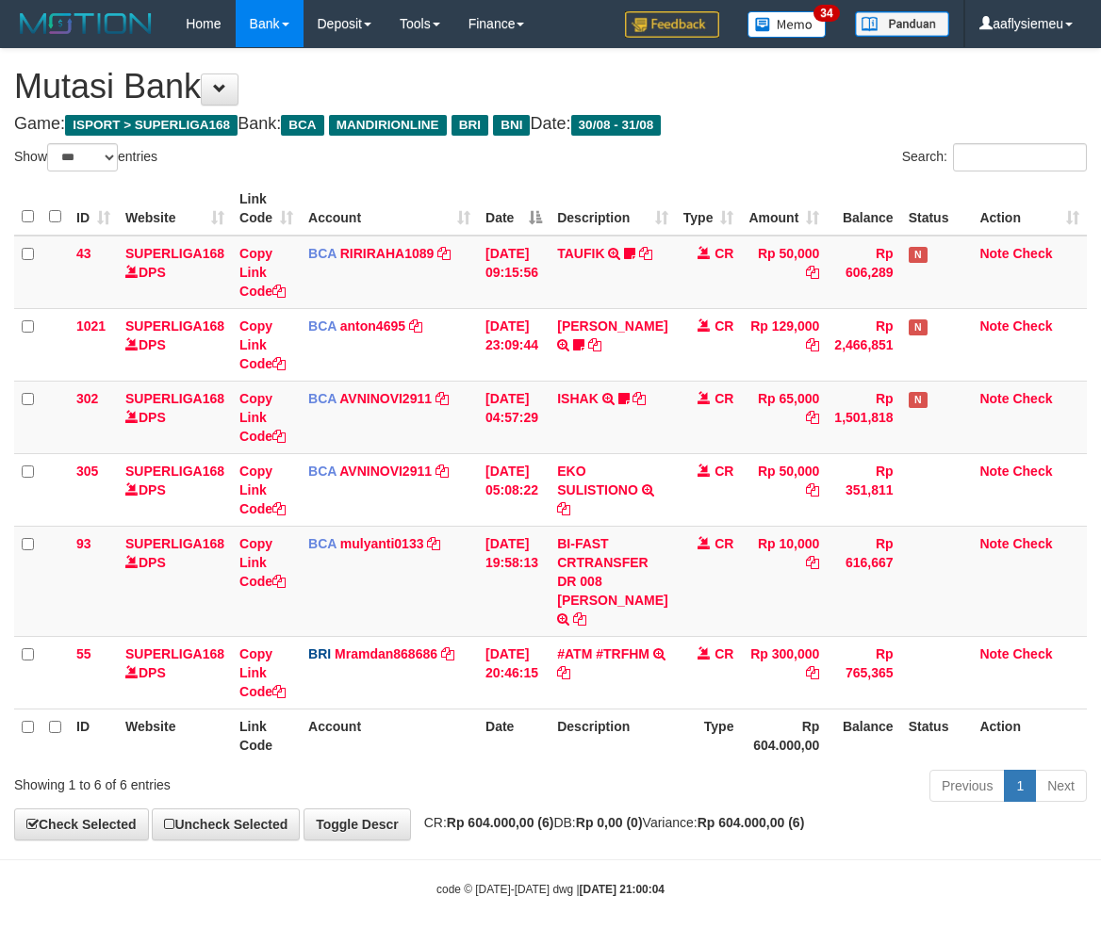
select select "***"
click at [547, 731] on th "Date" at bounding box center [514, 736] width 72 height 54
drag, startPoint x: 566, startPoint y: 722, endPoint x: 658, endPoint y: 724, distance: 91.4
click at [582, 727] on th "Description" at bounding box center [611, 736] width 125 height 54
click at [627, 776] on div "Previous 1 Next" at bounding box center [779, 788] width 613 height 41
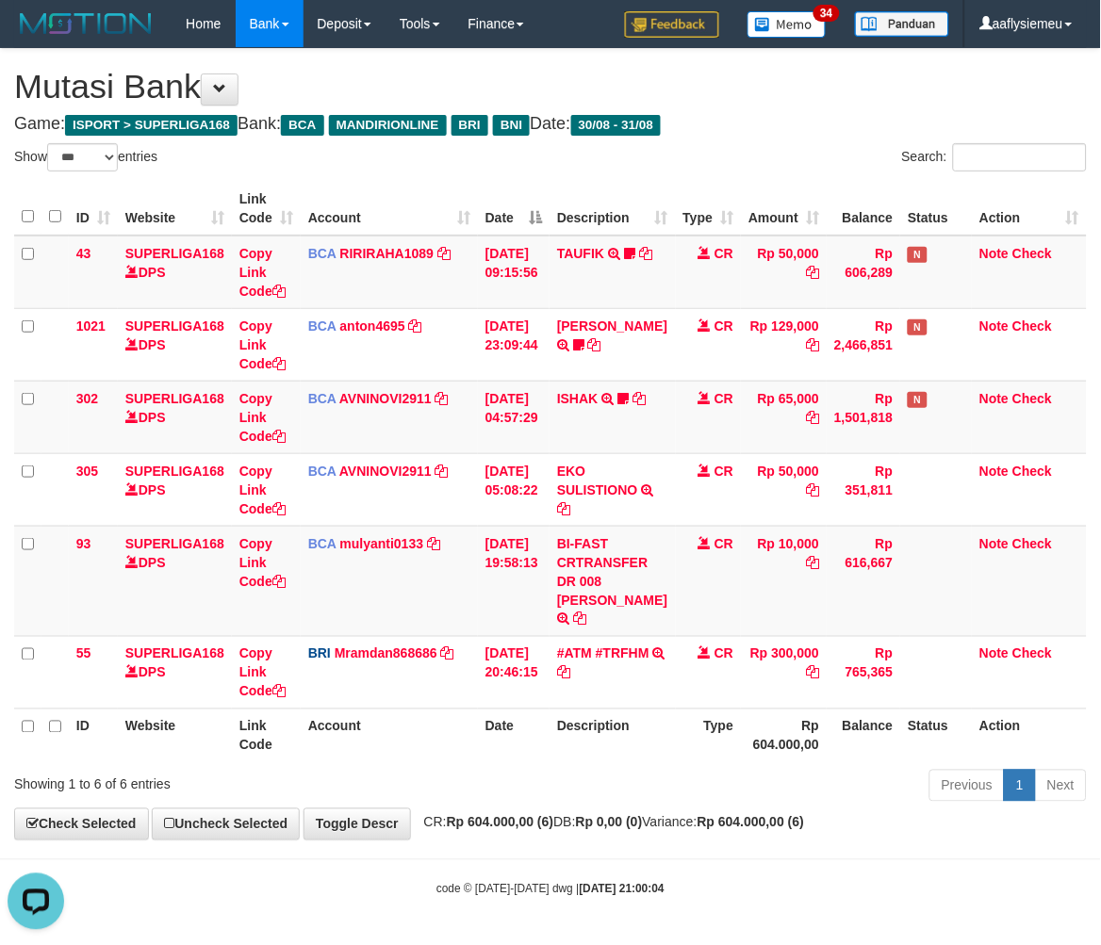
click at [450, 821] on span "CR: Rp 604.000,00 (6) DB: Rp 0,00 (0) Variance: Rp 604.000,00 (6)" at bounding box center [610, 822] width 390 height 15
click at [731, 792] on div "Previous 1 Next" at bounding box center [779, 788] width 613 height 41
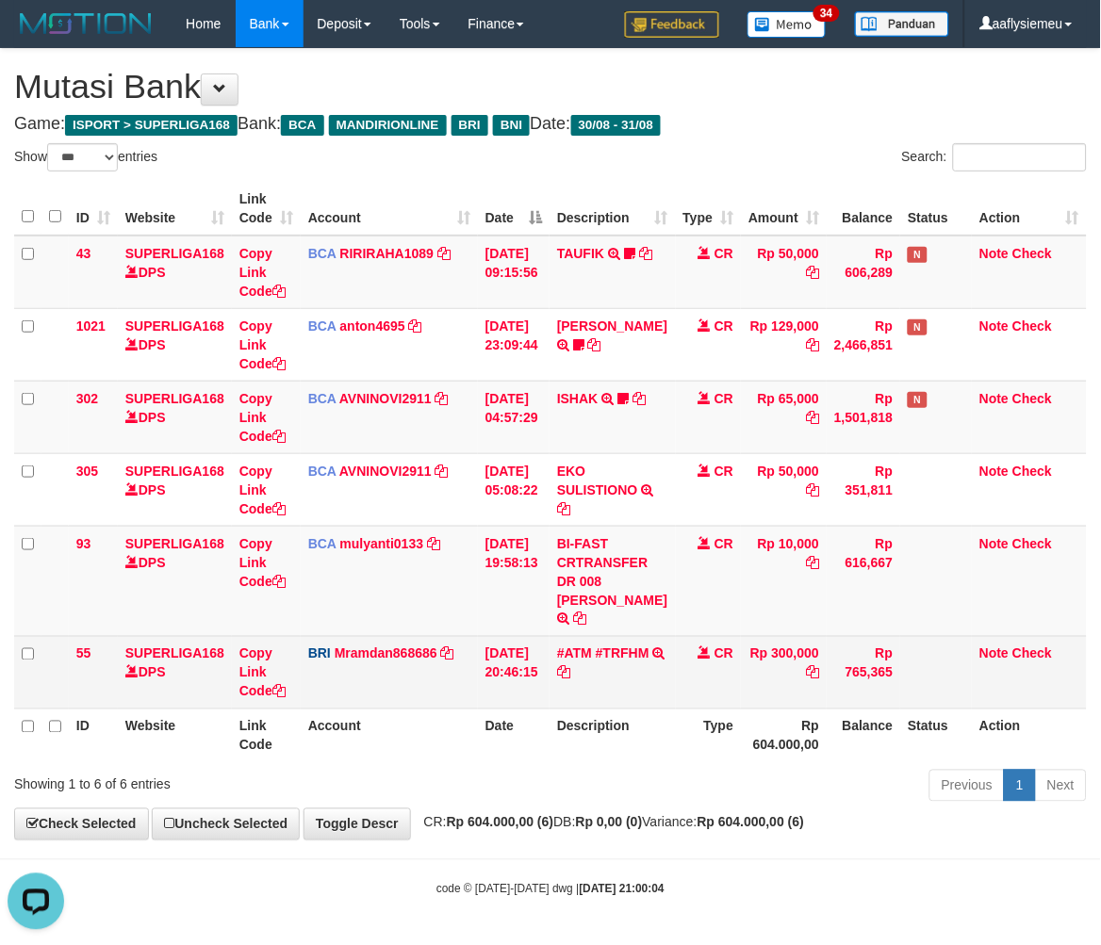
drag, startPoint x: 611, startPoint y: 728, endPoint x: 835, endPoint y: 686, distance: 228.2
click at [610, 728] on th "Description" at bounding box center [611, 736] width 125 height 54
click at [591, 681] on td "#ATM #TRFHM TRANSAKSI KREDIT DARI BANK LAIN #ATM #TRFHM" at bounding box center [611, 672] width 125 height 73
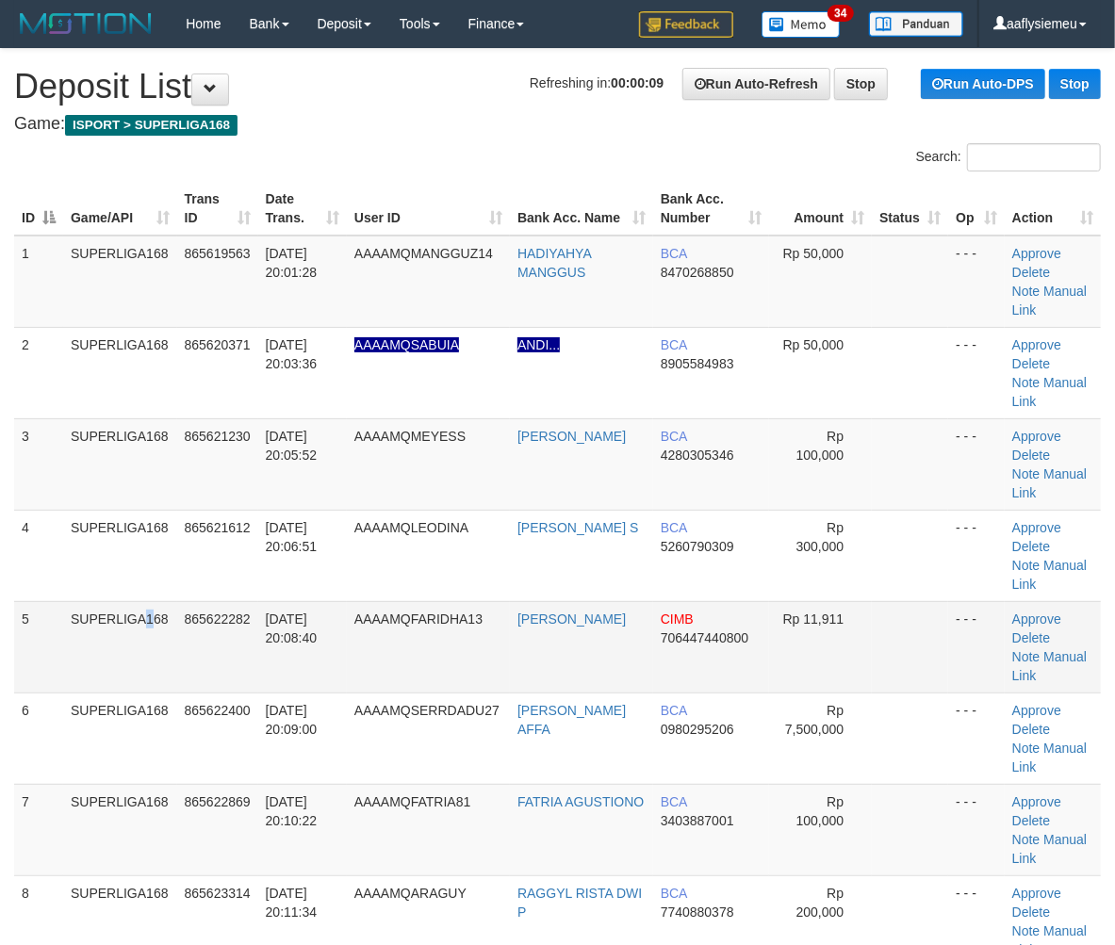
drag, startPoint x: 104, startPoint y: 582, endPoint x: 94, endPoint y: 587, distance: 10.5
click at [102, 601] on td "SUPERLIGA168" at bounding box center [120, 646] width 114 height 91
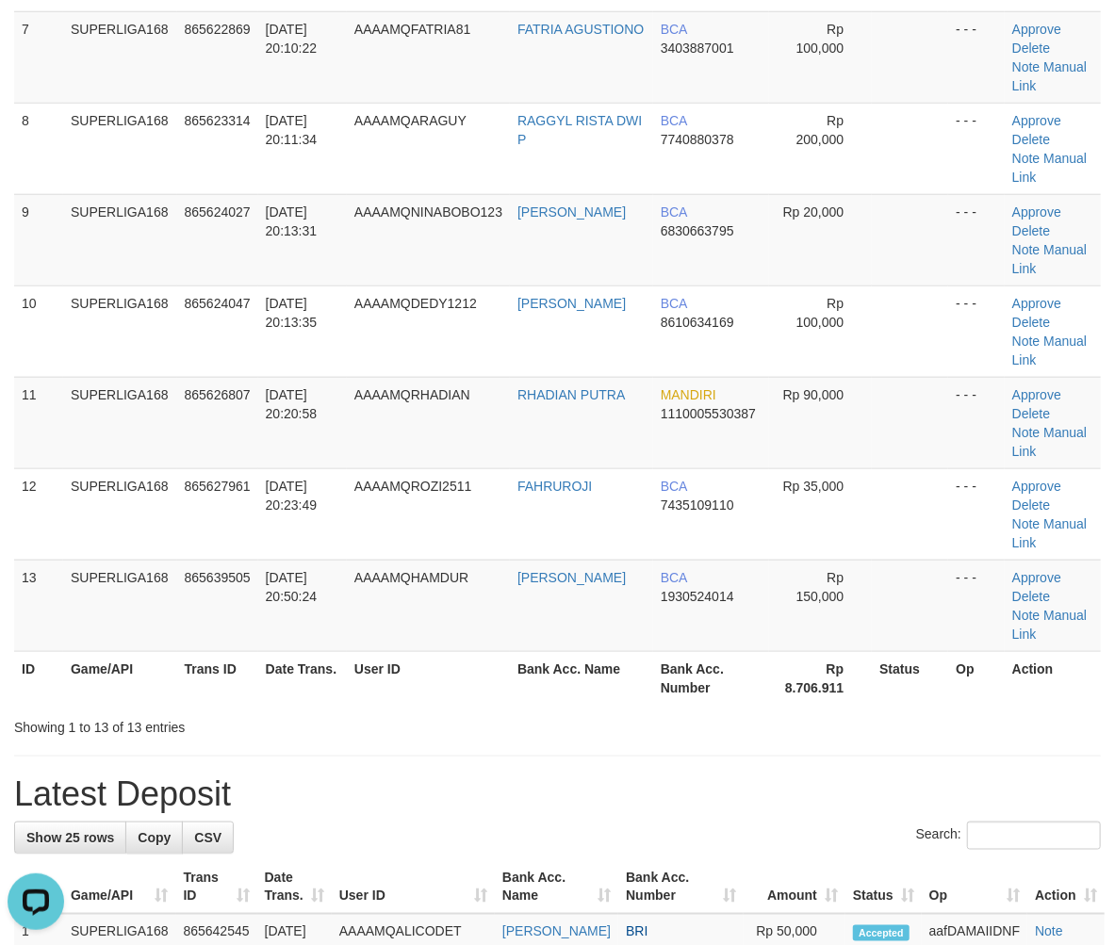
scroll to position [942, 0]
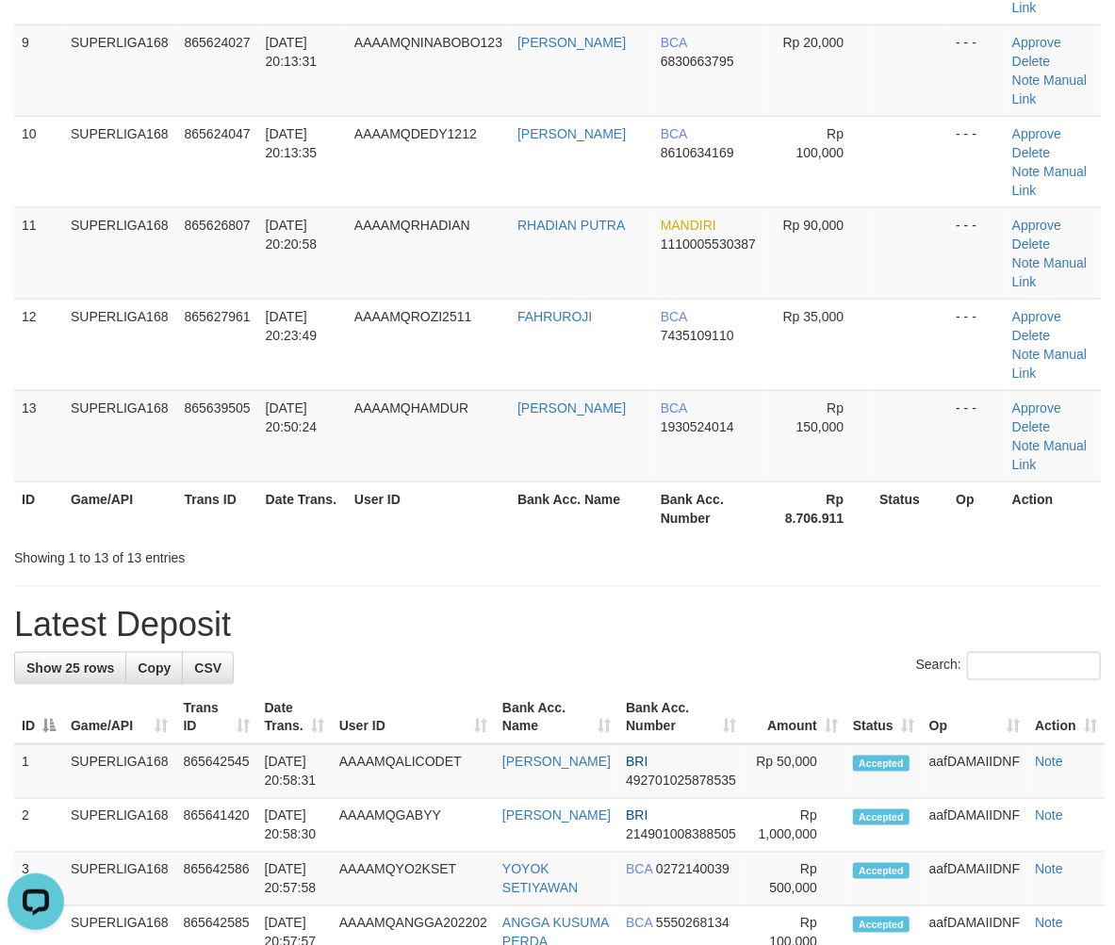
drag, startPoint x: 220, startPoint y: 378, endPoint x: 180, endPoint y: 396, distance: 43.4
click at [220, 606] on h1 "Latest Deposit" at bounding box center [557, 625] width 1086 height 38
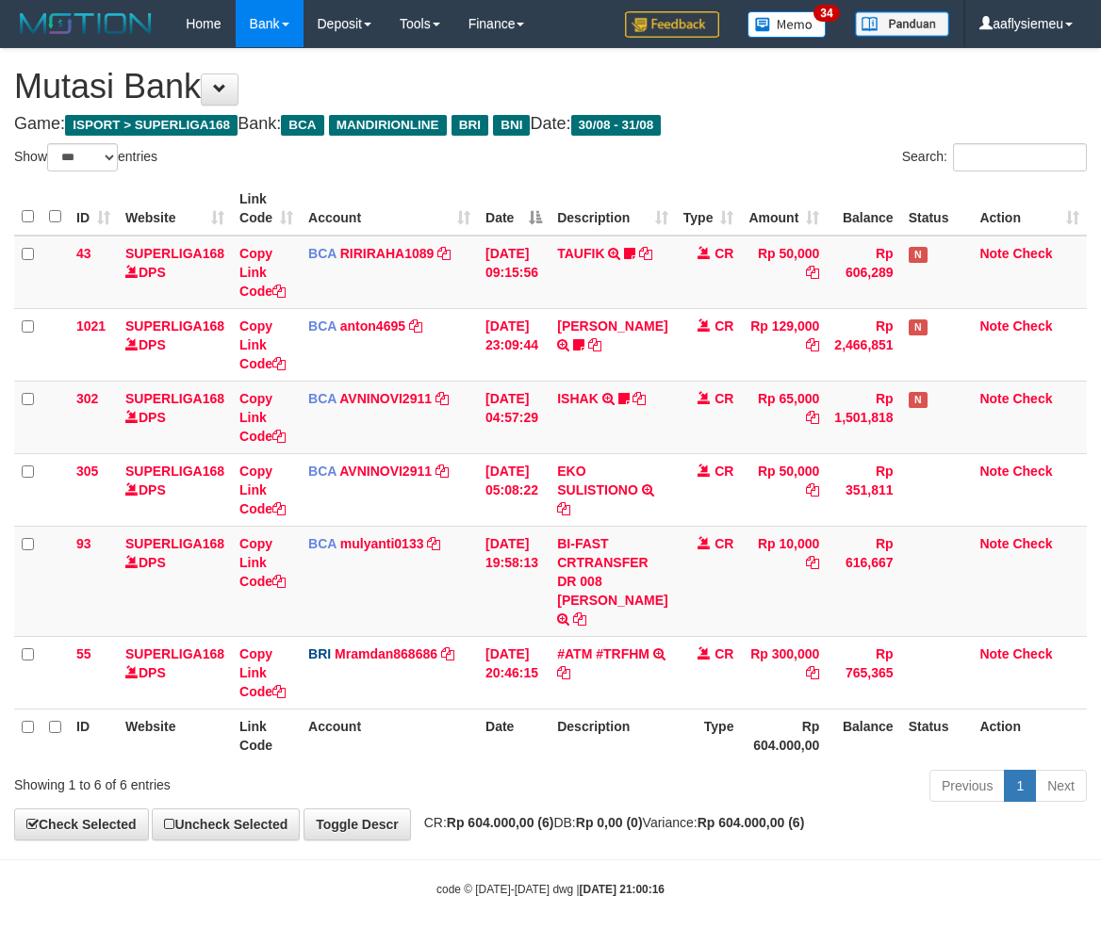
select select "***"
click at [416, 794] on div "Showing 1 to 6 of 6 entries" at bounding box center [229, 781] width 431 height 26
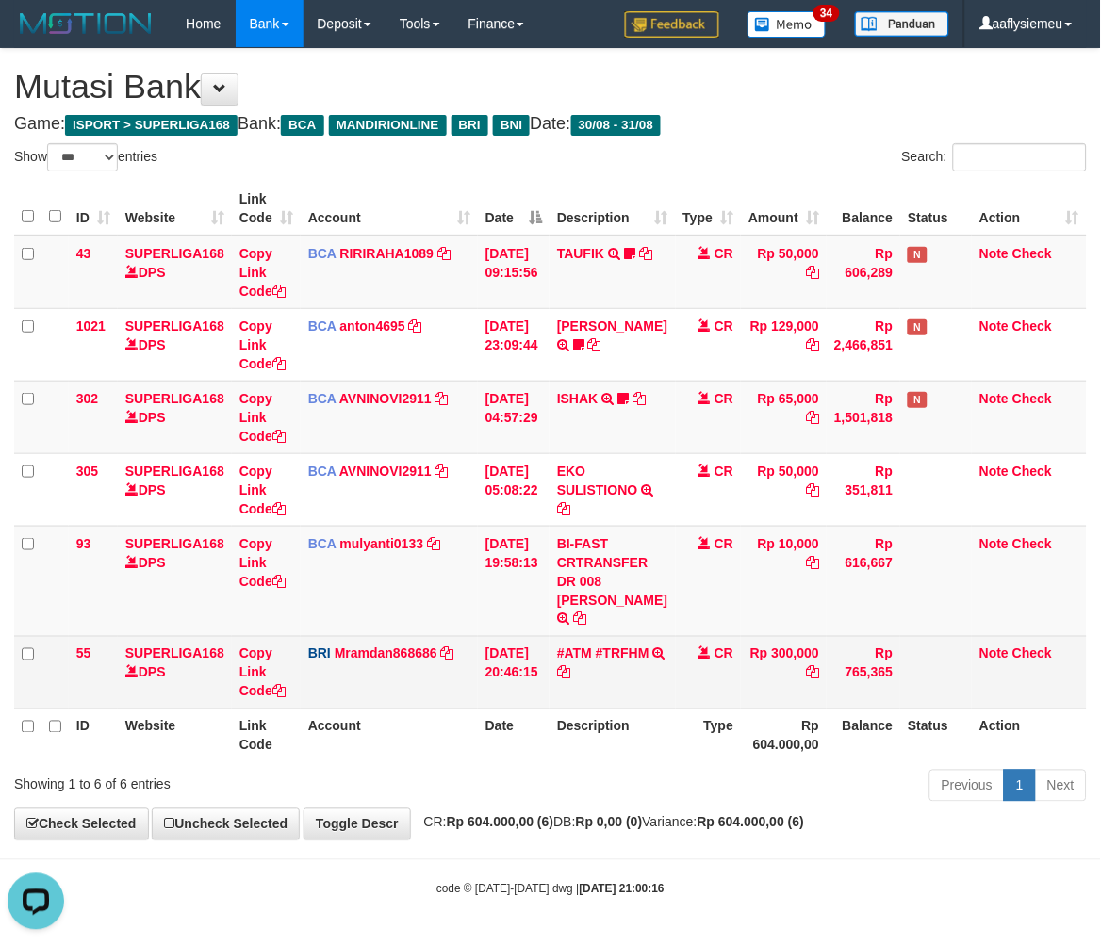
click at [656, 727] on th "Description" at bounding box center [611, 736] width 125 height 54
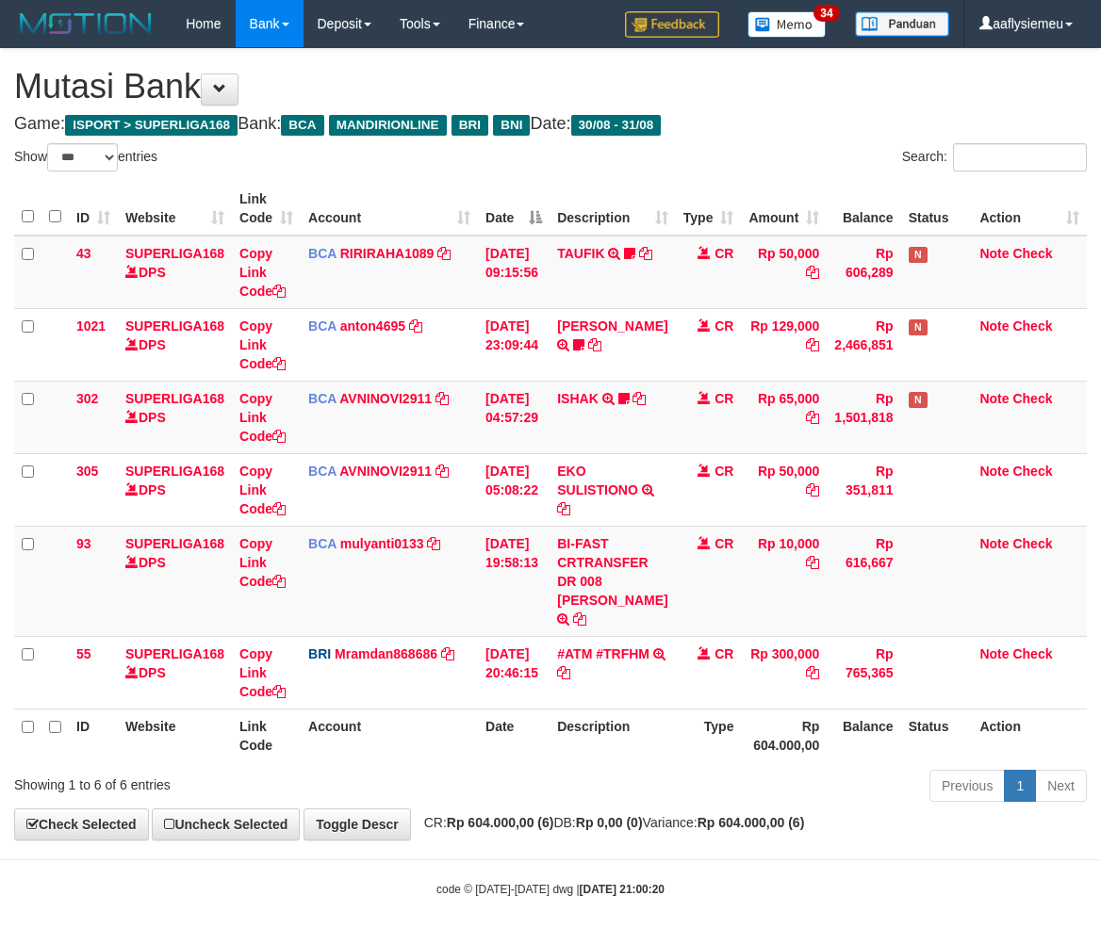
select select "***"
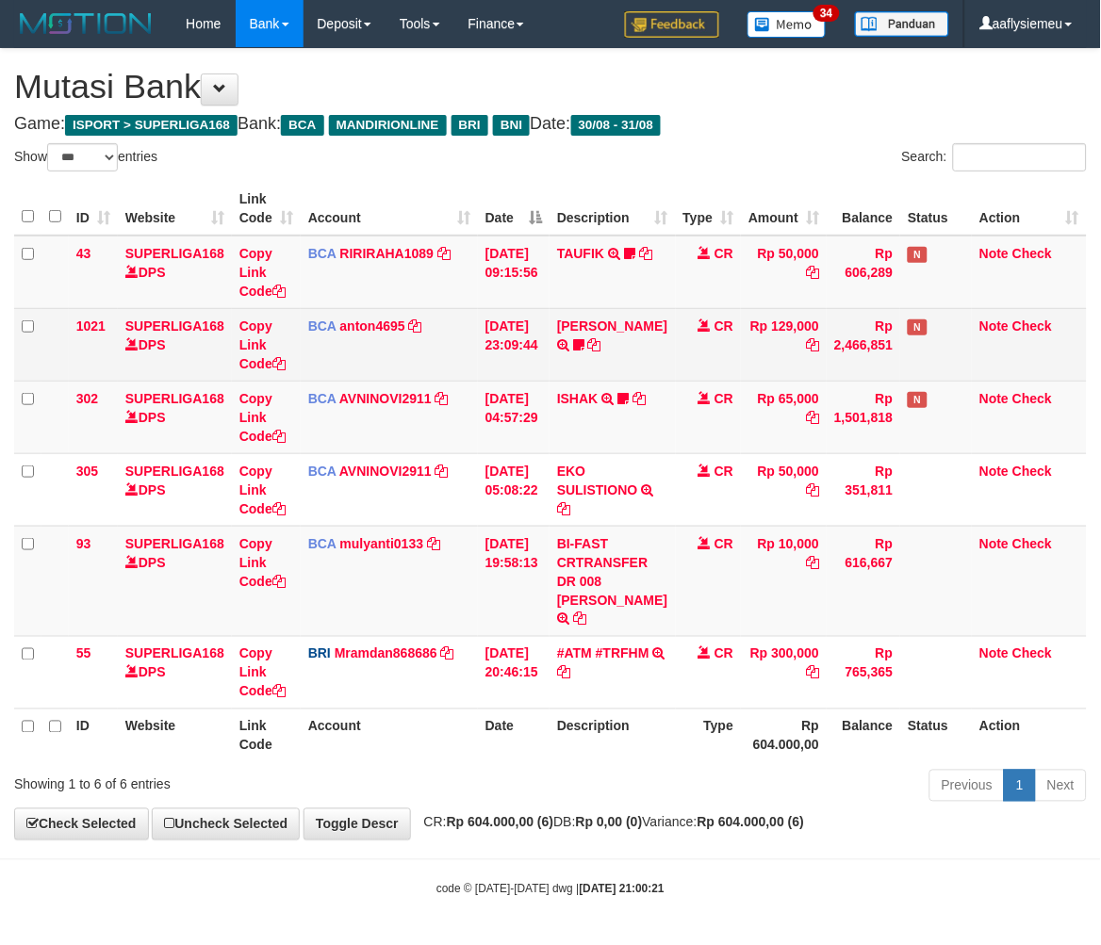
scroll to position [20, 0]
